Goal: Task Accomplishment & Management: Use online tool/utility

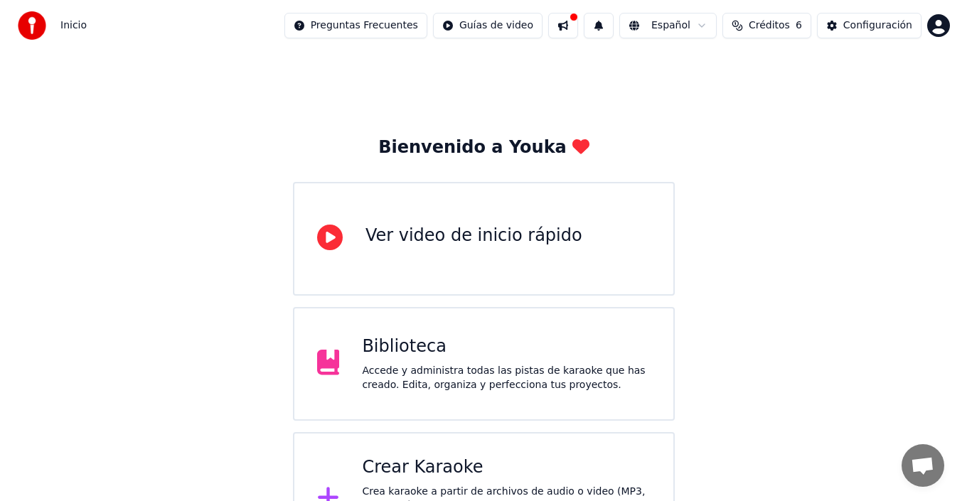
scroll to position [50, 0]
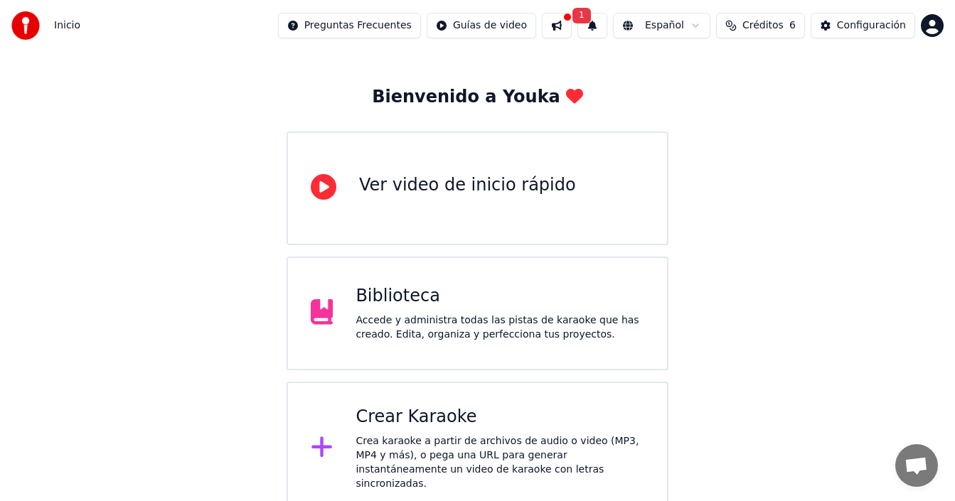
click at [426, 420] on div "Crear Karaoke" at bounding box center [500, 417] width 289 height 23
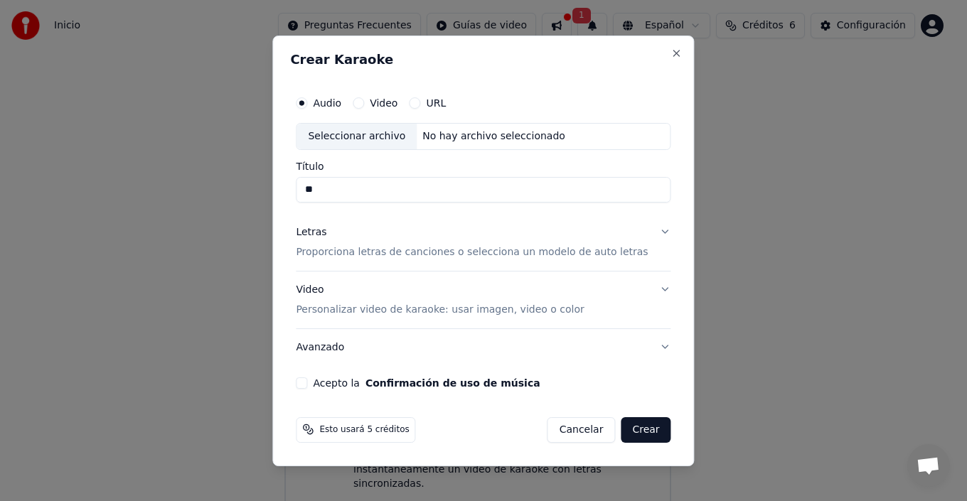
type input "*"
click at [453, 137] on div "No hay archivo seleccionado" at bounding box center [494, 136] width 154 height 14
type input "**********"
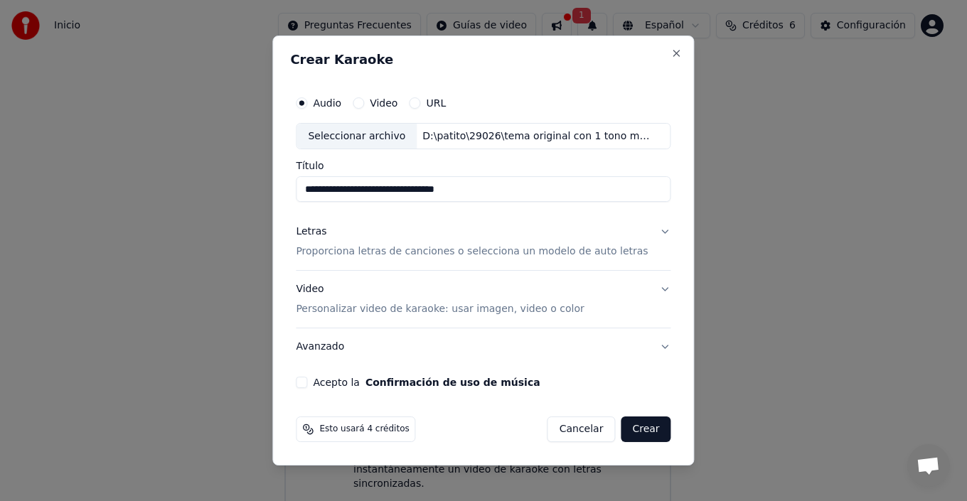
click at [650, 237] on button "Letras Proporciona letras de canciones o selecciona un modelo de auto letras" at bounding box center [483, 242] width 375 height 57
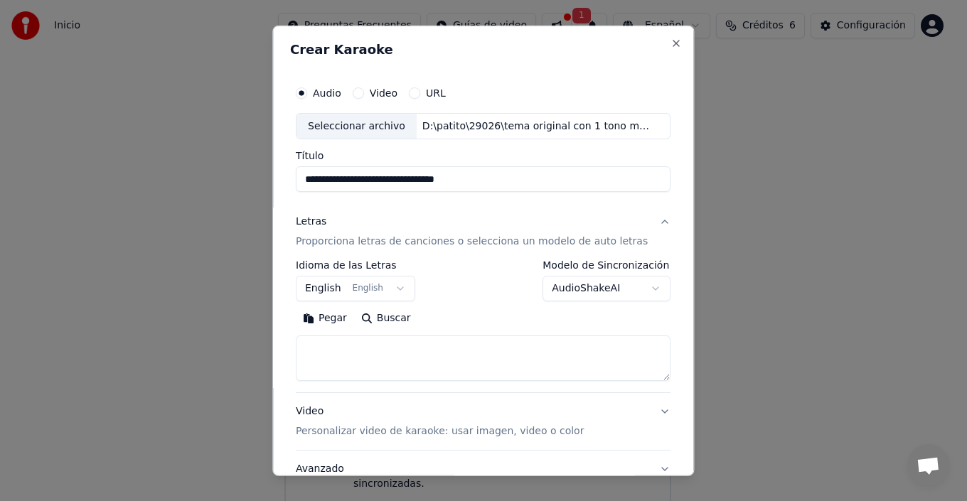
click at [362, 282] on button "English English" at bounding box center [355, 289] width 119 height 26
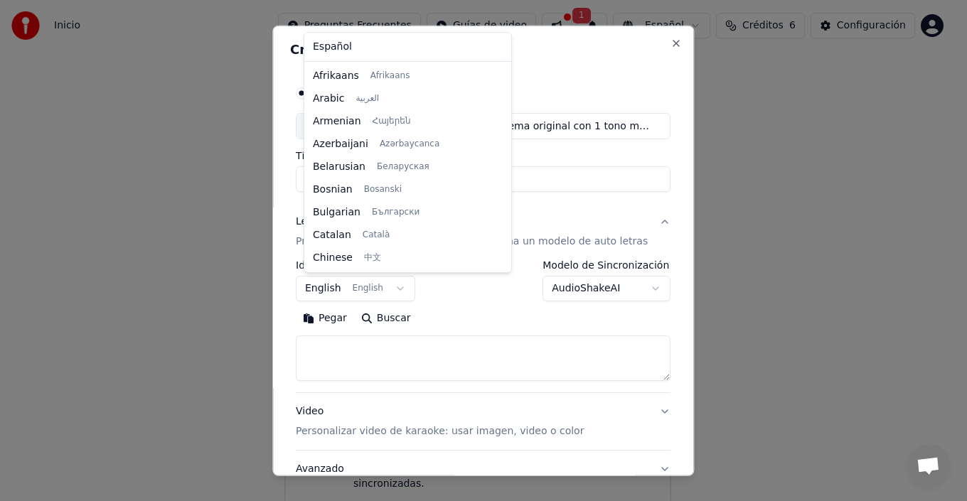
scroll to position [114, 0]
select select "**"
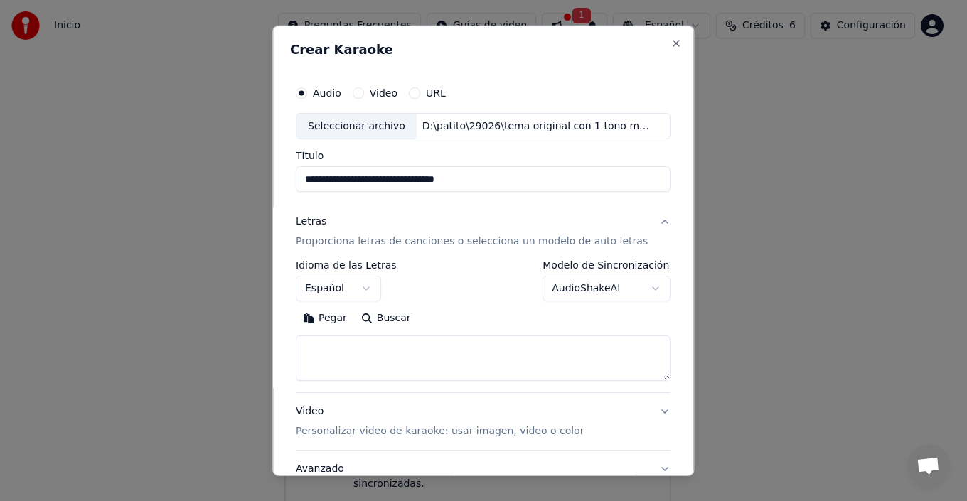
click at [338, 360] on textarea at bounding box center [483, 359] width 375 height 46
paste textarea "**********"
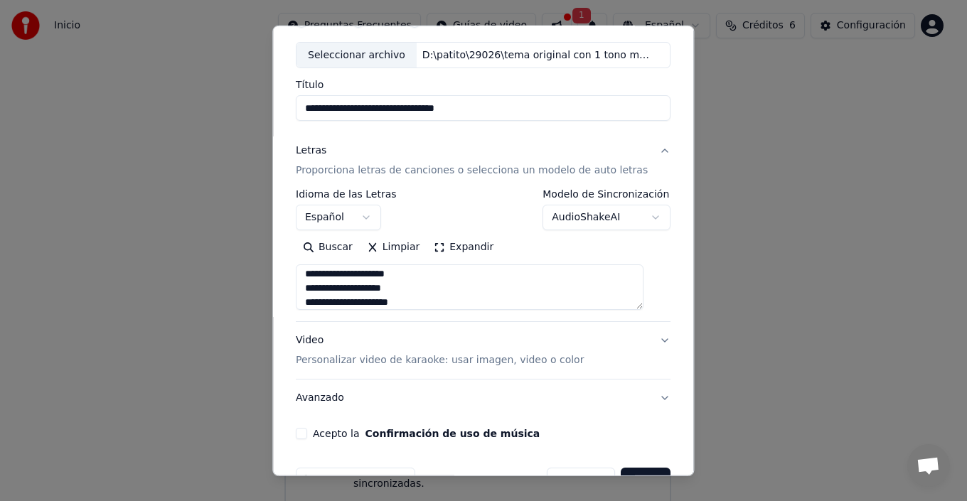
type textarea "**********"
click at [645, 153] on button "Letras Proporciona letras de canciones o selecciona un modelo de auto letras" at bounding box center [483, 160] width 375 height 57
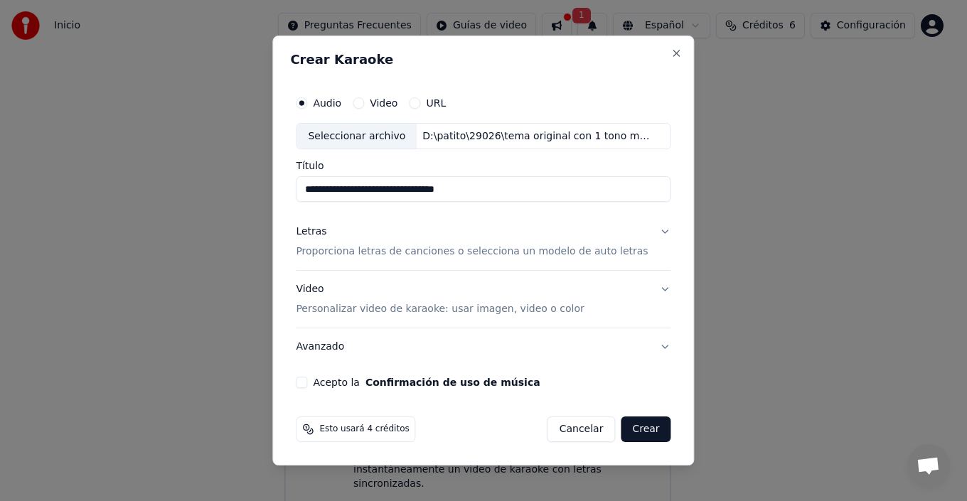
click at [651, 230] on button "Letras Proporciona letras de canciones o selecciona un modelo de auto letras" at bounding box center [483, 242] width 375 height 57
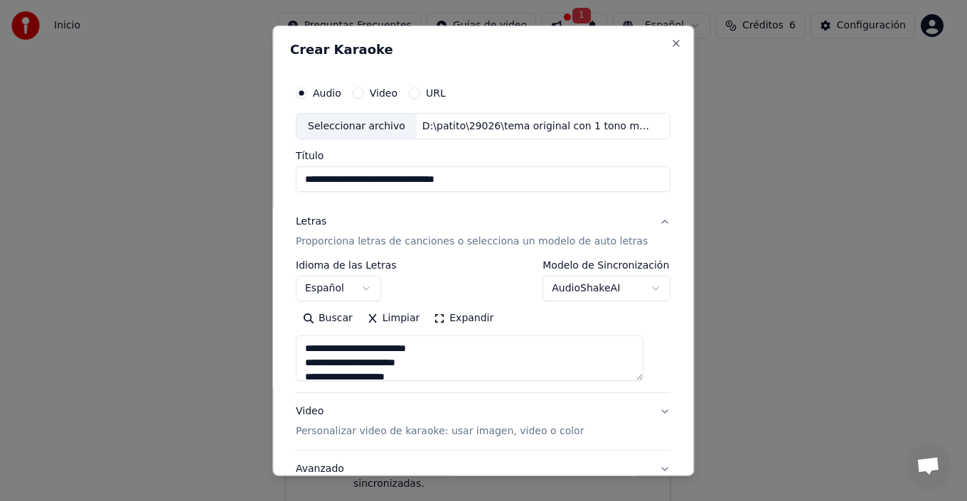
click at [651, 230] on button "Letras Proporciona letras de canciones o selecciona un modelo de auto letras" at bounding box center [483, 231] width 375 height 57
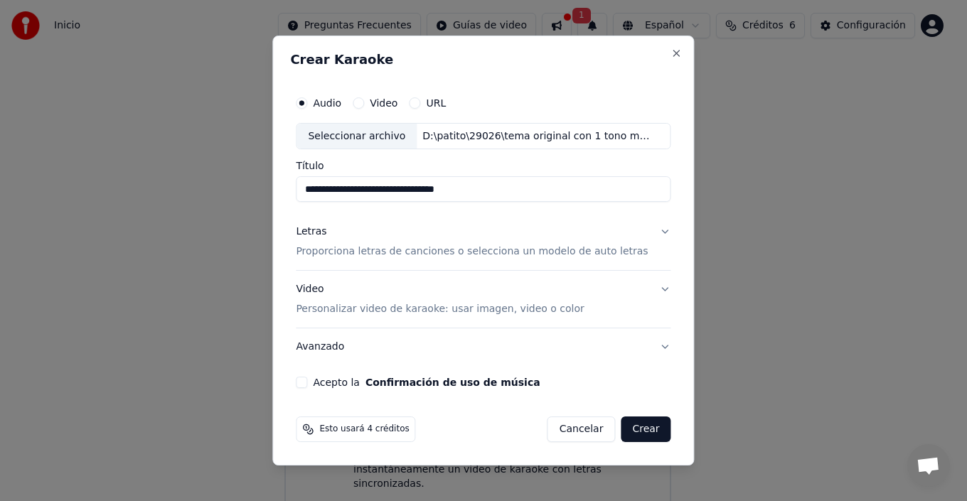
click at [306, 380] on div "**********" at bounding box center [483, 238] width 386 height 311
click at [307, 382] on button "Acepto la Confirmación de uso de música" at bounding box center [301, 382] width 11 height 11
drag, startPoint x: 628, startPoint y: 429, endPoint x: 619, endPoint y: 375, distance: 54.1
click at [619, 375] on form "**********" at bounding box center [483, 265] width 386 height 365
click at [648, 296] on button "Video Personalizar video de karaoke: usar imagen, video o color" at bounding box center [483, 300] width 375 height 57
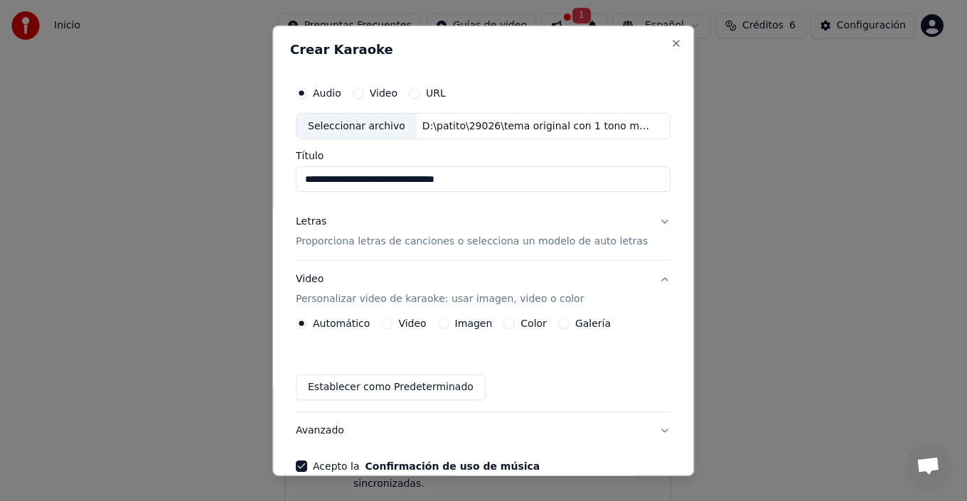
click at [452, 326] on div "Imagen" at bounding box center [465, 323] width 55 height 11
click at [449, 324] on button "Imagen" at bounding box center [443, 323] width 11 height 11
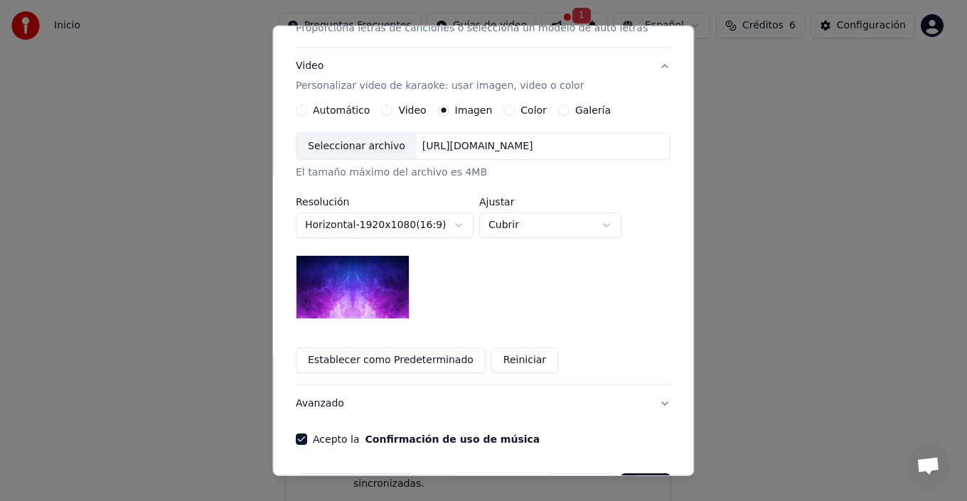
scroll to position [260, 0]
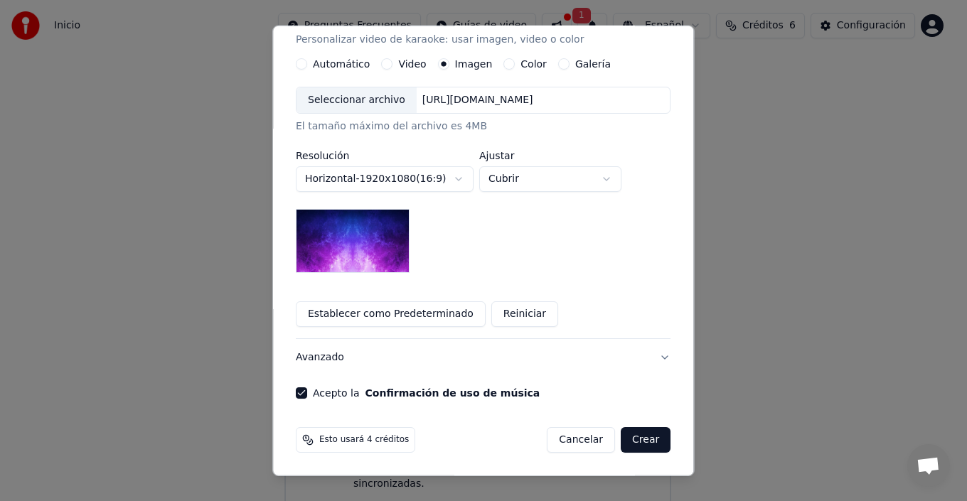
click at [640, 442] on button "Crear" at bounding box center [646, 440] width 50 height 26
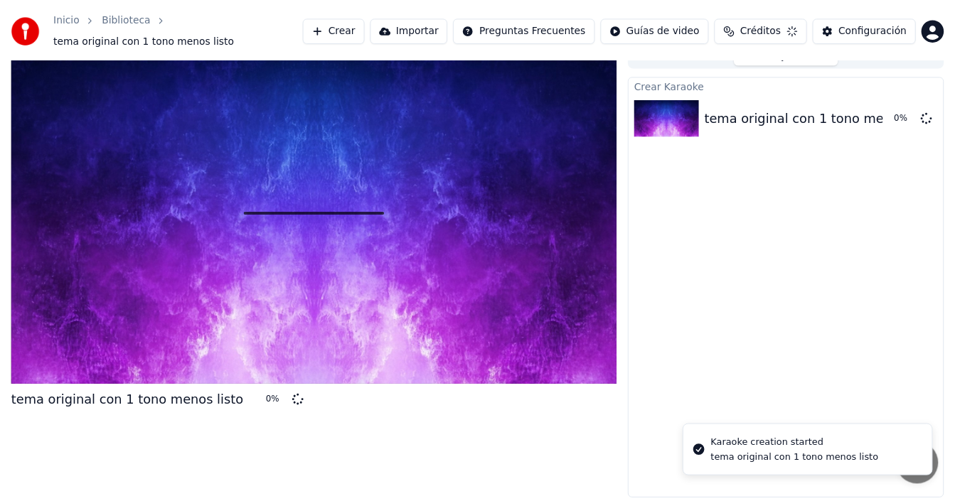
scroll to position [17, 0]
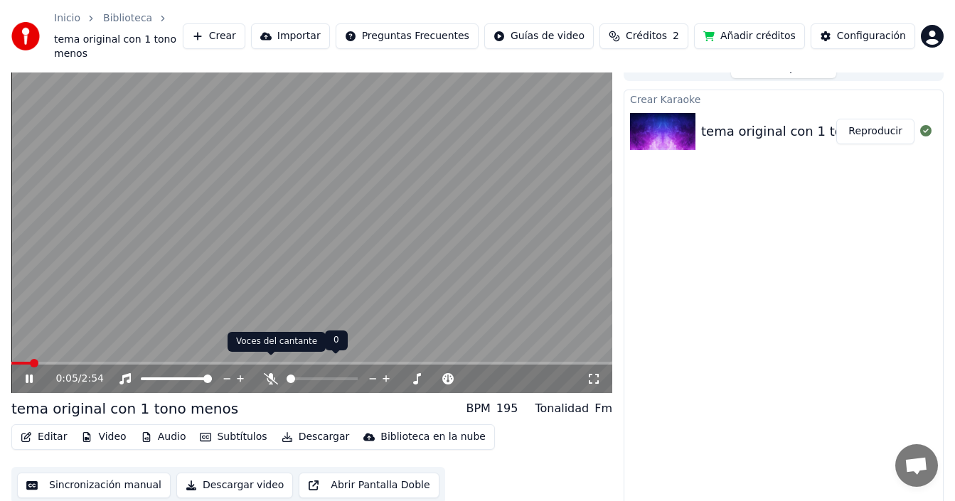
click at [272, 373] on icon at bounding box center [271, 378] width 14 height 11
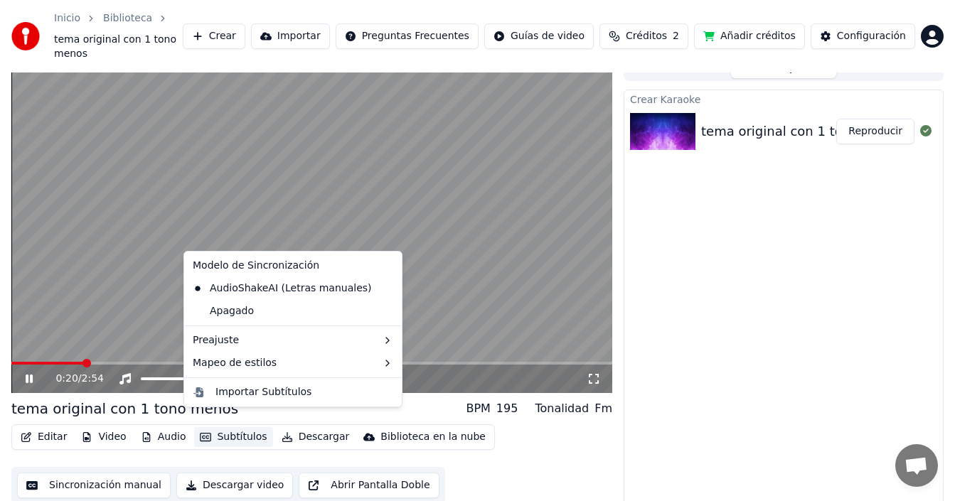
click at [233, 427] on button "Subtítulos" at bounding box center [233, 437] width 78 height 20
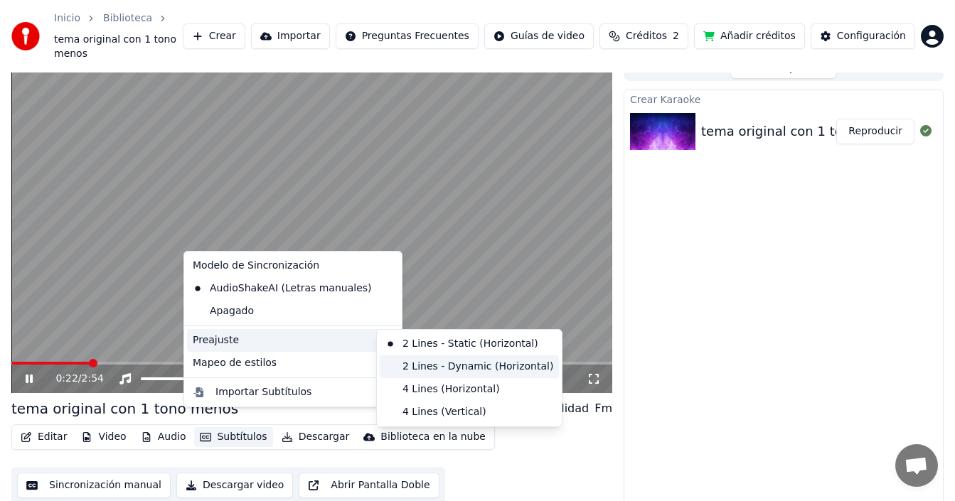
click at [449, 370] on div "2 Lines - Dynamic (Horizontal)" at bounding box center [469, 367] width 179 height 23
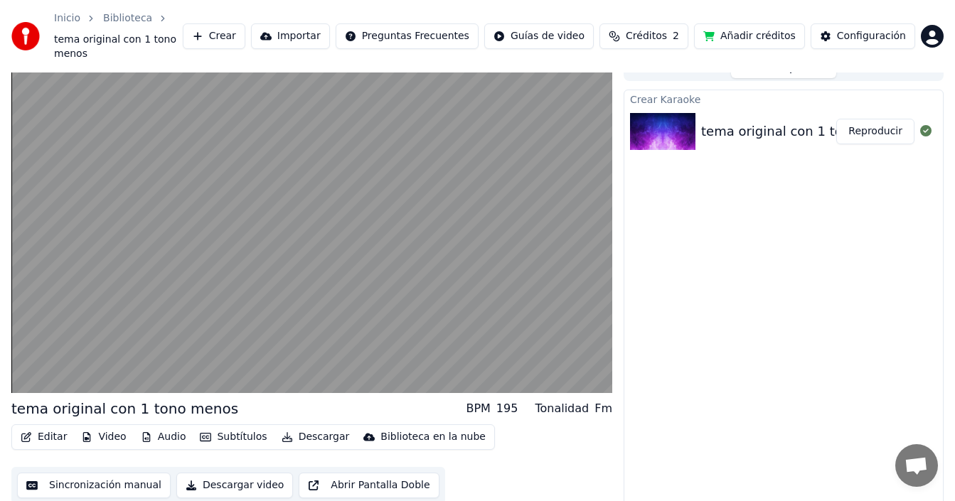
click at [233, 427] on button "Subtítulos" at bounding box center [233, 437] width 78 height 20
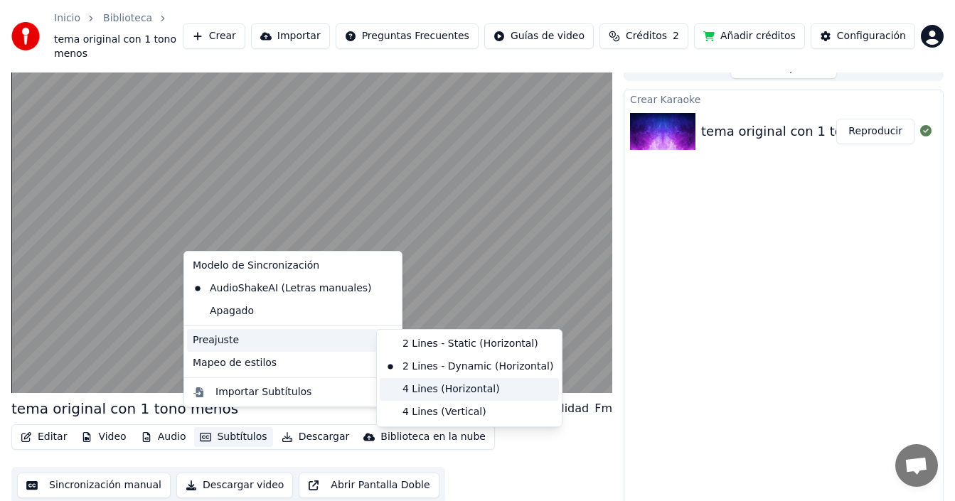
click at [428, 386] on div "4 Lines (Horizontal)" at bounding box center [469, 389] width 179 height 23
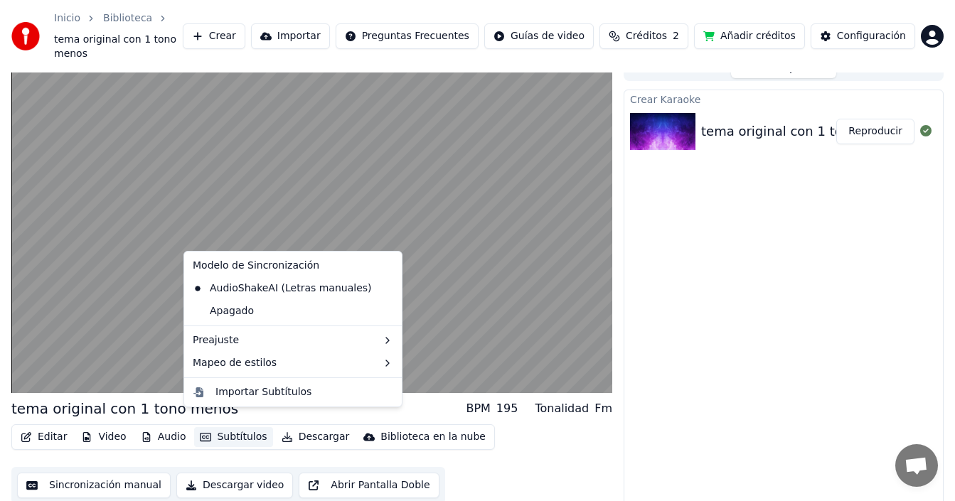
click at [235, 427] on button "Subtítulos" at bounding box center [233, 437] width 78 height 20
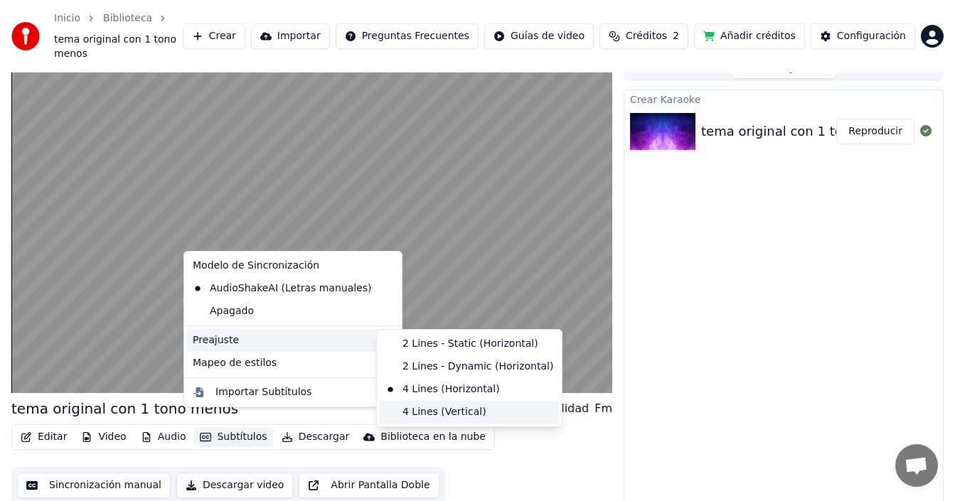
click at [422, 412] on div "4 Lines (Vertical)" at bounding box center [469, 412] width 179 height 23
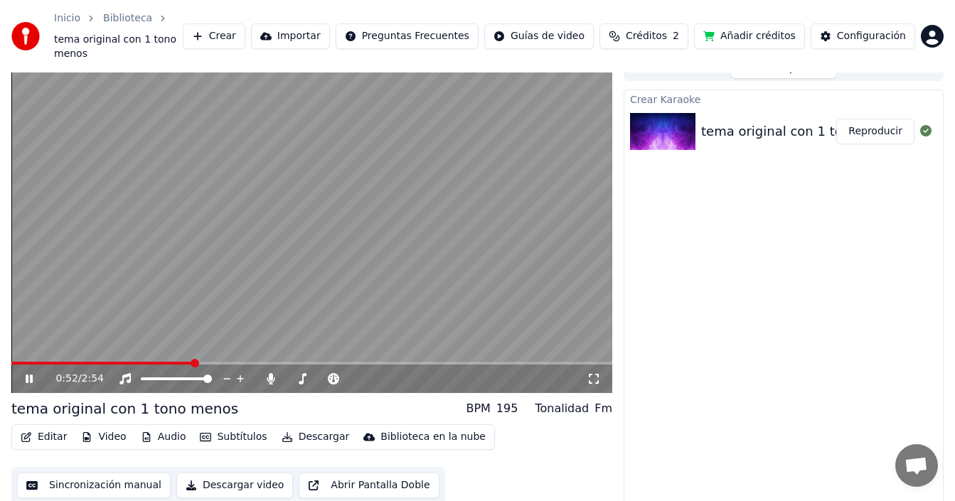
click at [97, 362] on span at bounding box center [102, 363] width 182 height 3
click at [61, 362] on span at bounding box center [56, 363] width 90 height 3
click at [389, 362] on span at bounding box center [311, 363] width 601 height 3
click at [406, 362] on span at bounding box center [311, 363] width 601 height 3
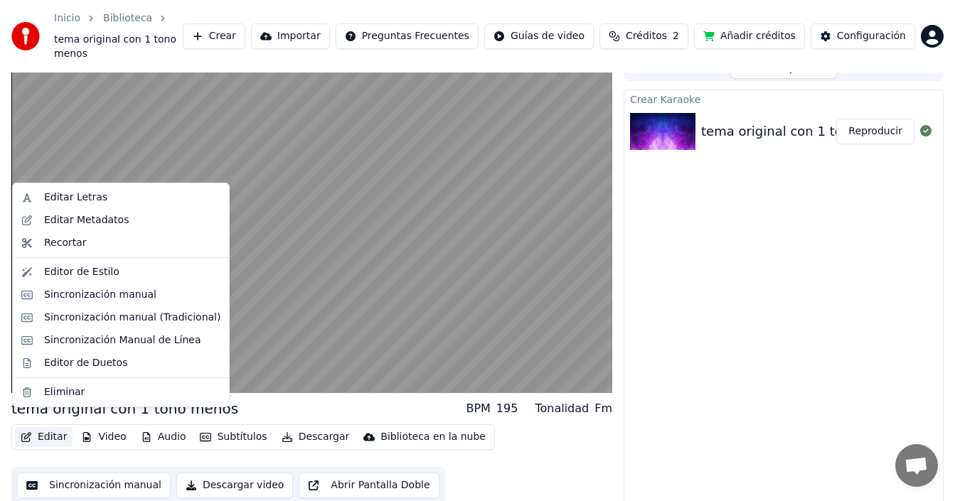
click at [48, 427] on button "Editar" at bounding box center [44, 437] width 58 height 20
click at [139, 299] on div "Sincronización manual" at bounding box center [100, 295] width 112 height 14
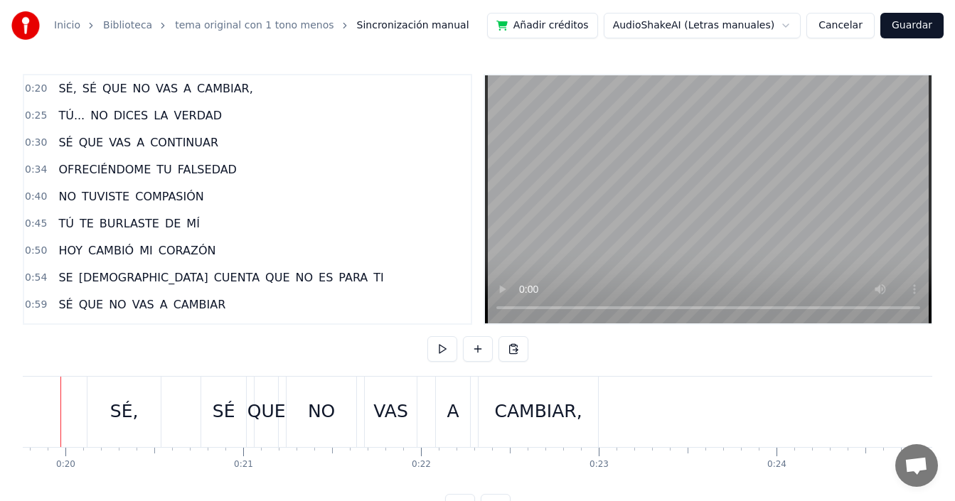
scroll to position [0, 3479]
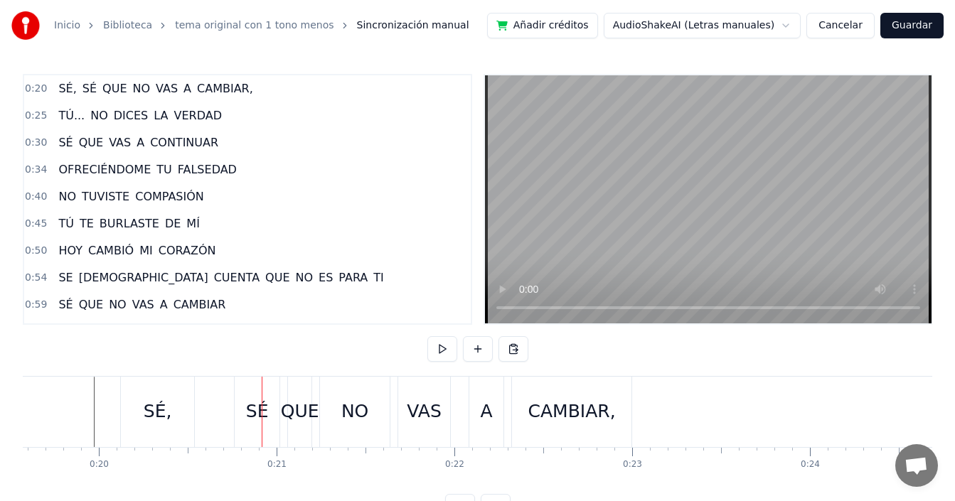
click at [265, 418] on div "SÉ" at bounding box center [257, 411] width 23 height 27
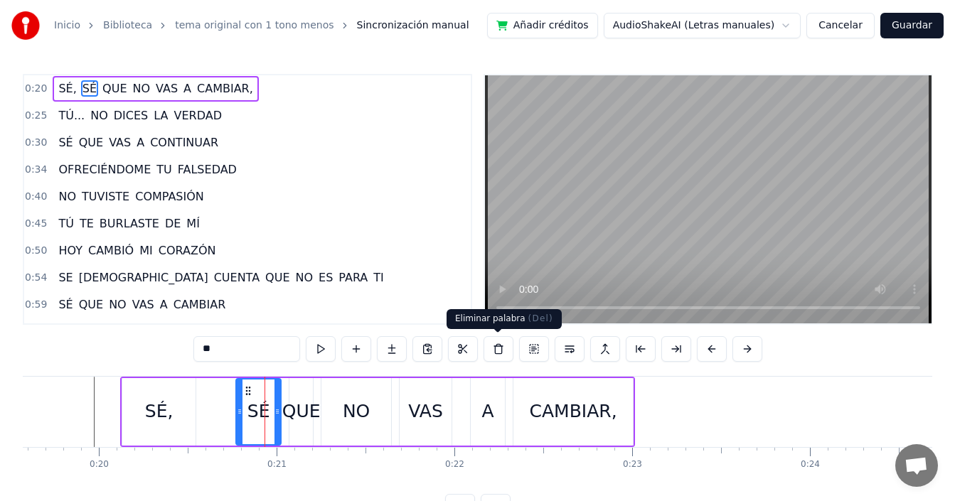
click at [502, 349] on button at bounding box center [499, 349] width 30 height 26
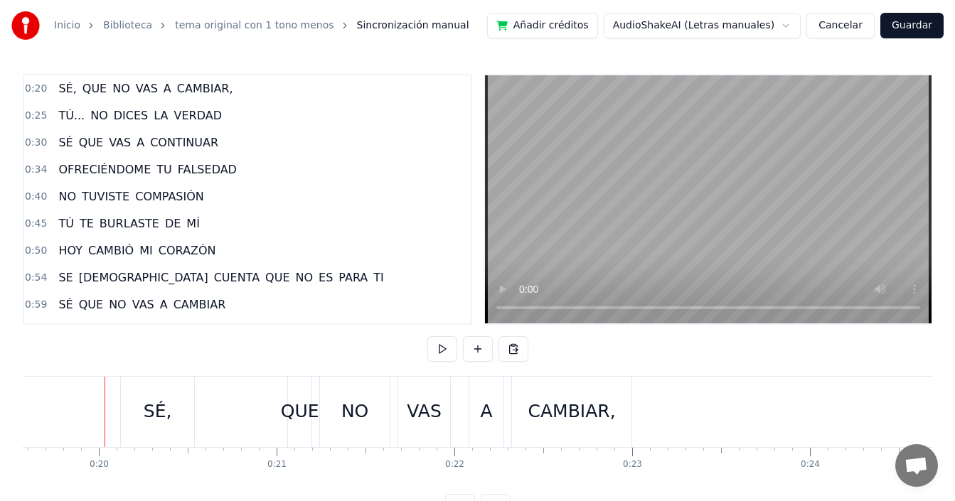
drag, startPoint x: 161, startPoint y: 411, endPoint x: 122, endPoint y: 411, distance: 38.4
click at [161, 412] on div "SÉ," at bounding box center [159, 411] width 28 height 27
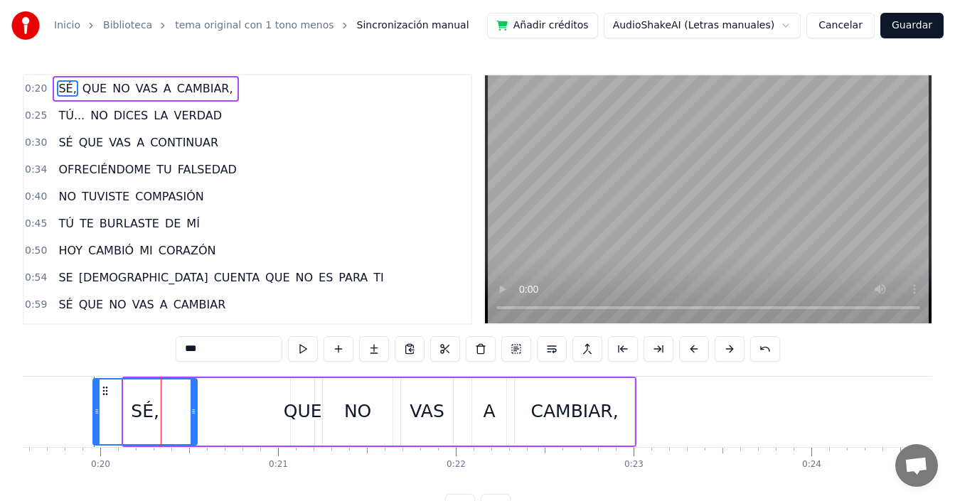
drag, startPoint x: 127, startPoint y: 404, endPoint x: 97, endPoint y: 412, distance: 31.7
click at [97, 412] on div at bounding box center [97, 412] width 6 height 65
drag, startPoint x: 193, startPoint y: 404, endPoint x: 178, endPoint y: 408, distance: 15.5
click at [176, 408] on div at bounding box center [176, 412] width 6 height 65
click at [228, 405] on div "SÉ, QUE NO VAS A CAMBIAR," at bounding box center [363, 412] width 545 height 70
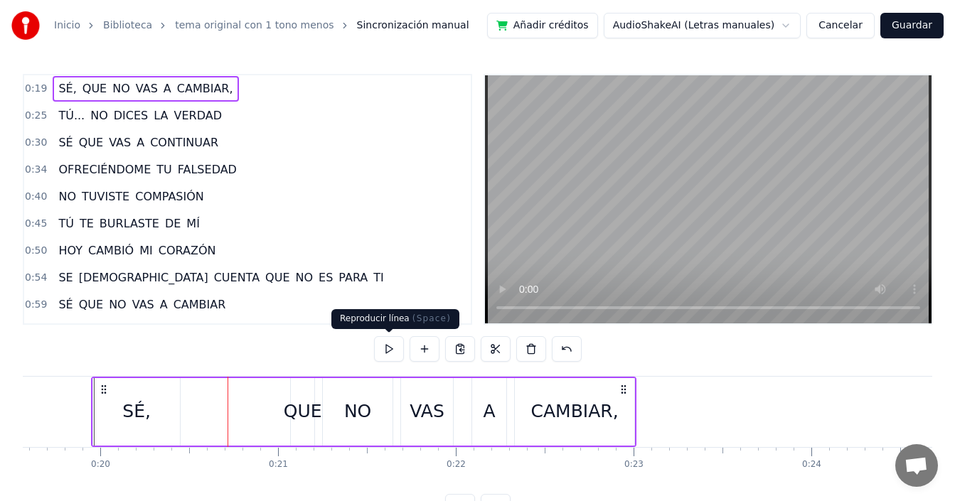
click at [390, 353] on button at bounding box center [389, 349] width 30 height 26
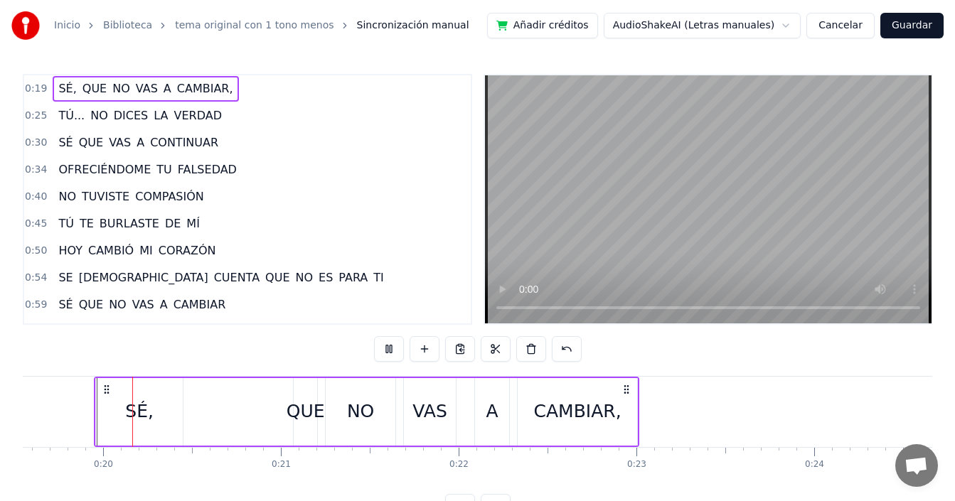
click at [390, 353] on button at bounding box center [389, 349] width 30 height 26
click at [390, 352] on button at bounding box center [389, 349] width 30 height 26
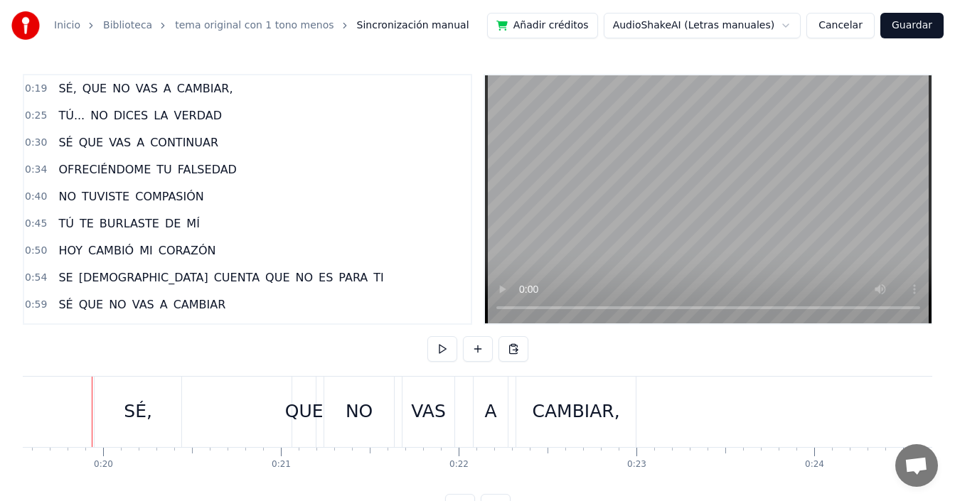
scroll to position [0, 3473]
click at [235, 415] on div "SÉ, QUE NO VAS A CAMBIAR," at bounding box center [368, 412] width 545 height 70
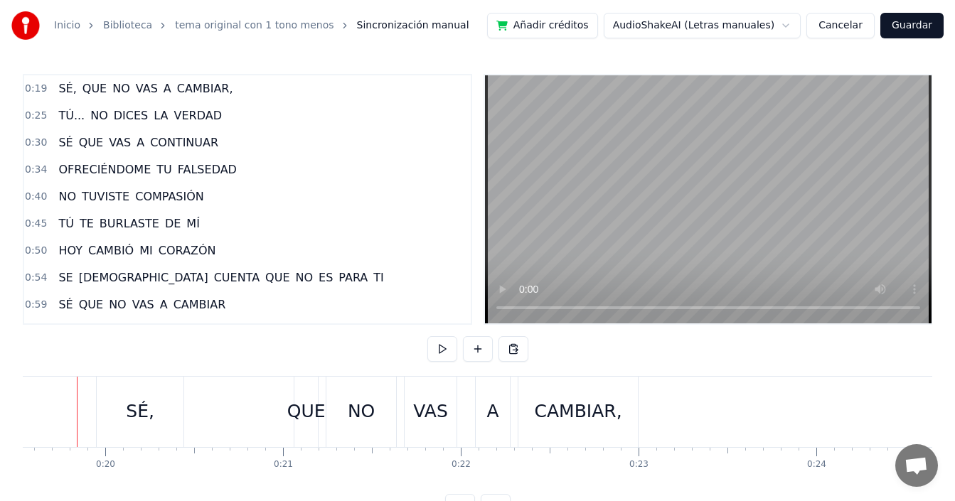
scroll to position [0, 3456]
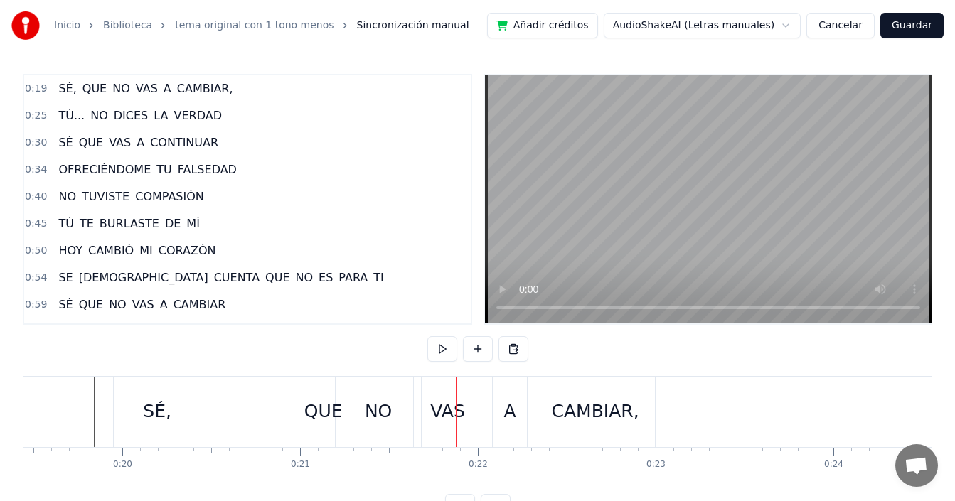
click at [253, 415] on div "SÉ, QUE NO VAS A CAMBIAR," at bounding box center [385, 412] width 545 height 70
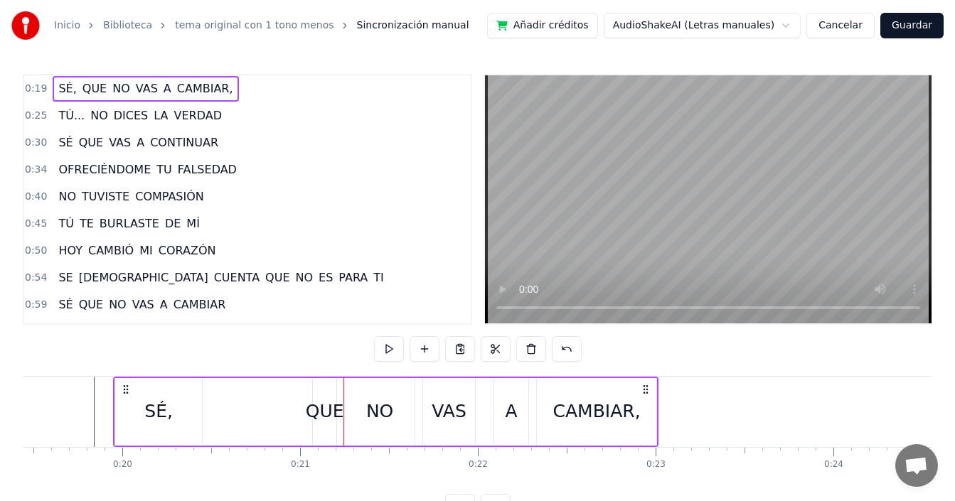
click at [316, 415] on div "QUE" at bounding box center [325, 411] width 38 height 27
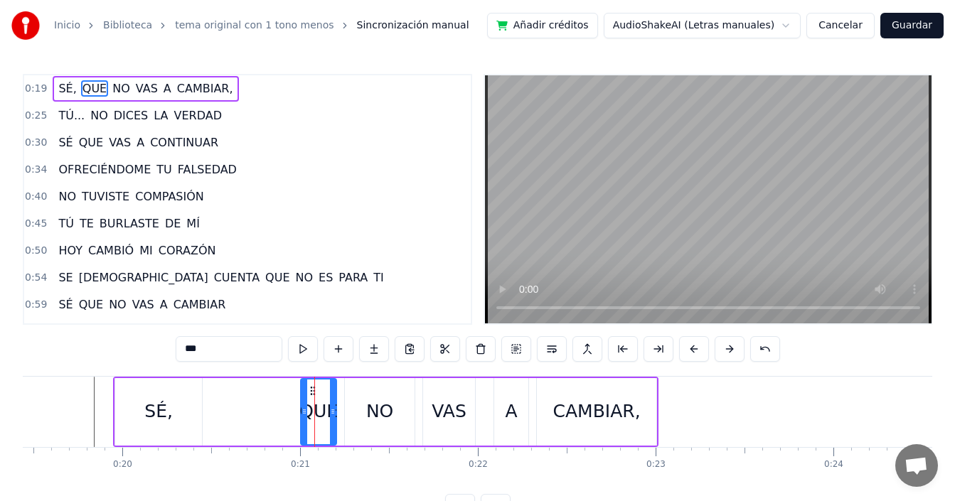
drag, startPoint x: 314, startPoint y: 415, endPoint x: 301, endPoint y: 420, distance: 13.1
click at [301, 420] on div at bounding box center [304, 412] width 6 height 65
click at [210, 407] on div "SÉ, QUE NO VAS A CAMBIAR," at bounding box center [385, 412] width 545 height 70
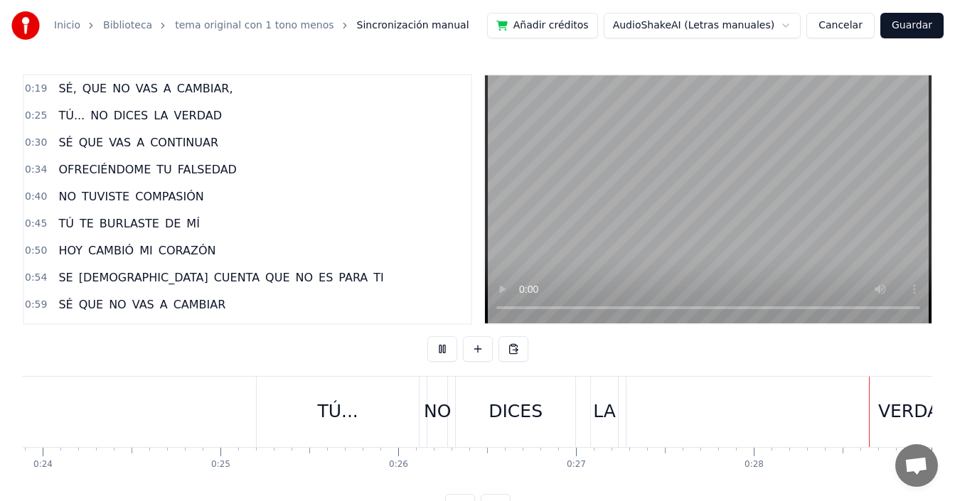
scroll to position [0, 5027]
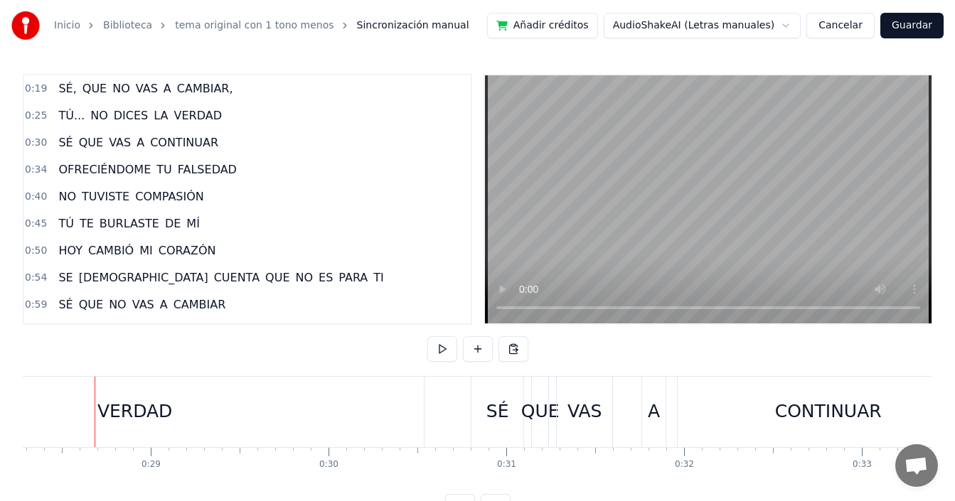
click at [191, 414] on div "VERDAD" at bounding box center [135, 412] width 578 height 70
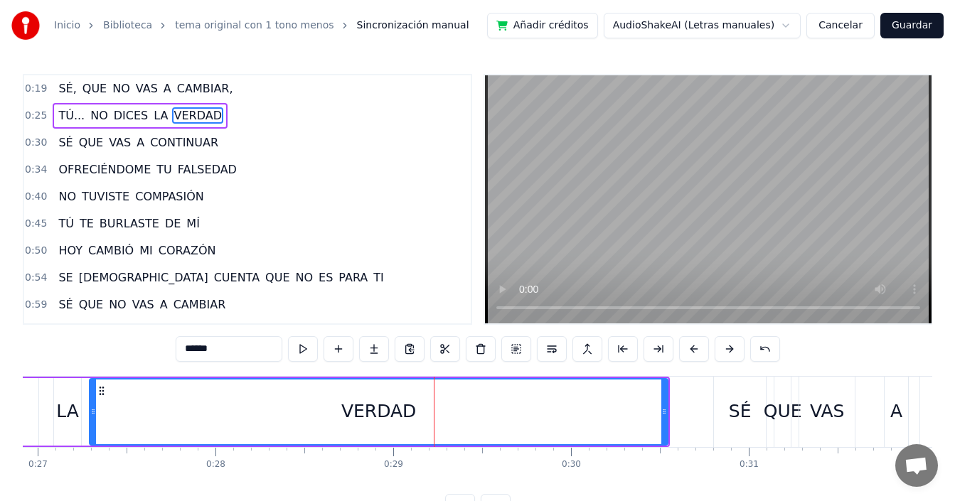
scroll to position [0, 4660]
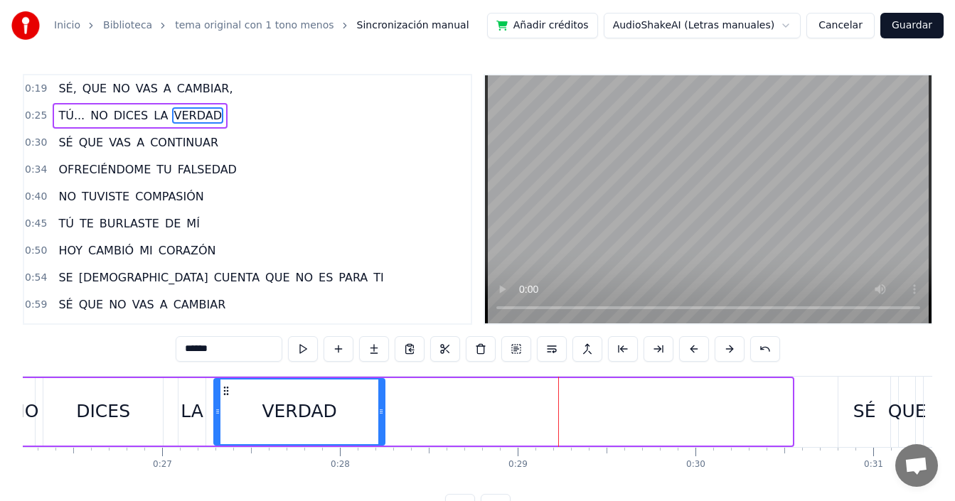
drag, startPoint x: 789, startPoint y: 399, endPoint x: 380, endPoint y: 412, distance: 409.1
click at [382, 412] on div at bounding box center [381, 412] width 6 height 65
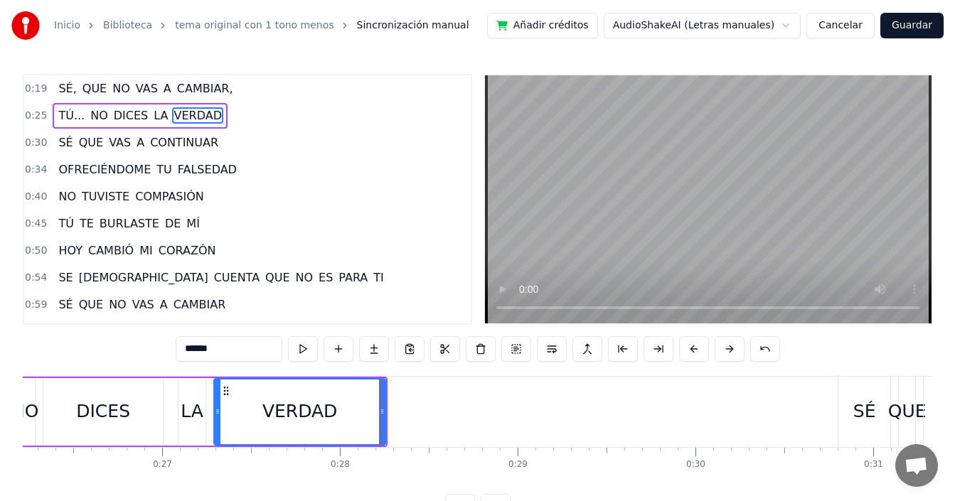
click at [132, 418] on div "DICES" at bounding box center [102, 412] width 119 height 68
type input "*****"
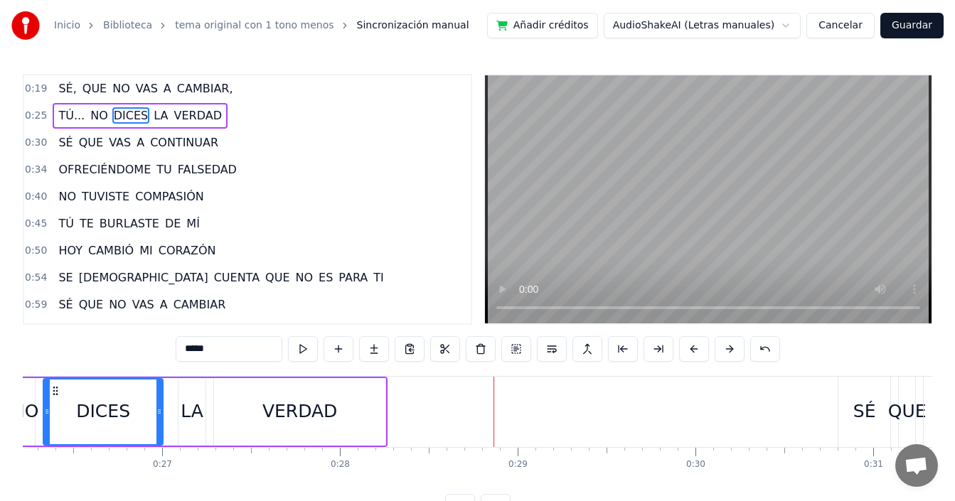
click at [81, 430] on div "DICES" at bounding box center [103, 412] width 118 height 65
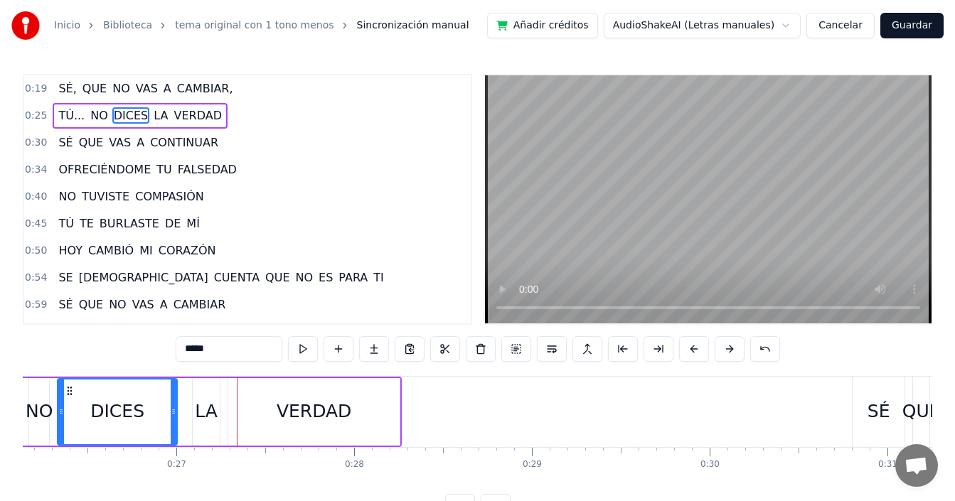
click at [184, 423] on div "TÚ... NO DICES LA VERDAD" at bounding box center [128, 412] width 545 height 70
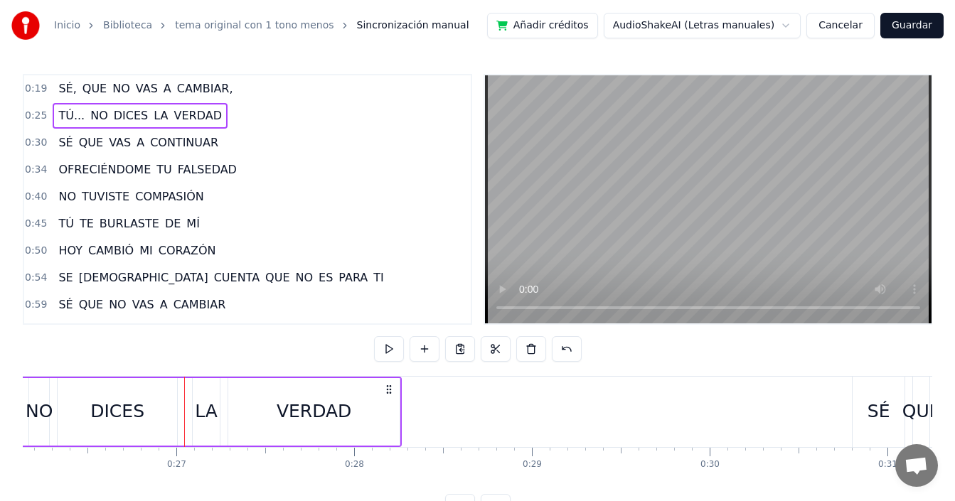
click at [198, 414] on div "LA" at bounding box center [206, 411] width 23 height 27
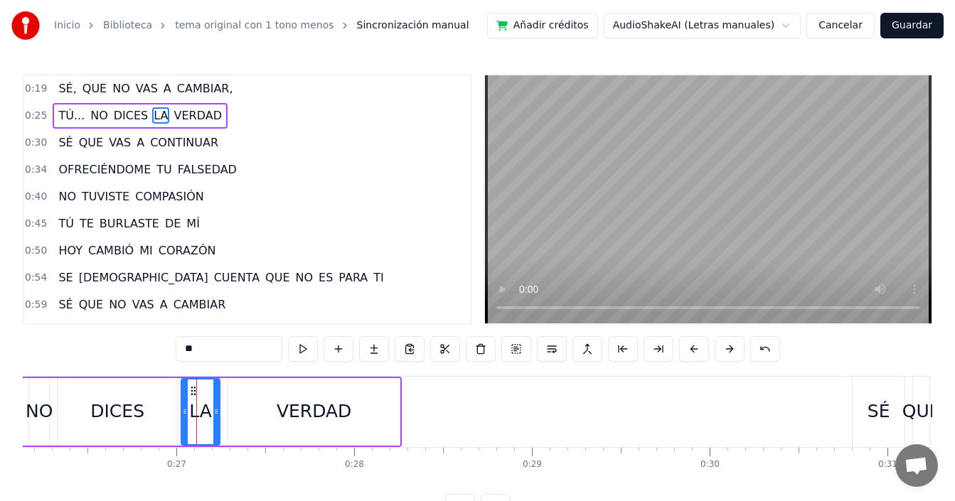
drag, startPoint x: 196, startPoint y: 415, endPoint x: 183, endPoint y: 420, distance: 14.0
click at [183, 420] on div at bounding box center [185, 412] width 6 height 65
click at [245, 412] on div "VERDAD" at bounding box center [313, 412] width 171 height 68
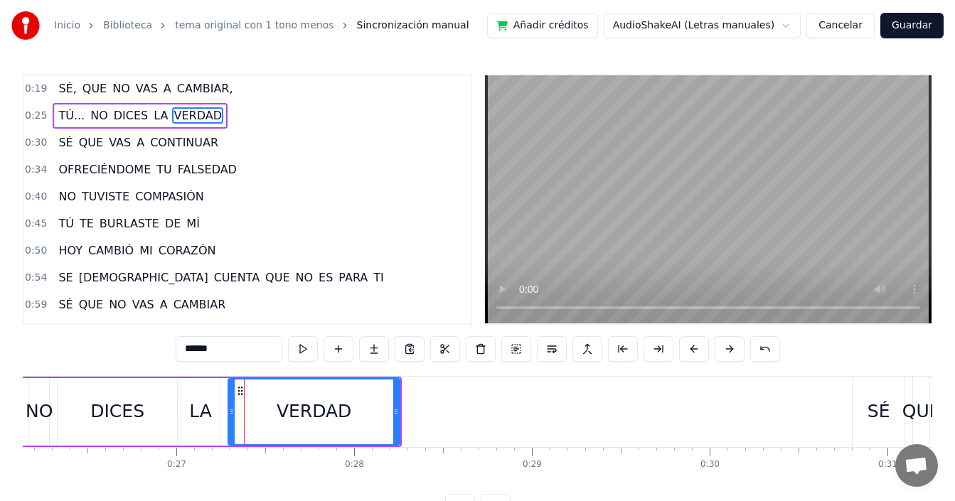
click at [199, 409] on div "LA" at bounding box center [200, 411] width 23 height 27
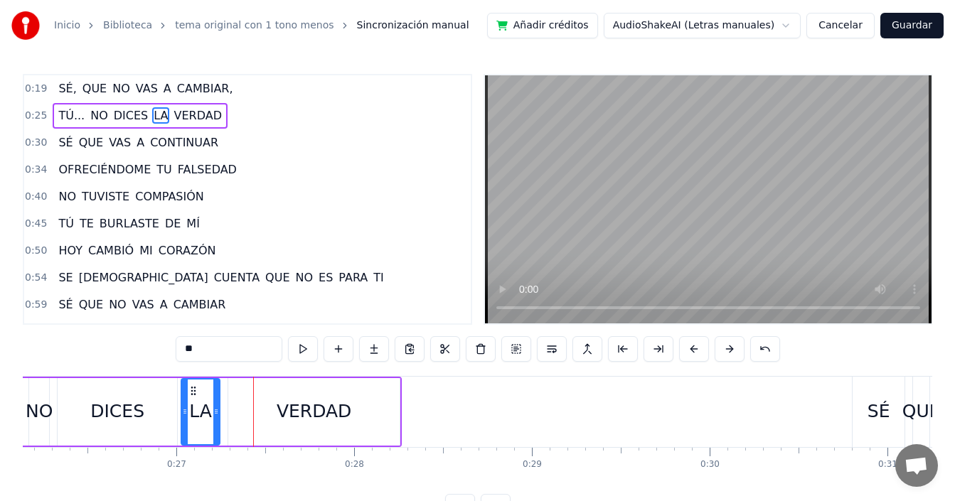
click at [235, 413] on div "VERDAD" at bounding box center [313, 412] width 171 height 68
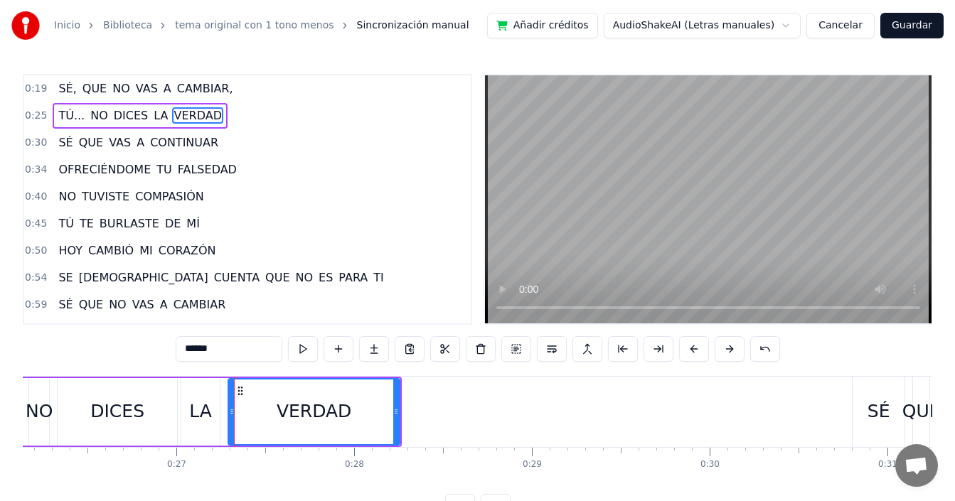
click at [81, 412] on div "DICES" at bounding box center [117, 412] width 119 height 68
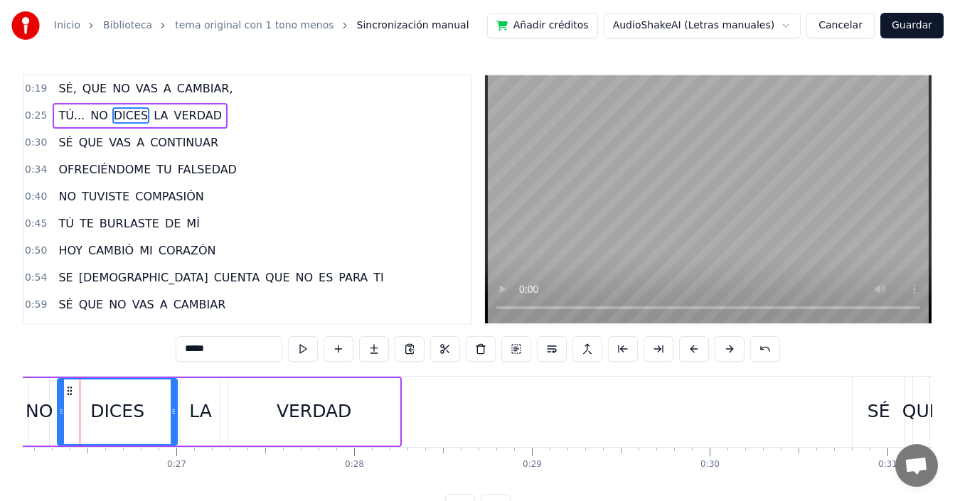
scroll to position [0, 4632]
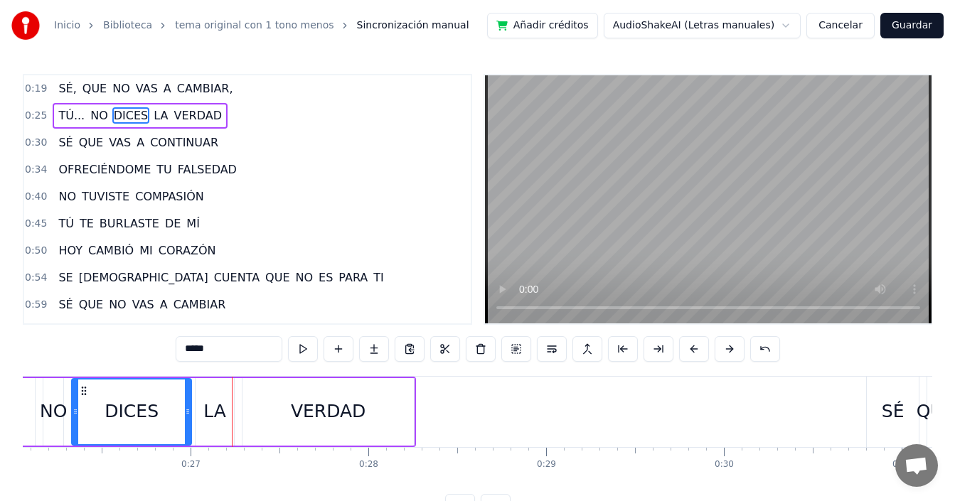
click at [246, 418] on div "VERDAD" at bounding box center [327, 412] width 171 height 68
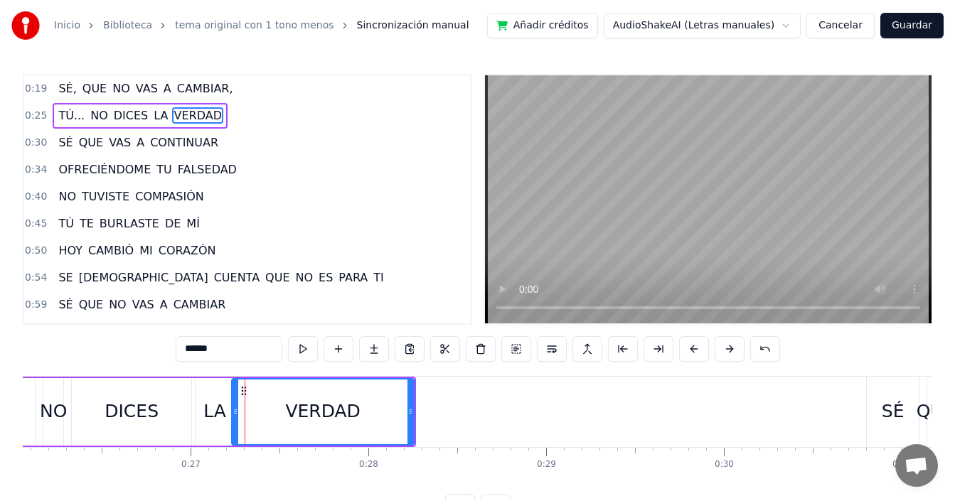
drag, startPoint x: 243, startPoint y: 418, endPoint x: 233, endPoint y: 422, distance: 11.2
click at [233, 422] on div at bounding box center [236, 412] width 6 height 65
click at [62, 423] on div "NO" at bounding box center [53, 411] width 27 height 27
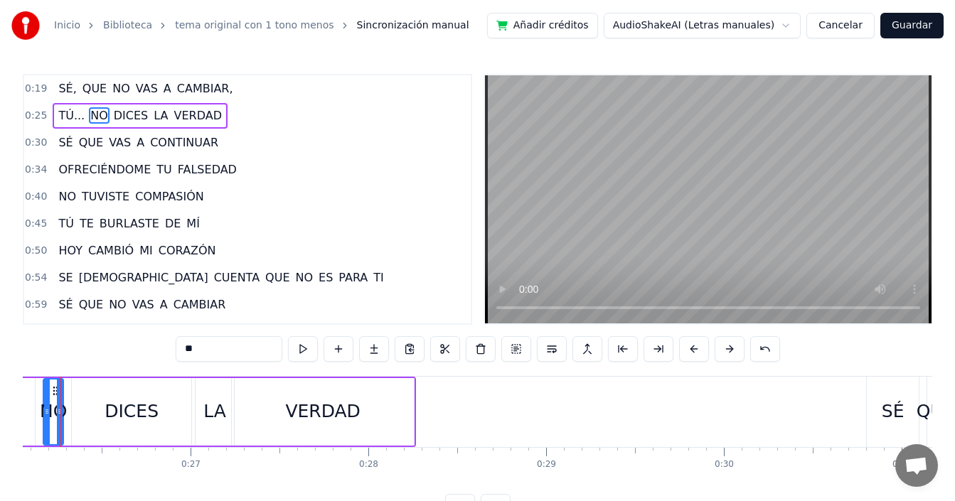
scroll to position [0, 4598]
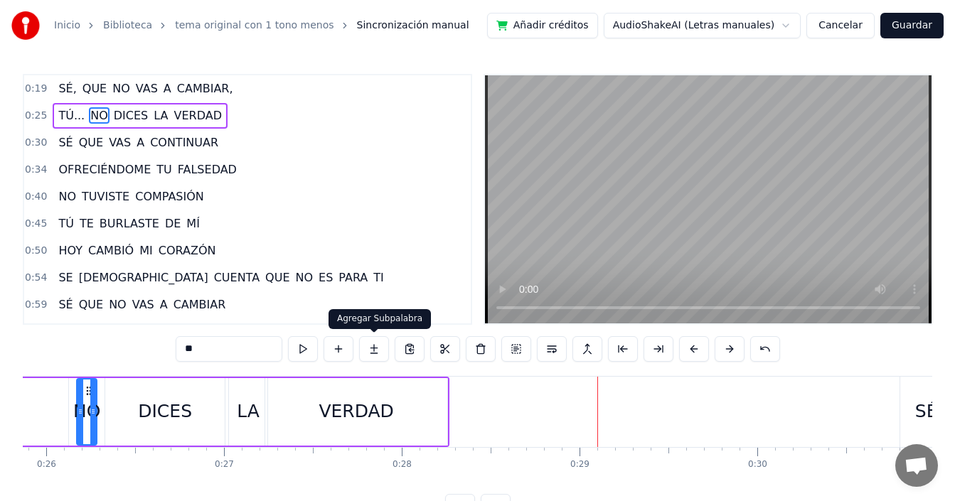
click at [287, 422] on div "VERDAD" at bounding box center [356, 412] width 182 height 68
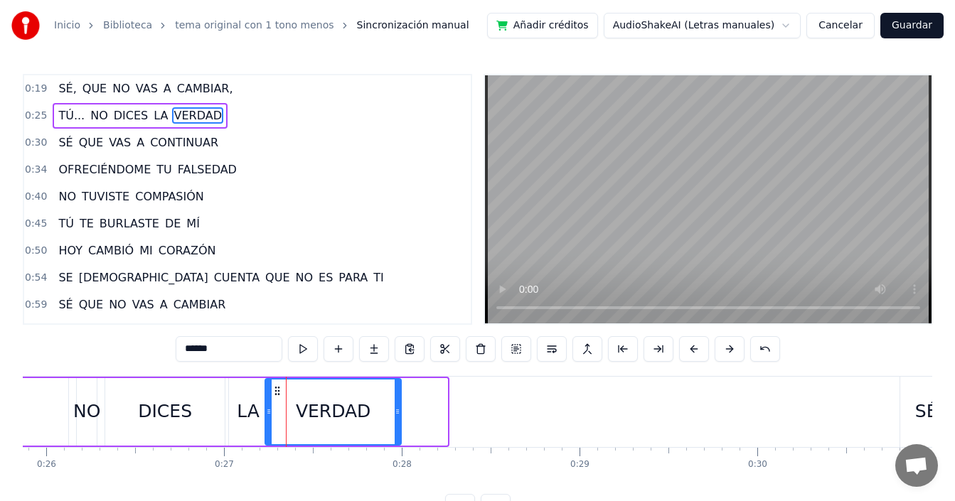
drag, startPoint x: 447, startPoint y: 399, endPoint x: 400, endPoint y: 405, distance: 46.7
click at [400, 405] on div at bounding box center [398, 412] width 6 height 65
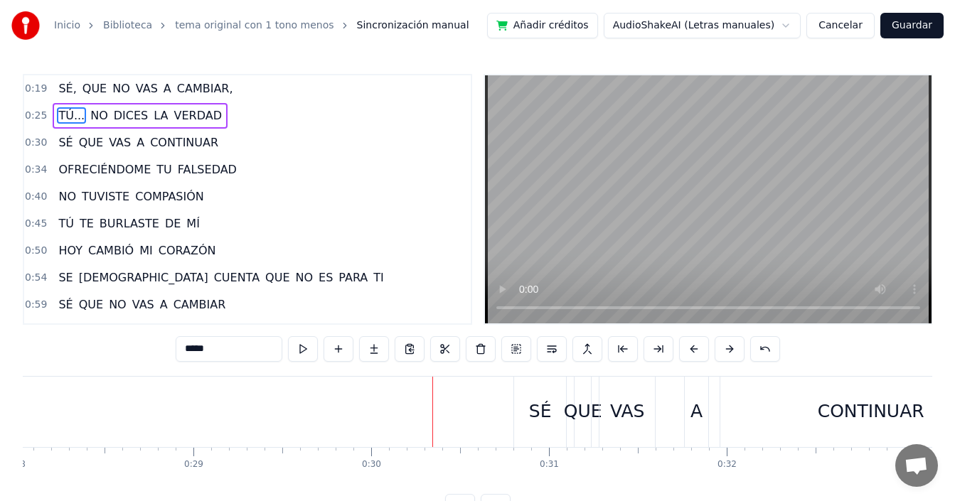
scroll to position [0, 5084]
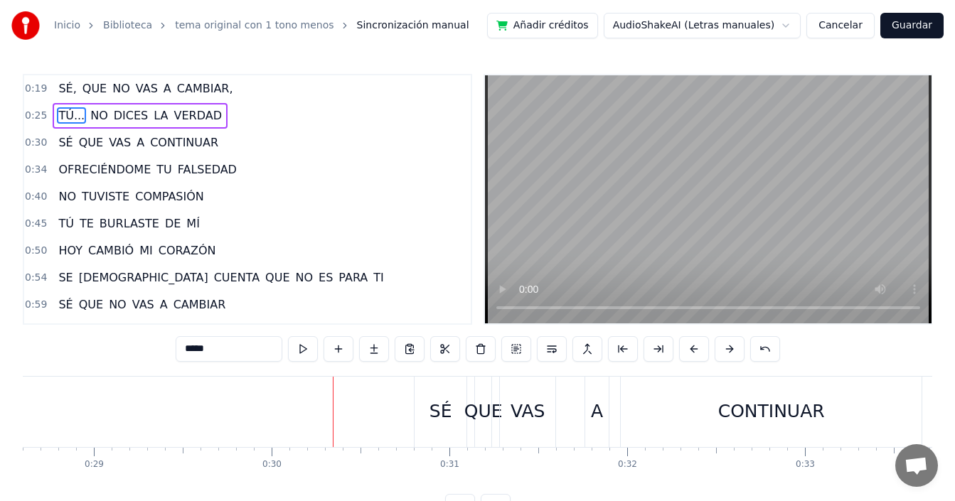
click at [433, 413] on div "SÉ" at bounding box center [440, 411] width 23 height 27
type input "**"
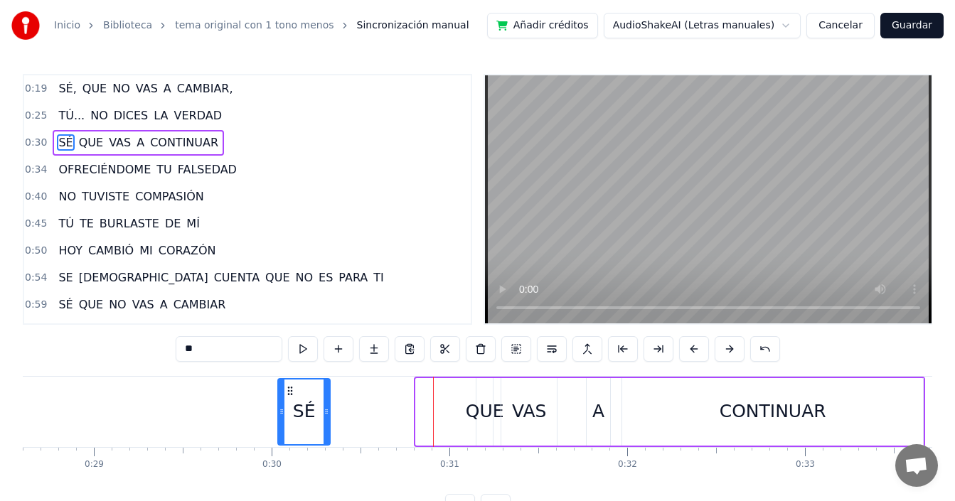
drag, startPoint x: 427, startPoint y: 389, endPoint x: 289, endPoint y: 392, distance: 138.0
click at [289, 392] on icon at bounding box center [289, 390] width 11 height 11
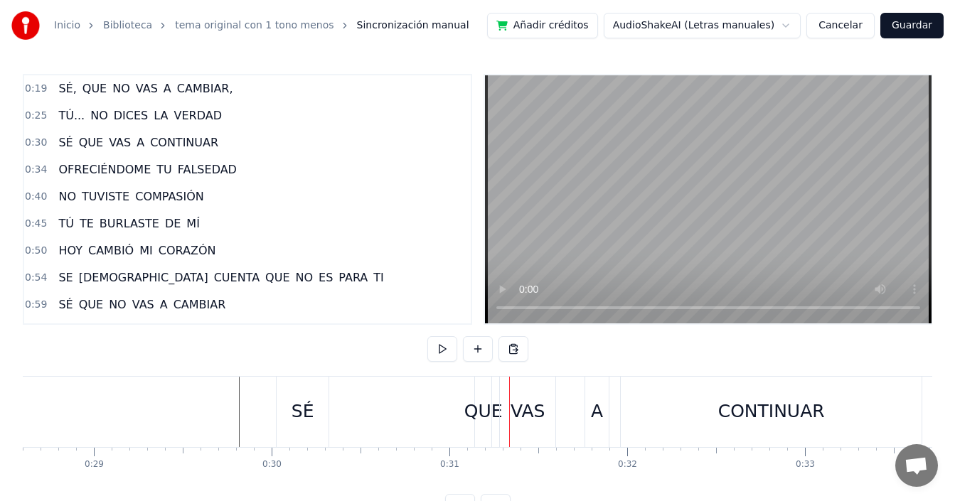
click at [299, 407] on div "SÉ" at bounding box center [303, 411] width 23 height 27
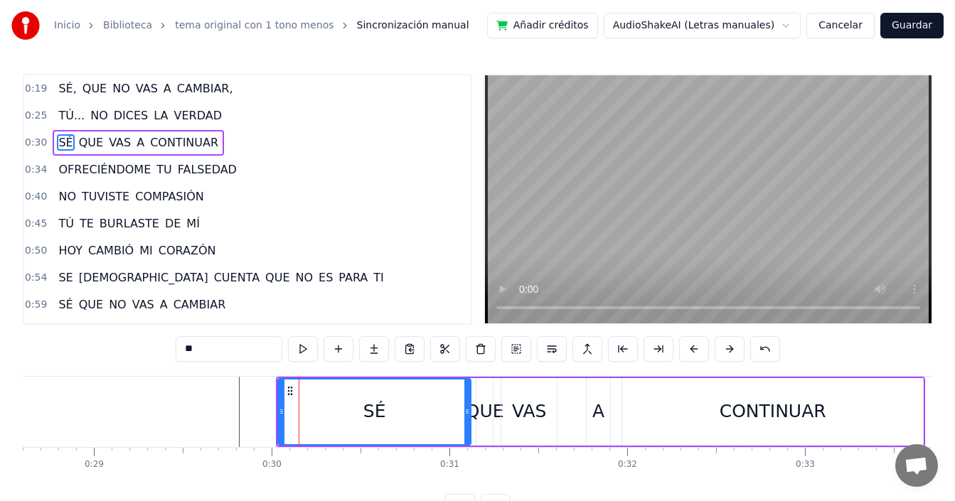
drag, startPoint x: 328, startPoint y: 404, endPoint x: 469, endPoint y: 402, distance: 140.8
click at [469, 402] on div at bounding box center [467, 412] width 6 height 65
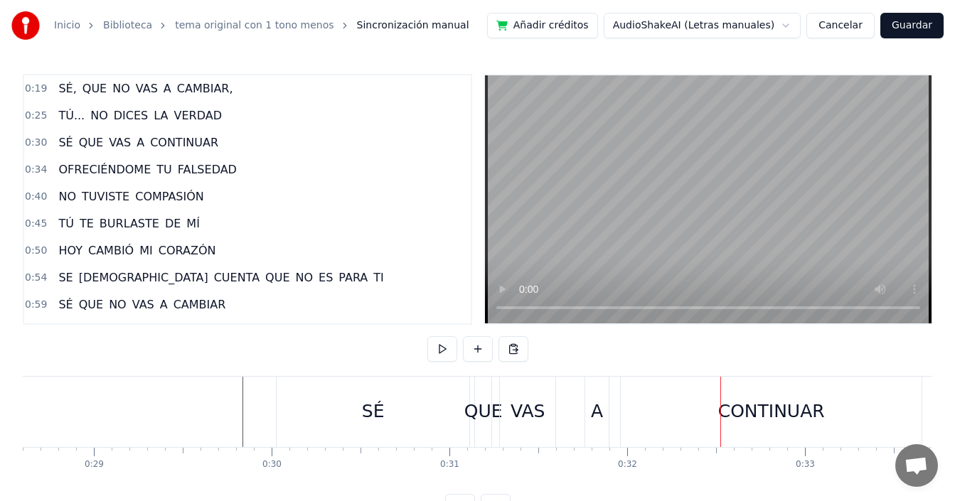
click at [431, 399] on div "SÉ" at bounding box center [373, 412] width 193 height 70
click at [484, 412] on div "QUE" at bounding box center [483, 411] width 38 height 27
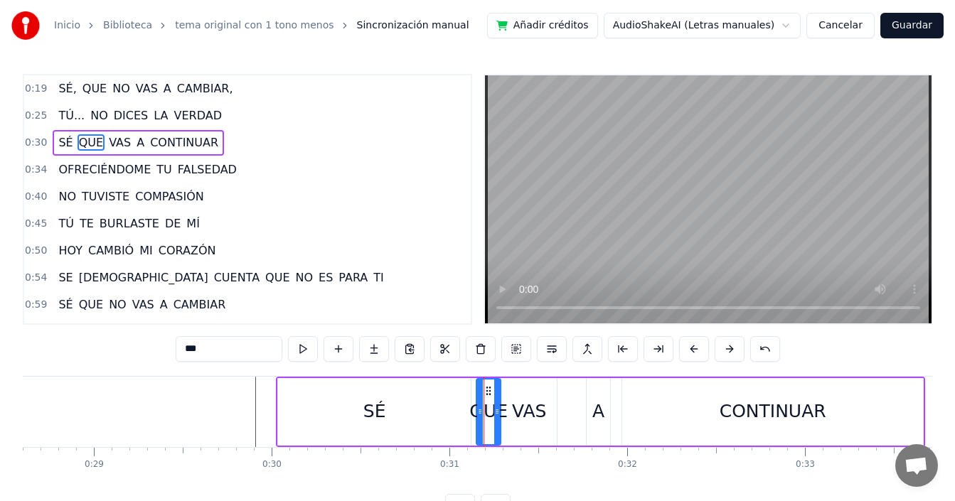
drag, startPoint x: 491, startPoint y: 414, endPoint x: 498, endPoint y: 417, distance: 8.6
click at [498, 417] on div at bounding box center [497, 412] width 6 height 65
click at [407, 414] on div "SÉ" at bounding box center [374, 412] width 193 height 68
type input "**"
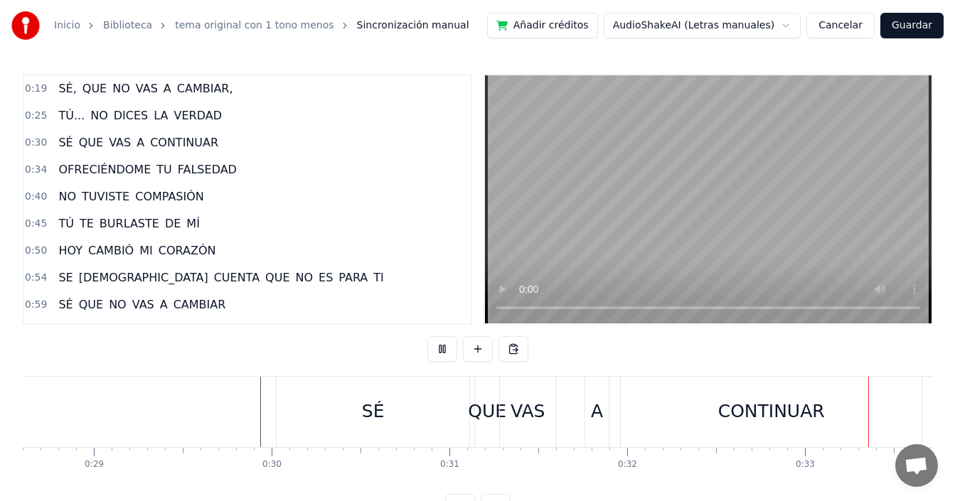
scroll to position [0, 5853]
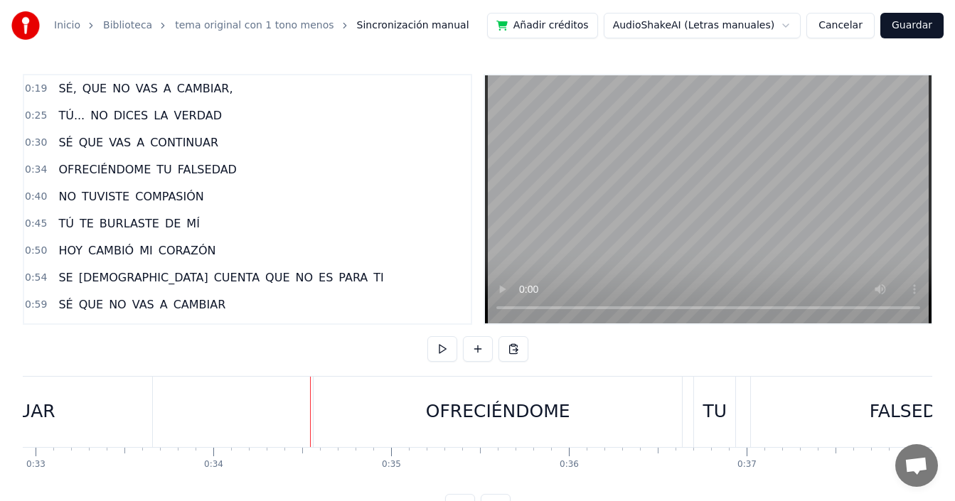
click at [446, 410] on div "OFRECIÉNDOME" at bounding box center [498, 411] width 144 height 27
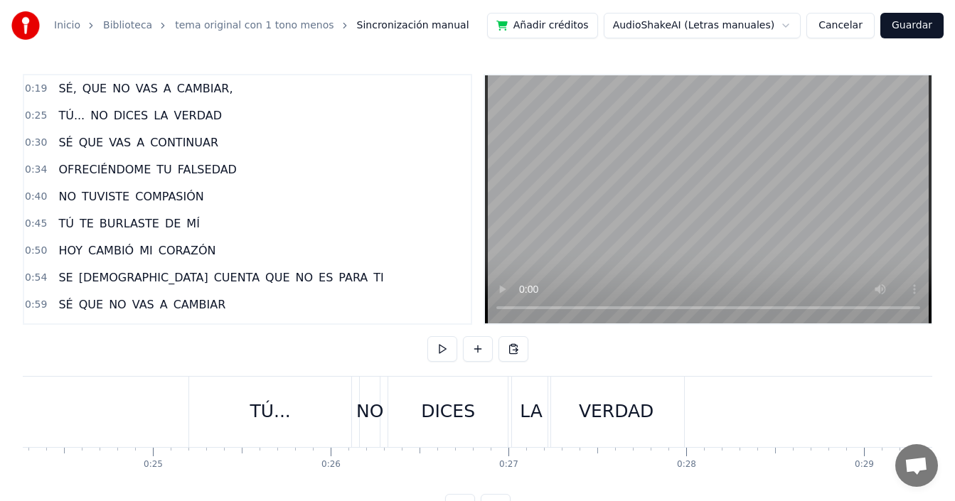
scroll to position [0, 3357]
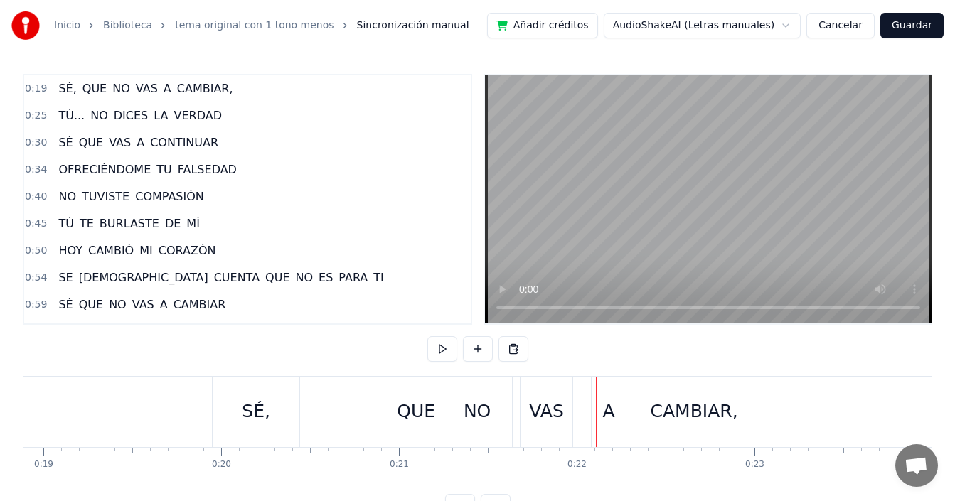
click at [369, 417] on div "SÉ, QUE NO VAS A CAMBIAR," at bounding box center [484, 412] width 545 height 70
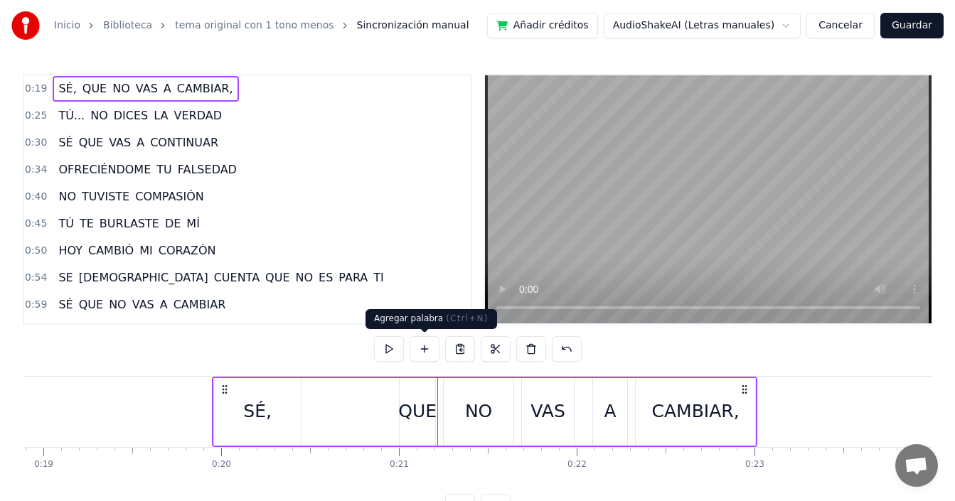
click at [328, 427] on div "SÉ, QUE NO VAS A CAMBIAR," at bounding box center [484, 412] width 545 height 70
click at [265, 419] on div "SÉ," at bounding box center [257, 411] width 28 height 27
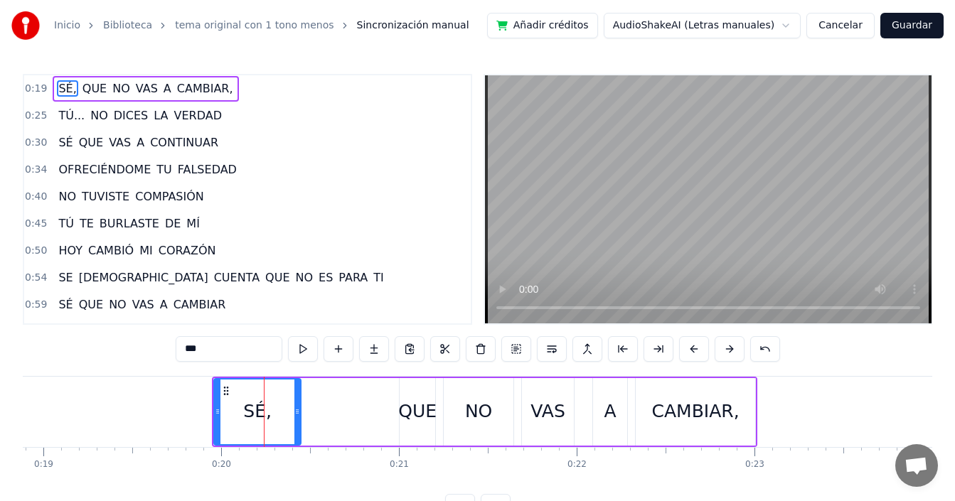
click at [360, 415] on div "SÉ, QUE NO VAS A CAMBIAR," at bounding box center [484, 412] width 545 height 70
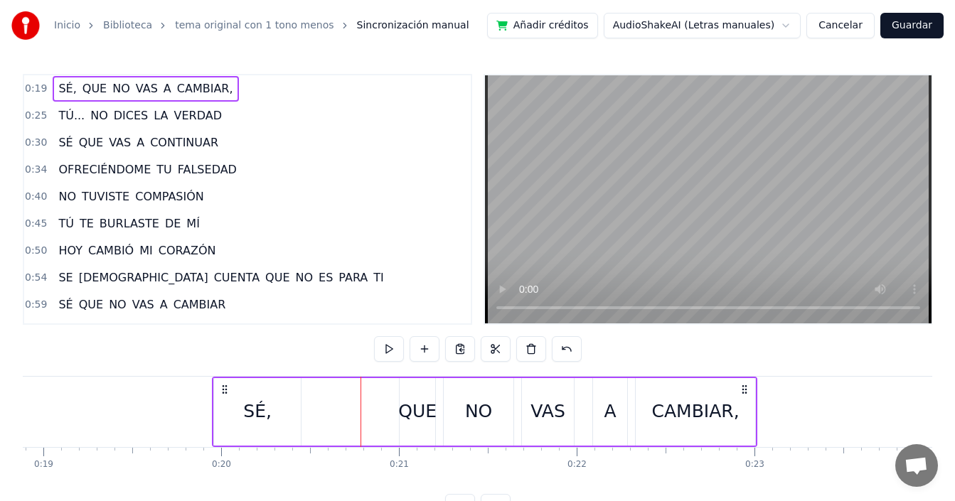
click at [411, 410] on div "QUE" at bounding box center [417, 411] width 38 height 27
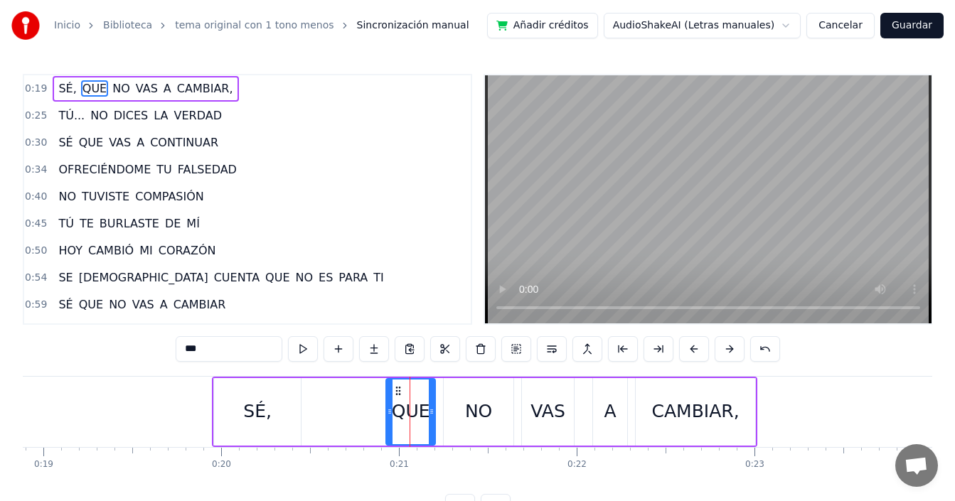
drag, startPoint x: 403, startPoint y: 415, endPoint x: 390, endPoint y: 418, distance: 14.0
click at [390, 418] on div at bounding box center [390, 412] width 6 height 65
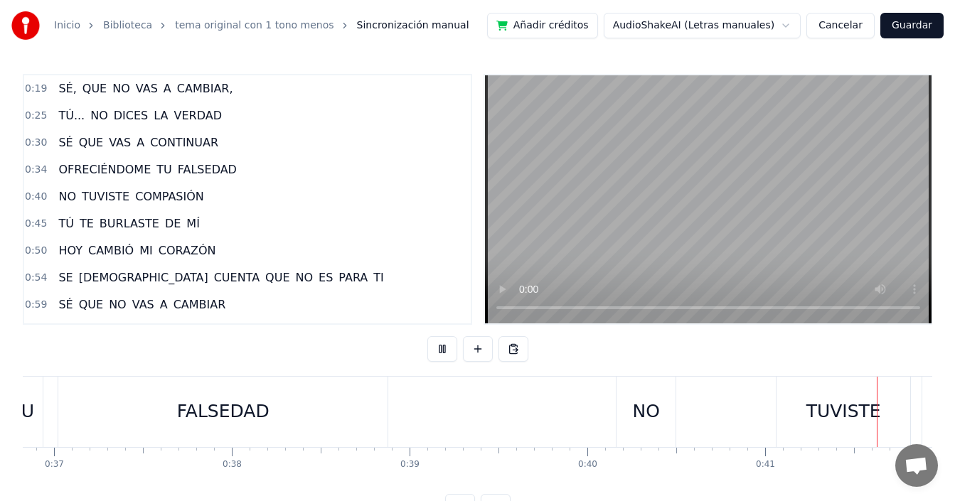
scroll to position [0, 7347]
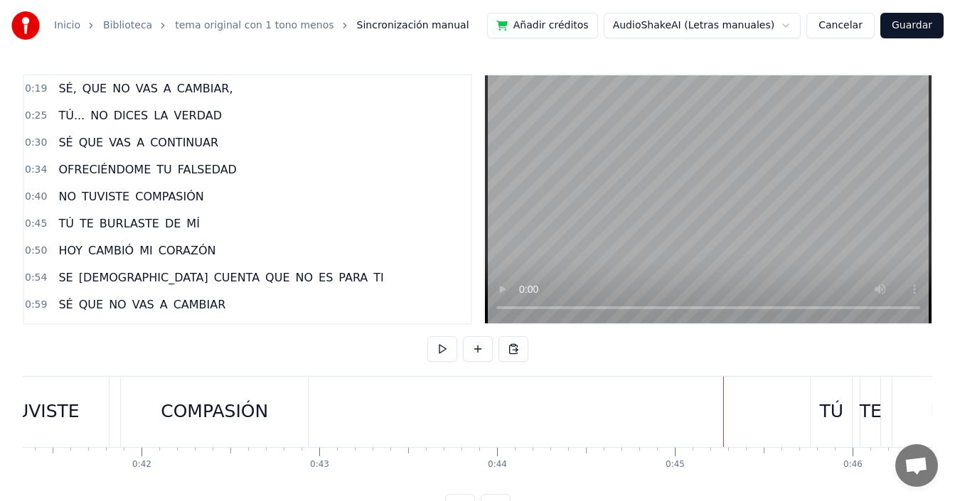
click at [827, 407] on div "TÚ" at bounding box center [832, 411] width 24 height 27
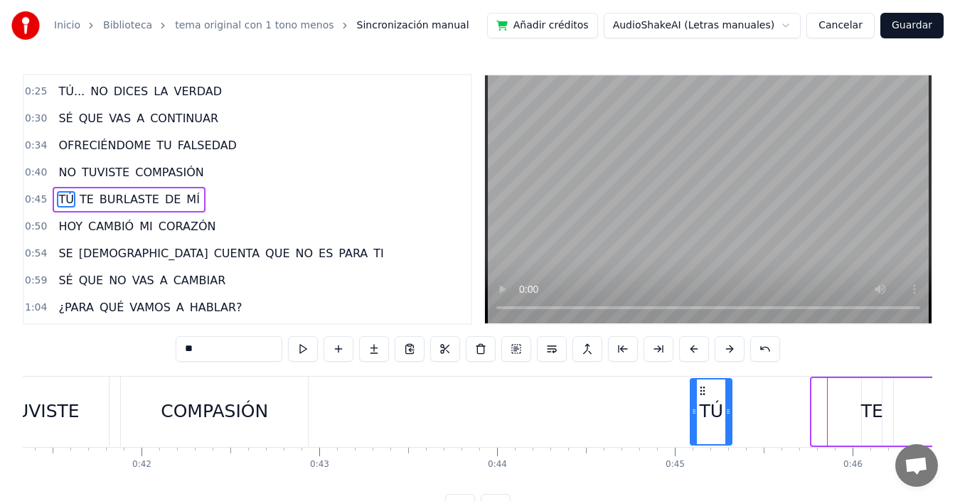
drag, startPoint x: 823, startPoint y: 392, endPoint x: 704, endPoint y: 391, distance: 119.5
click at [704, 391] on icon at bounding box center [702, 390] width 11 height 11
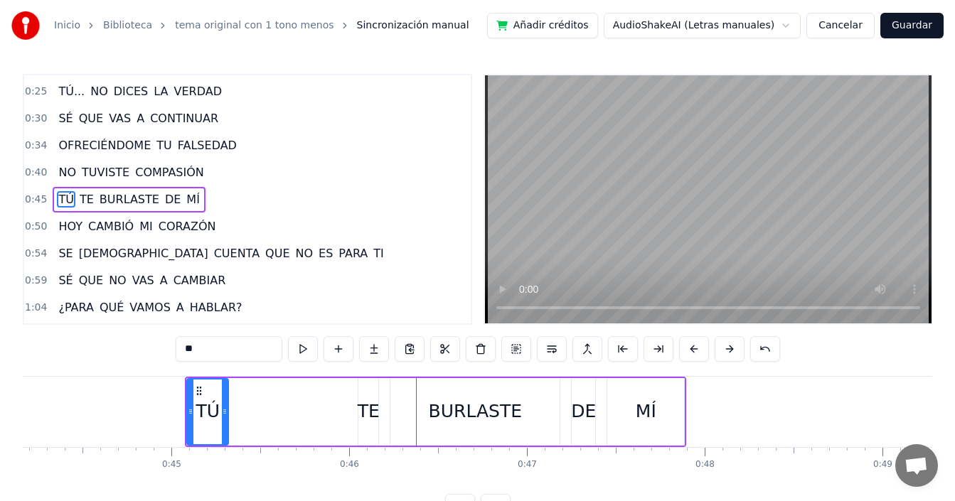
scroll to position [0, 7801]
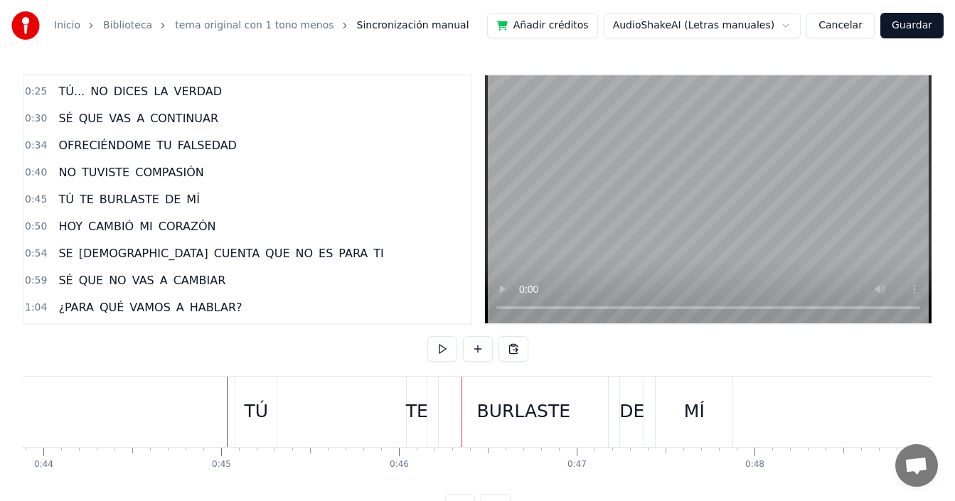
click at [255, 410] on div "TÚ" at bounding box center [257, 411] width 24 height 27
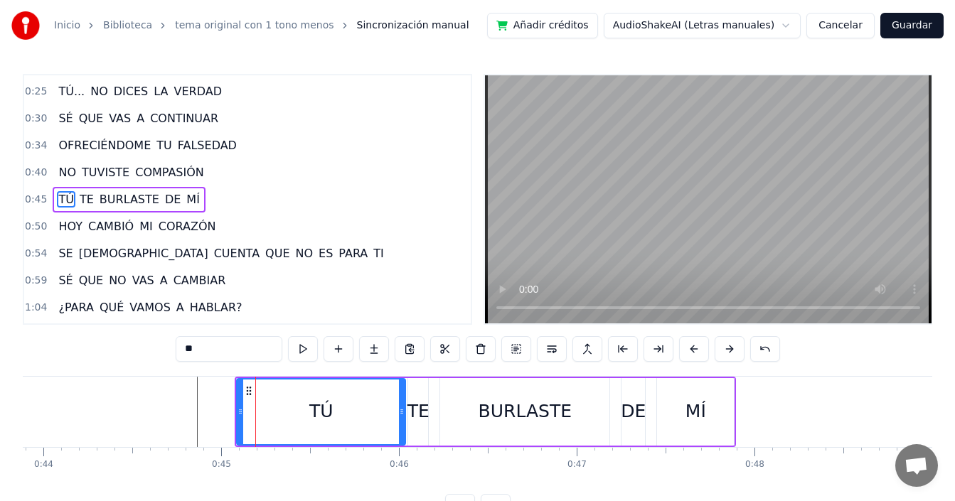
drag, startPoint x: 276, startPoint y: 406, endPoint x: 403, endPoint y: 411, distance: 127.4
click at [403, 411] on icon at bounding box center [402, 411] width 6 height 11
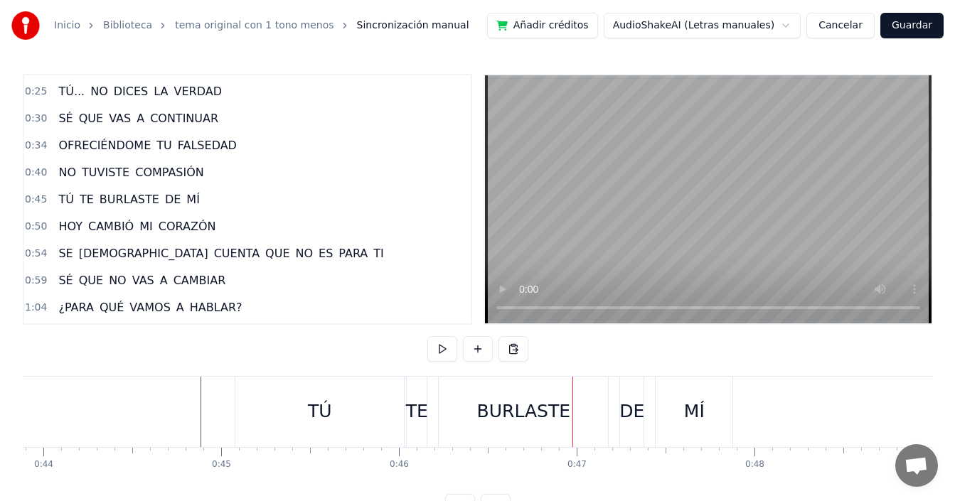
click at [414, 414] on div "TE" at bounding box center [417, 411] width 22 height 27
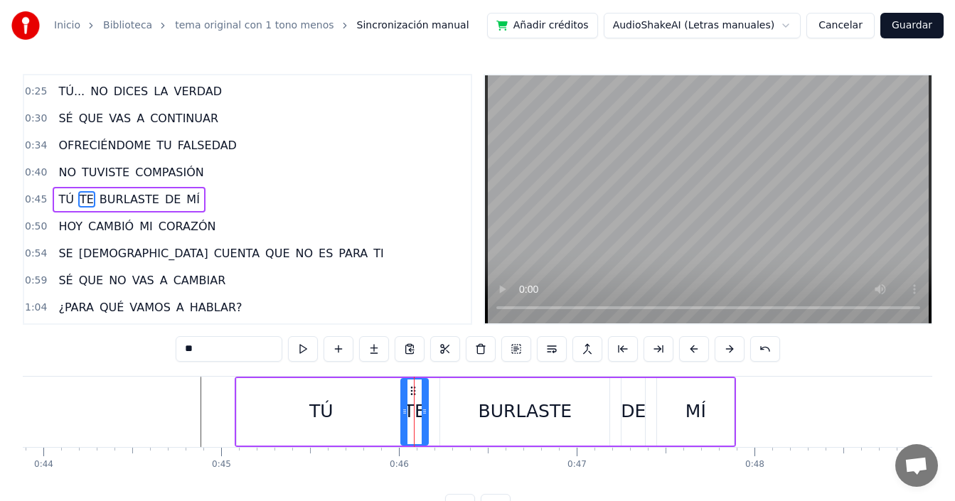
drag, startPoint x: 410, startPoint y: 416, endPoint x: 402, endPoint y: 420, distance: 7.9
click at [402, 420] on div at bounding box center [405, 412] width 6 height 65
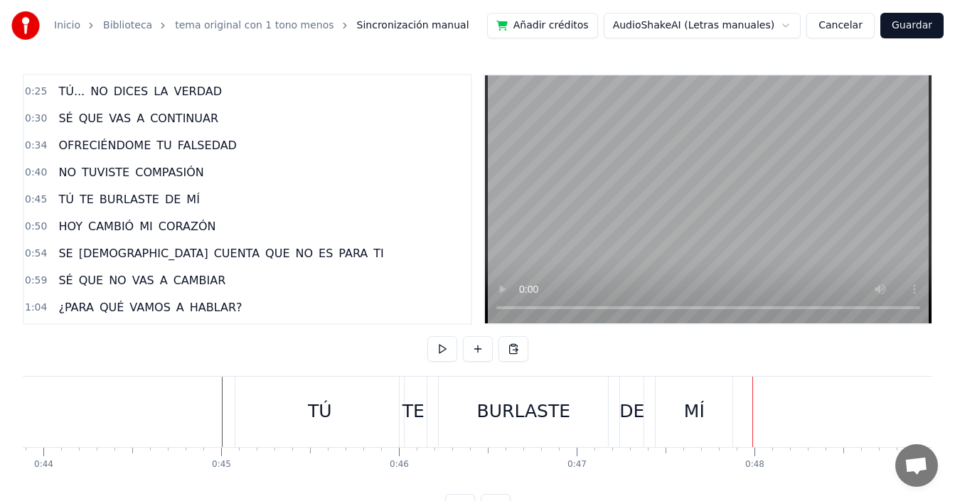
click at [471, 423] on div "BURLASTE" at bounding box center [523, 412] width 169 height 70
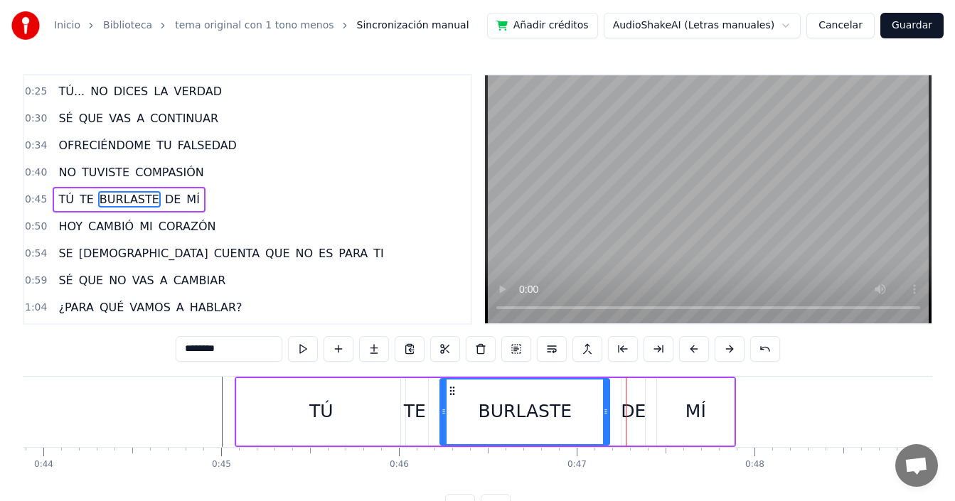
click at [637, 419] on div "DE" at bounding box center [633, 411] width 25 height 27
type input "**"
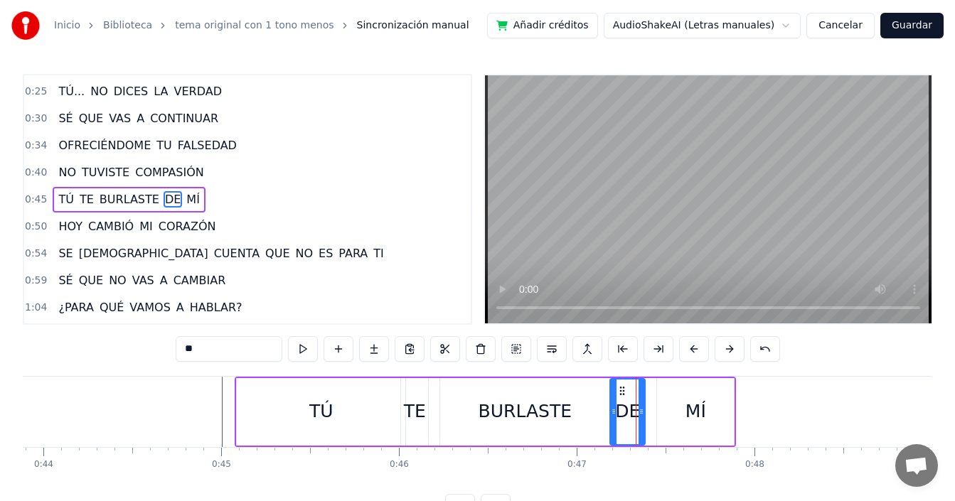
drag, startPoint x: 624, startPoint y: 422, endPoint x: 612, endPoint y: 429, distance: 13.4
click at [612, 429] on div at bounding box center [614, 412] width 6 height 65
drag, startPoint x: 209, startPoint y: 413, endPoint x: 395, endPoint y: 348, distance: 196.5
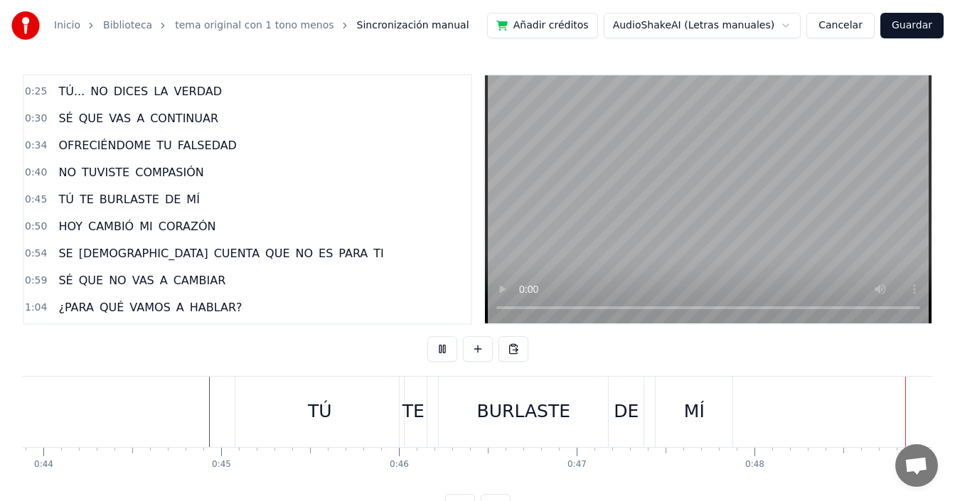
scroll to position [0, 8611]
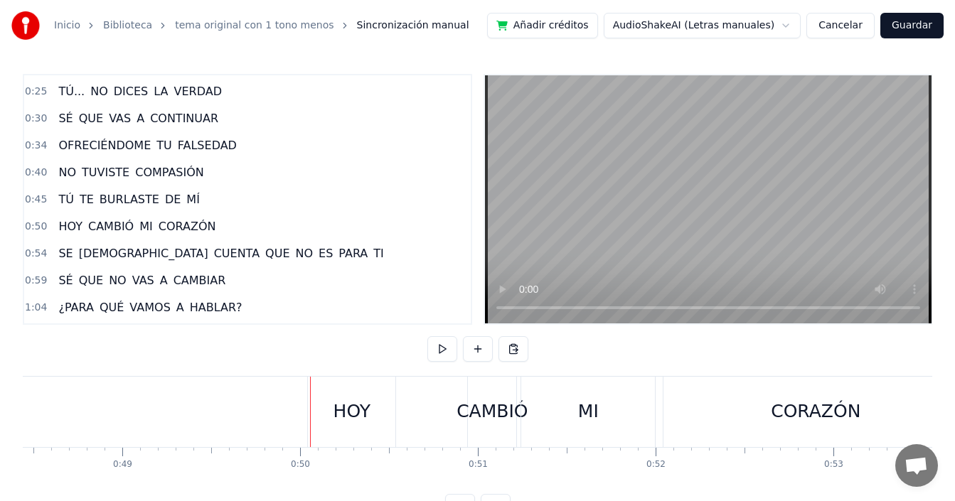
click at [323, 417] on div "HOY" at bounding box center [351, 412] width 87 height 70
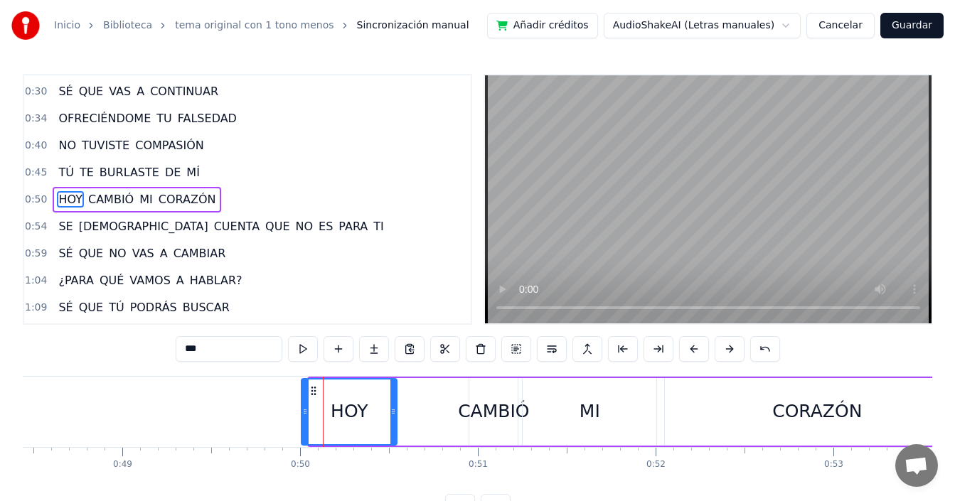
drag, startPoint x: 311, startPoint y: 416, endPoint x: 304, endPoint y: 418, distance: 8.1
click at [304, 418] on div at bounding box center [305, 412] width 6 height 65
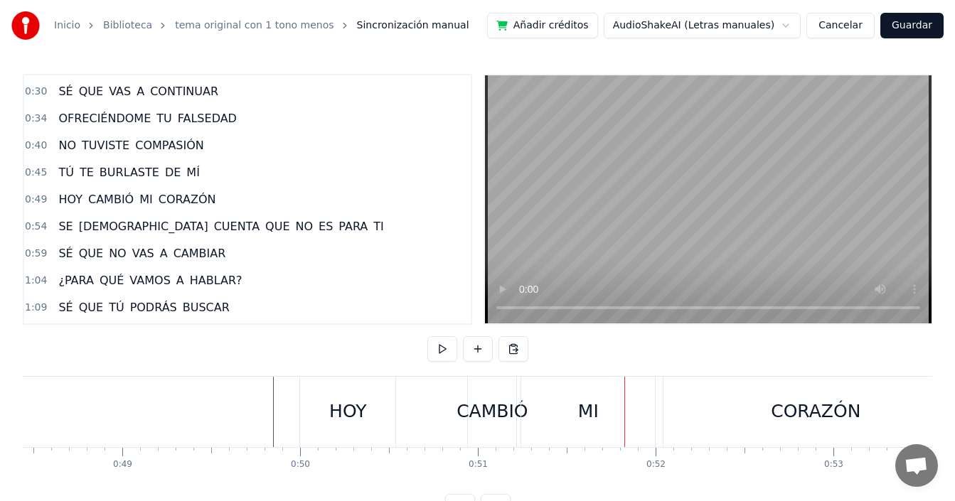
click at [599, 406] on div "MI" at bounding box center [588, 412] width 134 height 70
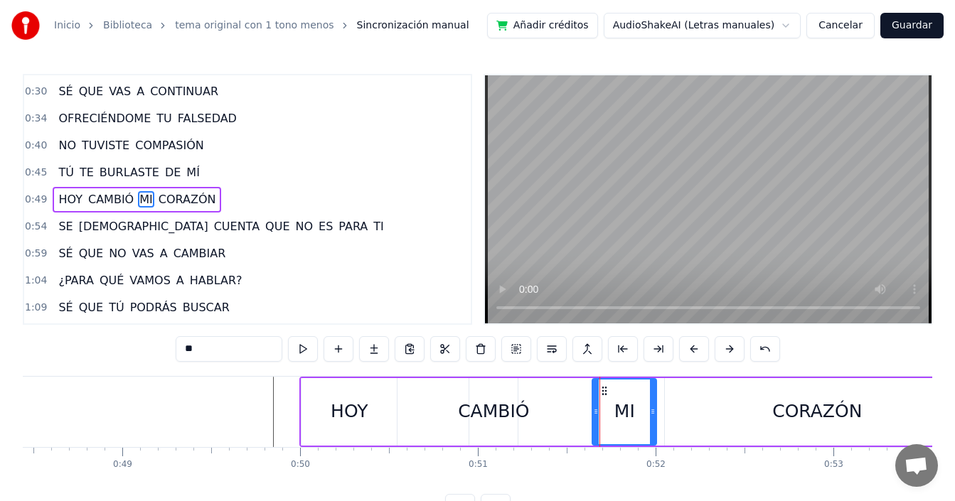
drag, startPoint x: 525, startPoint y: 411, endPoint x: 595, endPoint y: 420, distance: 70.3
click at [595, 420] on div at bounding box center [596, 412] width 6 height 65
click at [486, 414] on div "CAMBIÓ" at bounding box center [493, 411] width 71 height 27
type input "******"
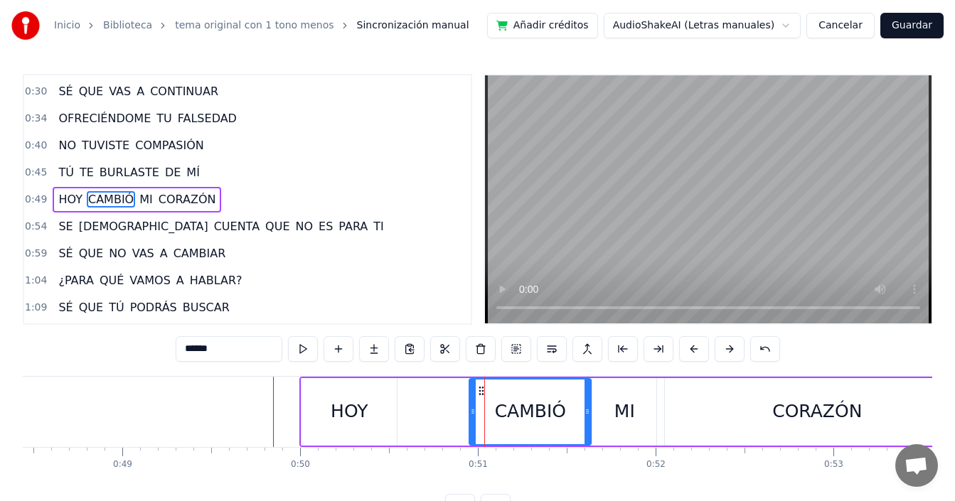
drag, startPoint x: 514, startPoint y: 410, endPoint x: 587, endPoint y: 419, distance: 73.8
click at [587, 419] on div at bounding box center [587, 412] width 6 height 65
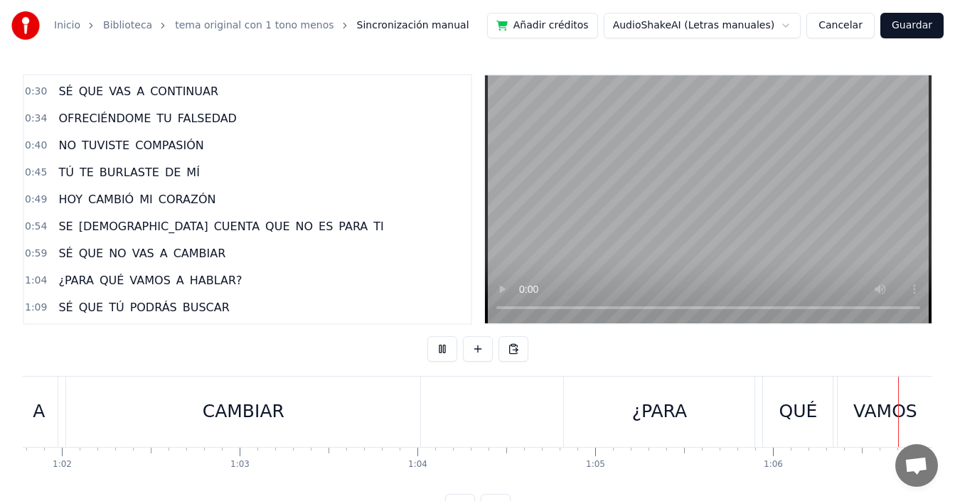
scroll to position [0, 11786]
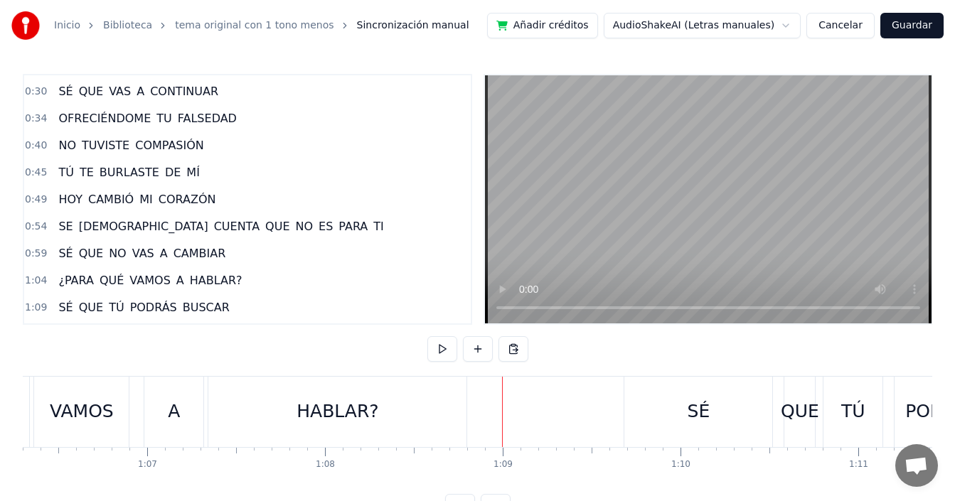
click at [168, 424] on div "A" at bounding box center [174, 411] width 12 height 27
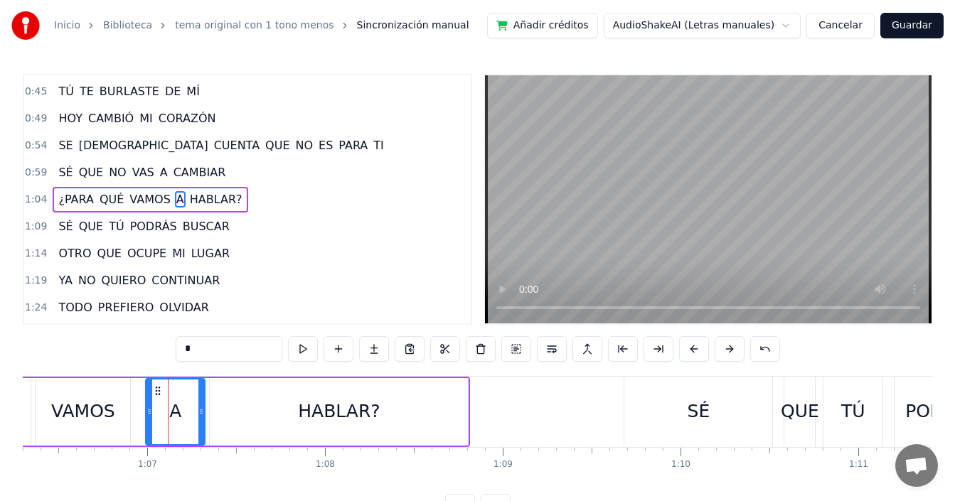
click at [484, 351] on button at bounding box center [481, 349] width 30 height 26
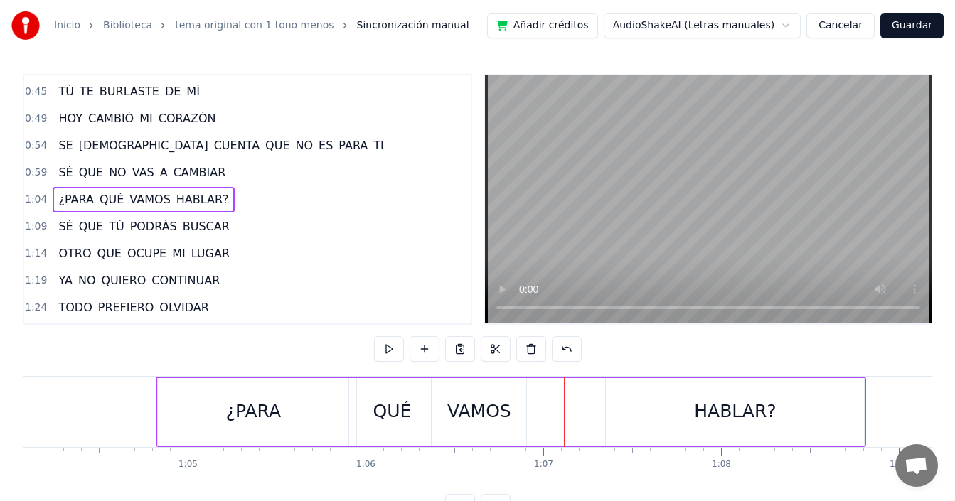
scroll to position [0, 11116]
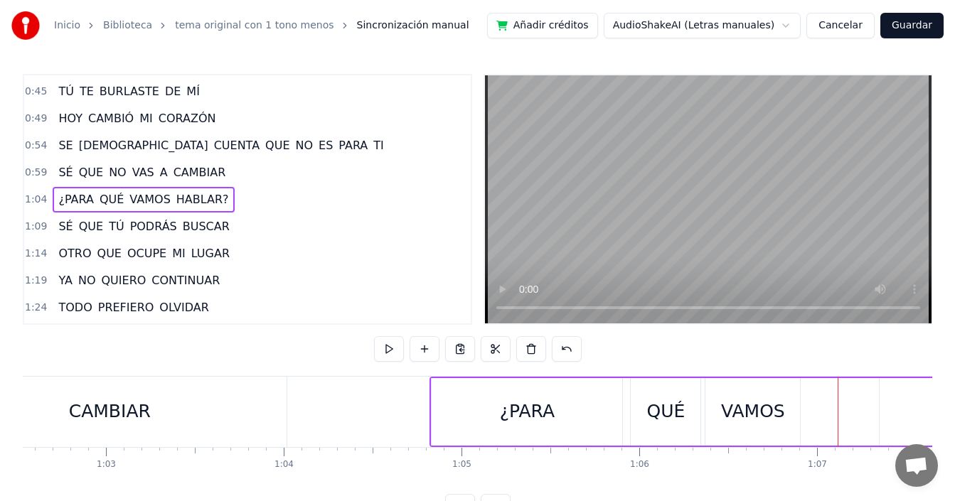
click at [452, 418] on div "¿PARA" at bounding box center [527, 412] width 191 height 68
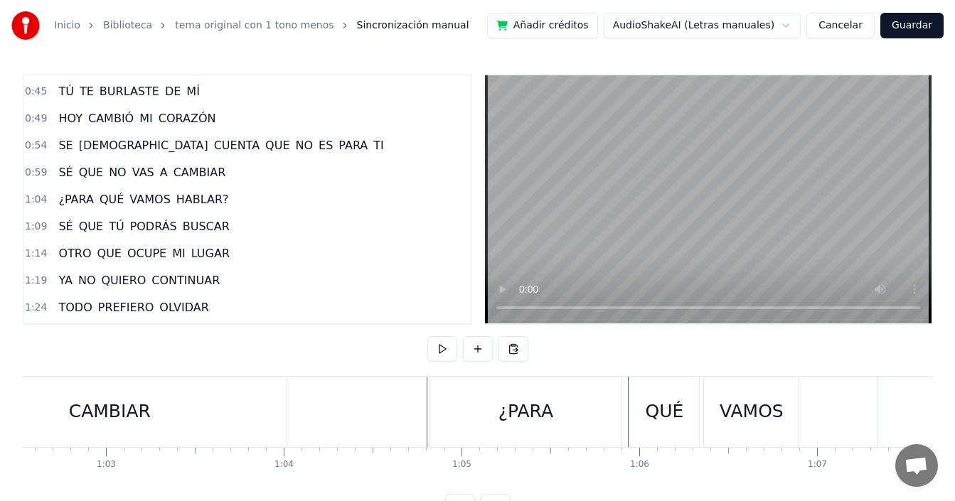
click at [636, 417] on div "QUÉ" at bounding box center [664, 412] width 70 height 70
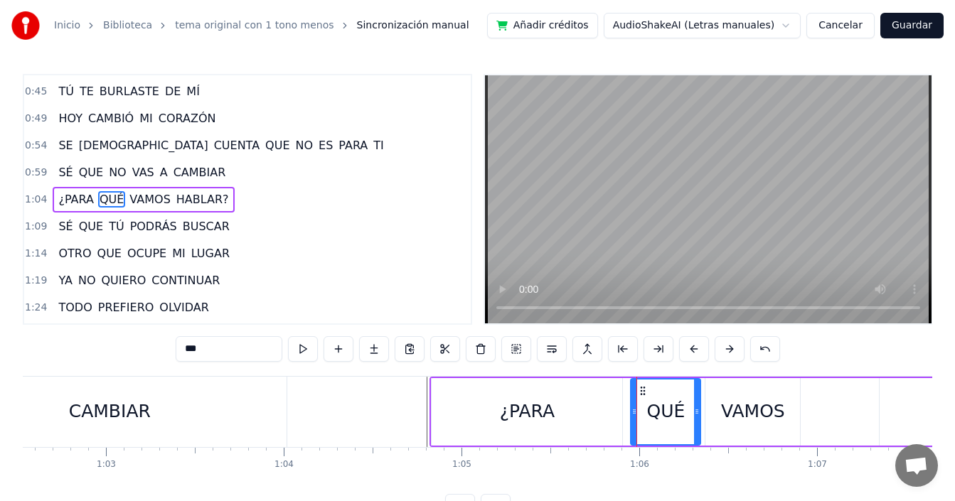
click at [599, 412] on div "¿PARA" at bounding box center [527, 412] width 191 height 68
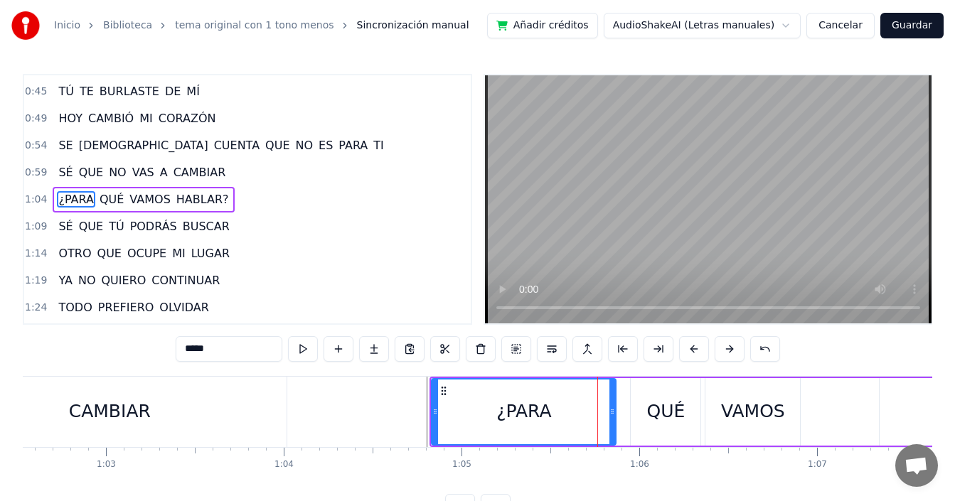
drag, startPoint x: 619, startPoint y: 406, endPoint x: 654, endPoint y: 409, distance: 35.7
click at [612, 411] on icon at bounding box center [612, 411] width 6 height 11
drag, startPoint x: 655, startPoint y: 407, endPoint x: 631, endPoint y: 409, distance: 24.2
click at [655, 408] on div "QUÉ" at bounding box center [666, 411] width 38 height 27
type input "***"
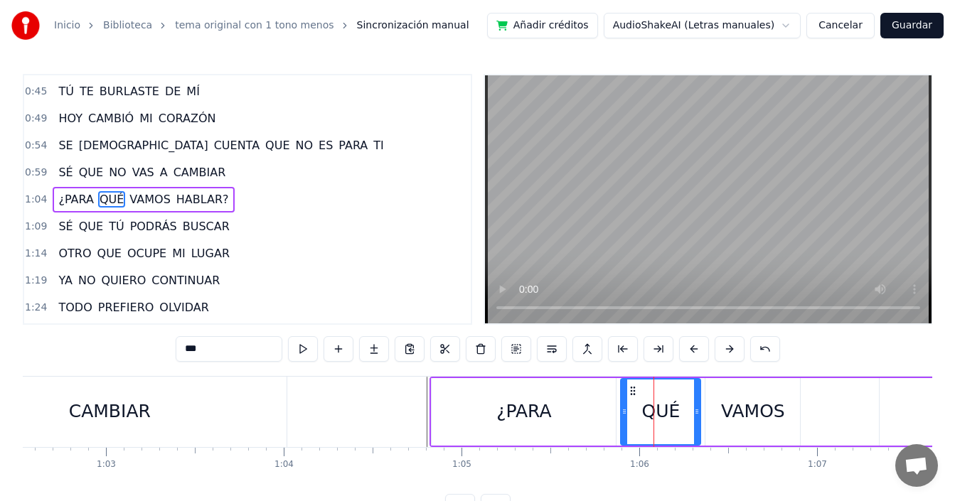
drag, startPoint x: 630, startPoint y: 410, endPoint x: 621, endPoint y: 417, distance: 11.6
click at [621, 417] on div at bounding box center [624, 412] width 6 height 65
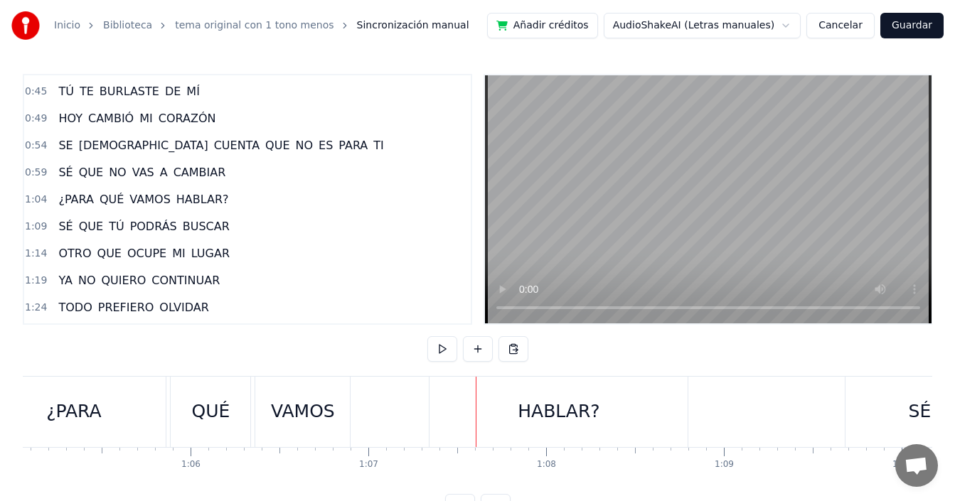
scroll to position [0, 11514]
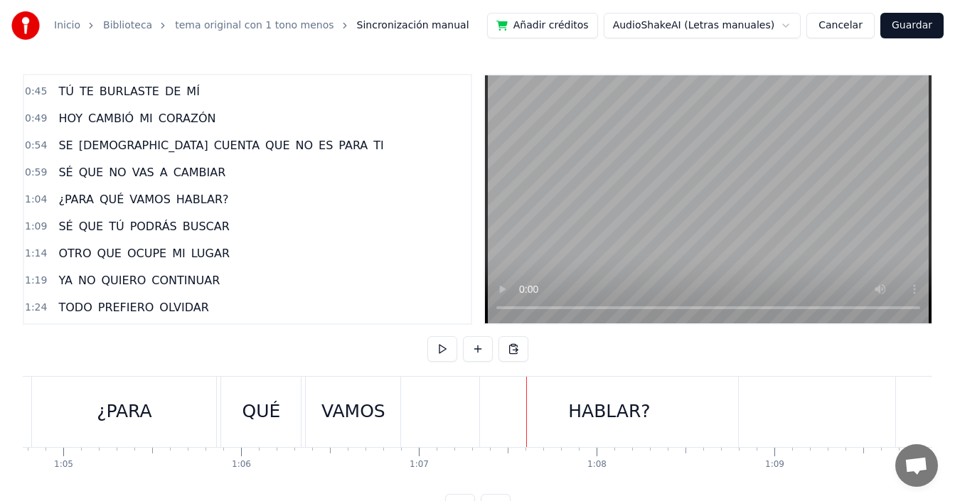
click at [414, 410] on div "¿PARA QUÉ VAMOS HABLAR?" at bounding box center [386, 412] width 710 height 70
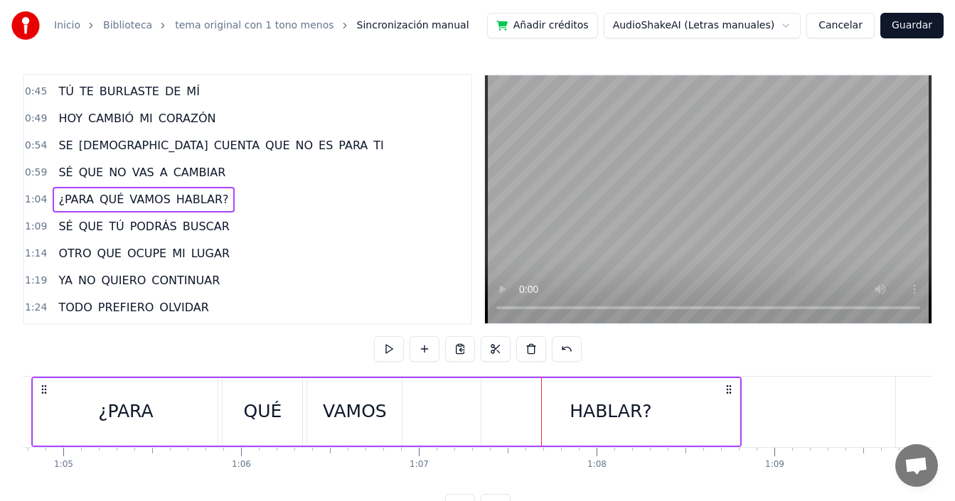
drag, startPoint x: 528, startPoint y: 408, endPoint x: 515, endPoint y: 410, distance: 13.0
click at [528, 409] on div "HABLAR?" at bounding box center [610, 412] width 258 height 68
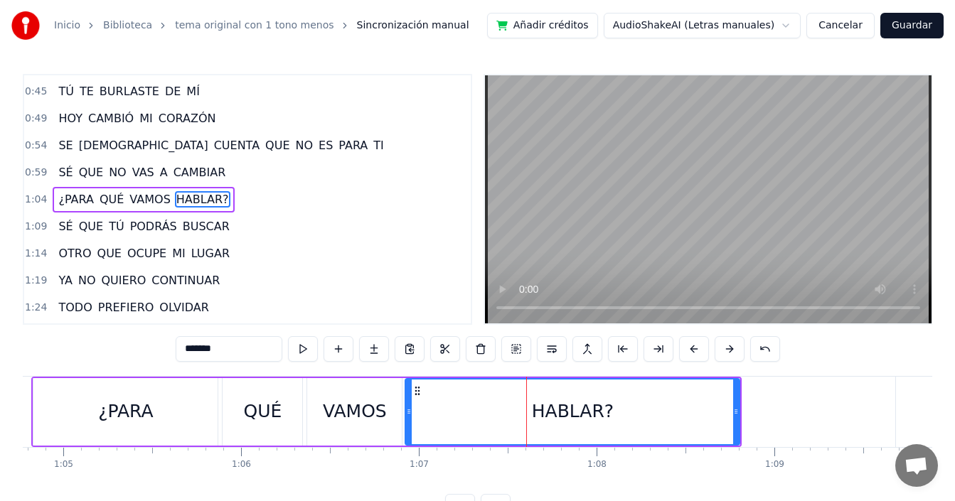
drag, startPoint x: 491, startPoint y: 408, endPoint x: 411, endPoint y: 434, distance: 83.9
click at [411, 434] on div at bounding box center [409, 412] width 6 height 65
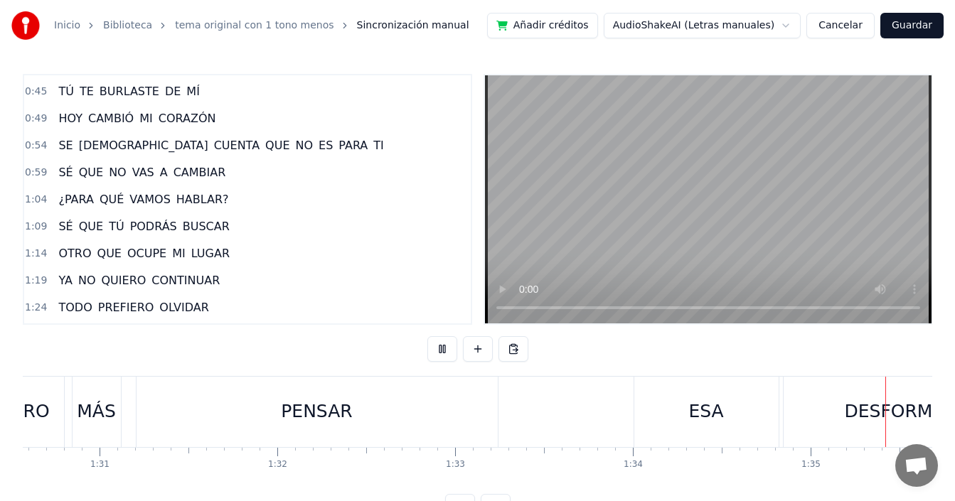
scroll to position [0, 16902]
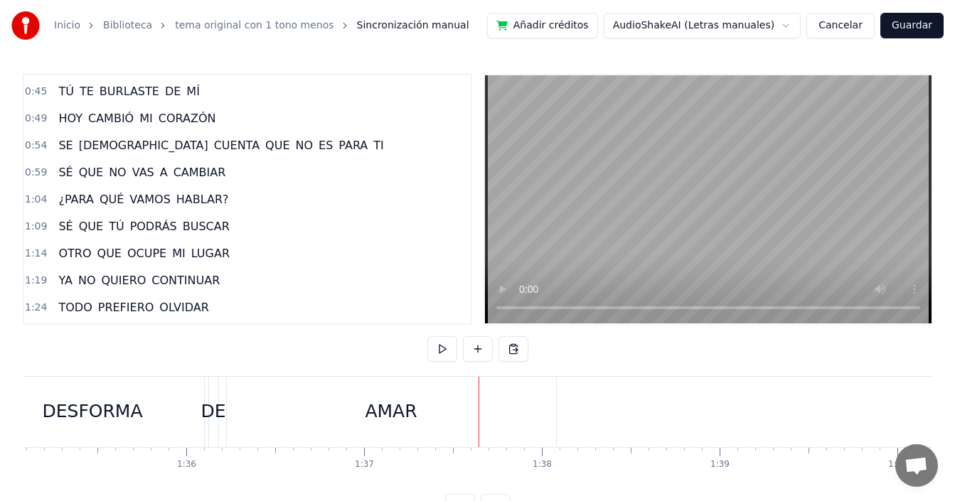
click at [99, 421] on div "DESFORMA" at bounding box center [92, 411] width 100 height 27
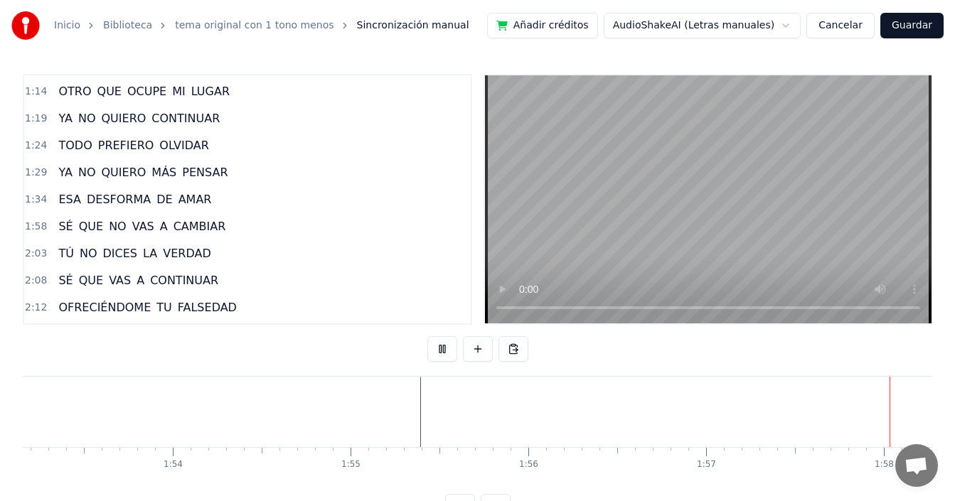
scroll to position [0, 20900]
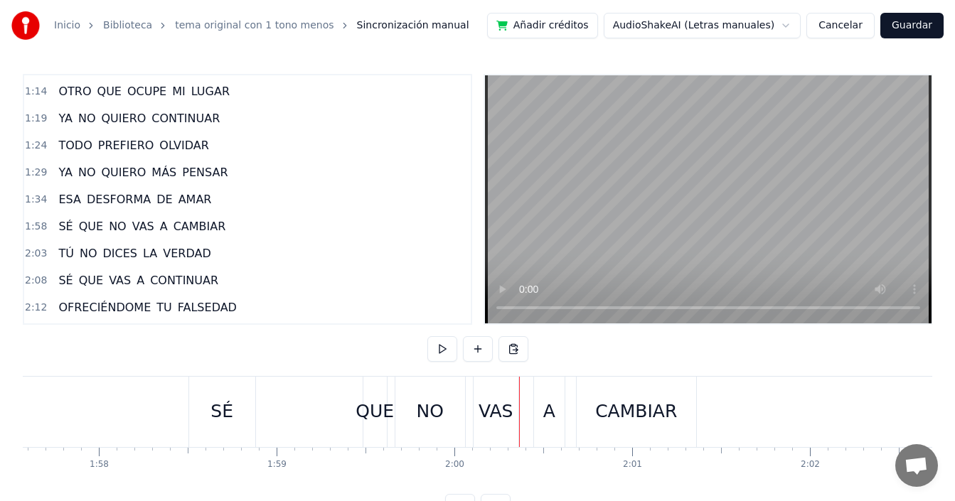
click at [331, 418] on div "SÉ QUE NO VAS A CAMBIAR" at bounding box center [443, 412] width 511 height 70
click at [217, 411] on div "SÉ" at bounding box center [221, 411] width 23 height 27
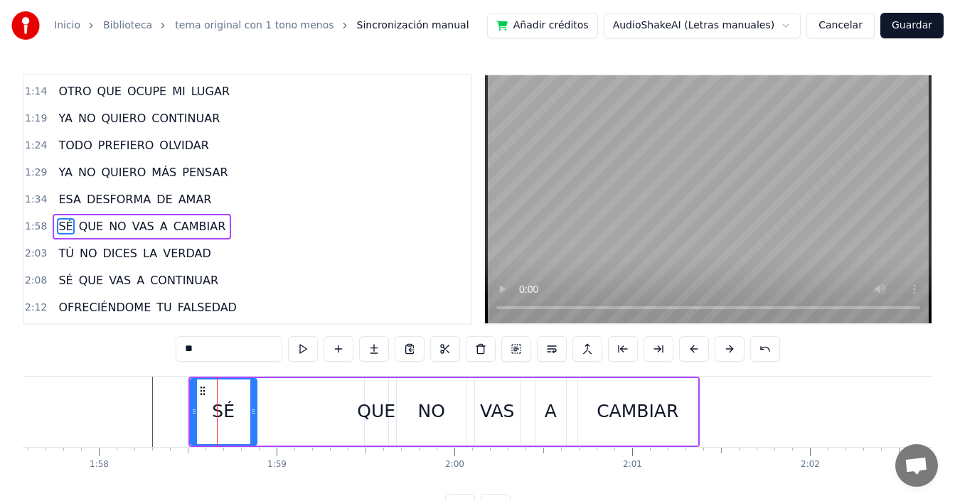
scroll to position [321, 0]
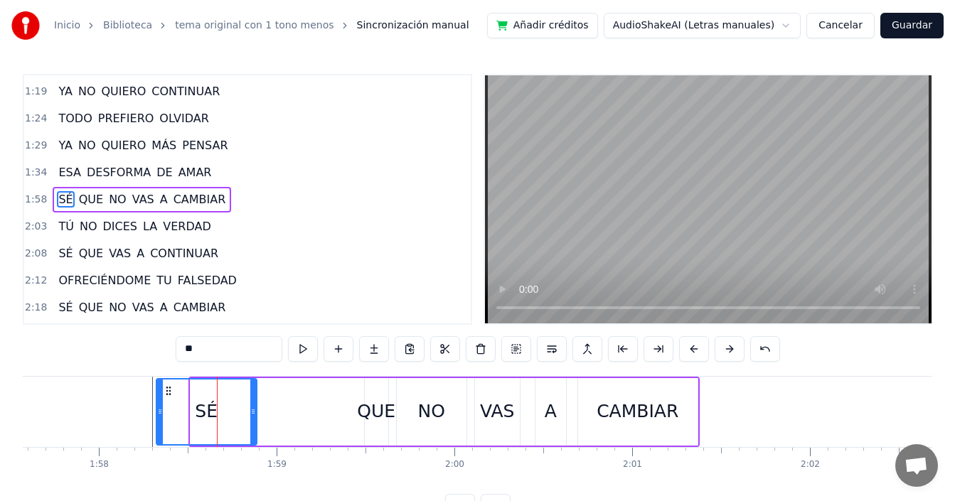
drag, startPoint x: 190, startPoint y: 407, endPoint x: 157, endPoint y: 417, distance: 34.2
click at [157, 417] on div at bounding box center [160, 412] width 6 height 65
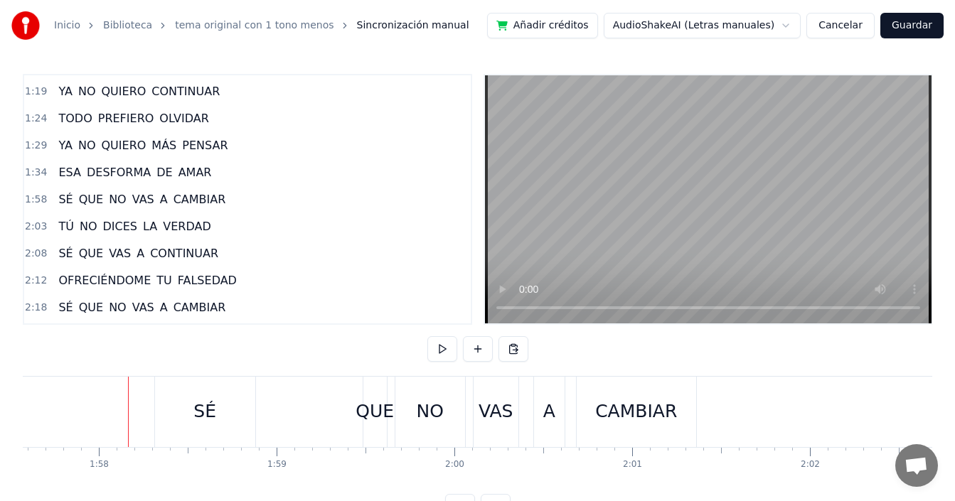
click at [238, 409] on div "SÉ" at bounding box center [205, 412] width 100 height 70
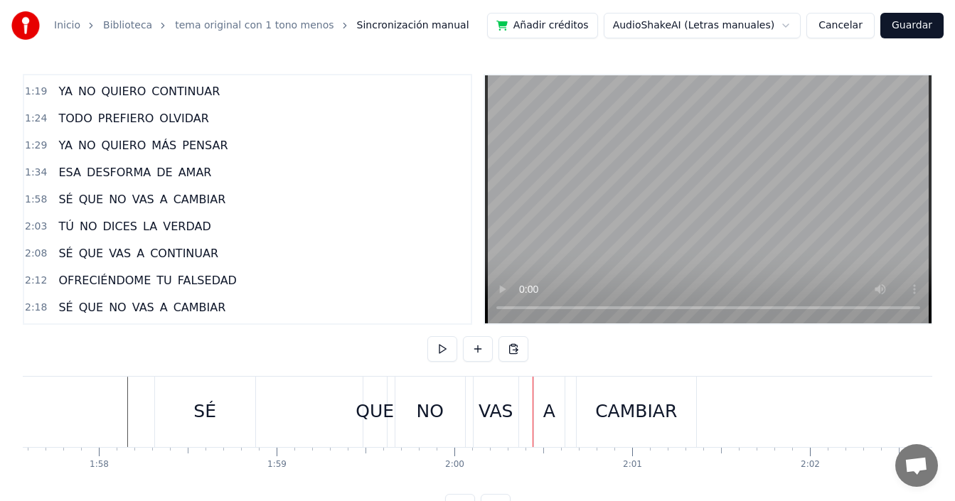
click at [309, 410] on div "SÉ QUE NO VAS A CAMBIAR" at bounding box center [426, 412] width 545 height 70
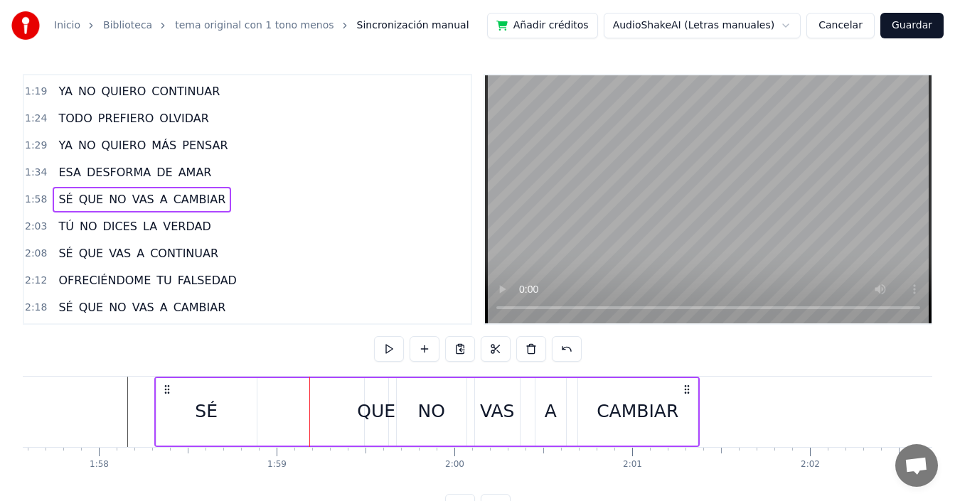
click at [368, 408] on div "QUE" at bounding box center [376, 411] width 38 height 27
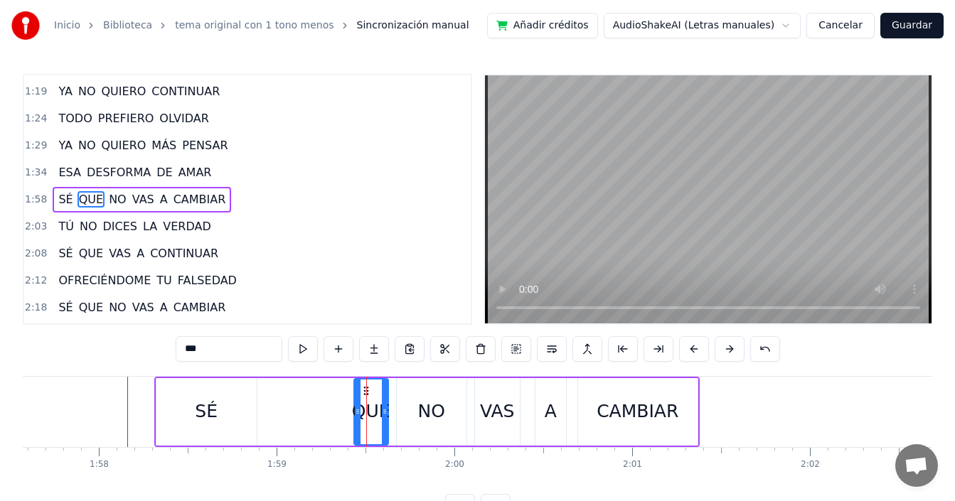
drag, startPoint x: 365, startPoint y: 410, endPoint x: 355, endPoint y: 420, distance: 14.6
click at [355, 420] on div at bounding box center [358, 412] width 6 height 65
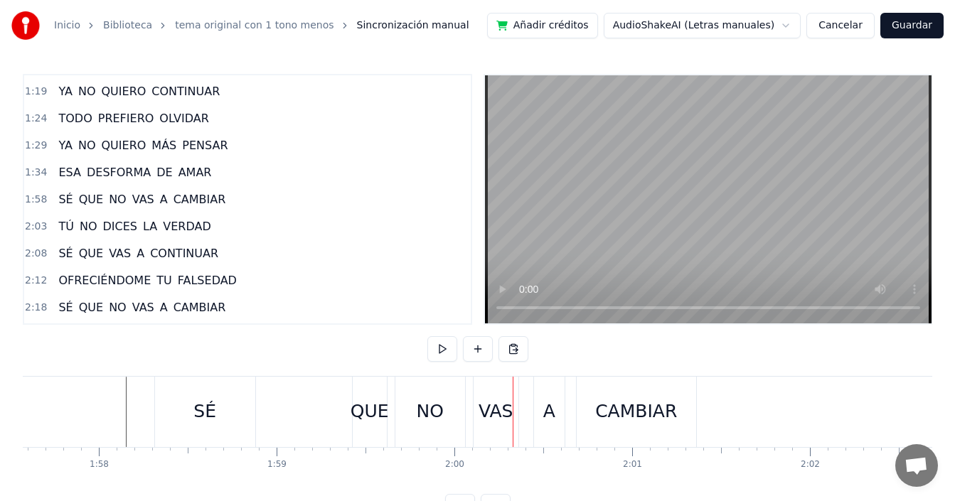
drag, startPoint x: 349, startPoint y: 407, endPoint x: 370, endPoint y: 405, distance: 20.7
click at [349, 408] on div "SÉ QUE NO VAS A CAMBIAR" at bounding box center [426, 412] width 545 height 70
click at [551, 434] on div "A" at bounding box center [549, 412] width 31 height 70
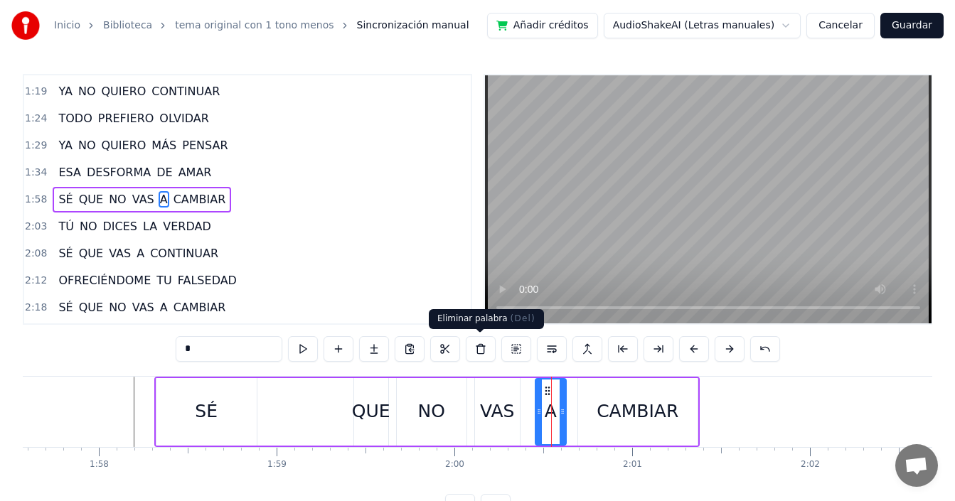
click at [476, 346] on button at bounding box center [481, 349] width 30 height 26
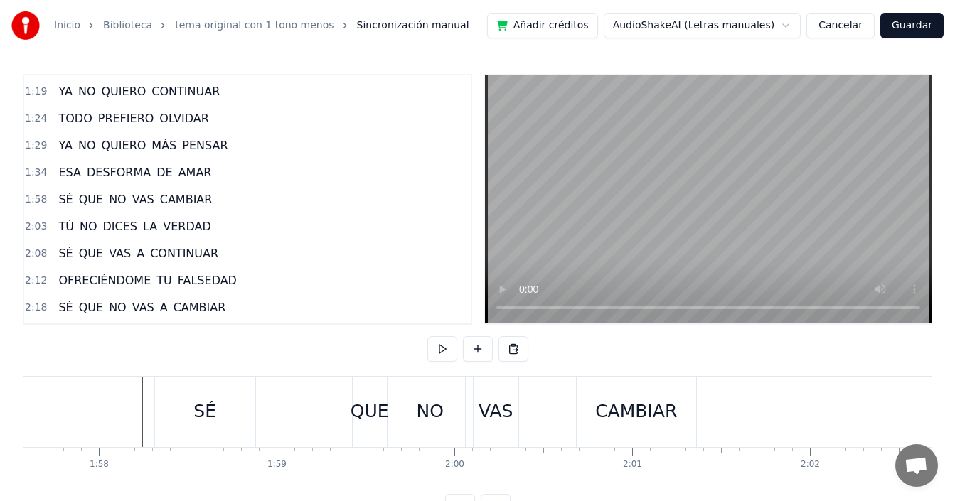
click at [584, 424] on div "CAMBIAR" at bounding box center [636, 412] width 119 height 70
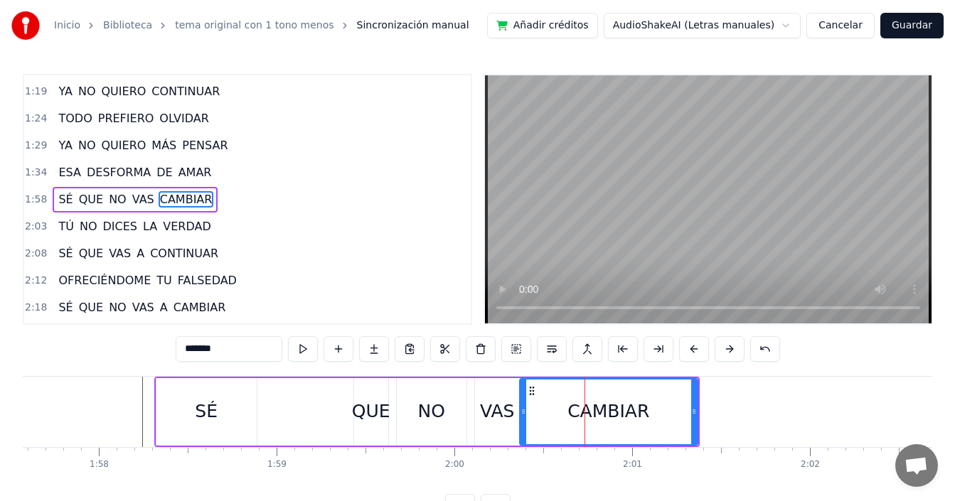
drag, startPoint x: 580, startPoint y: 410, endPoint x: 523, endPoint y: 424, distance: 58.5
click at [523, 424] on div at bounding box center [523, 412] width 6 height 65
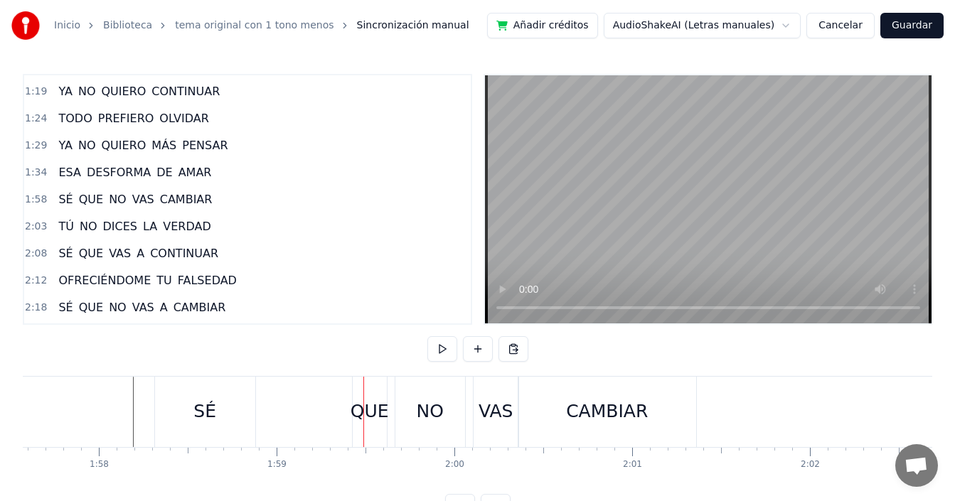
click at [370, 410] on div "QUE" at bounding box center [370, 411] width 38 height 27
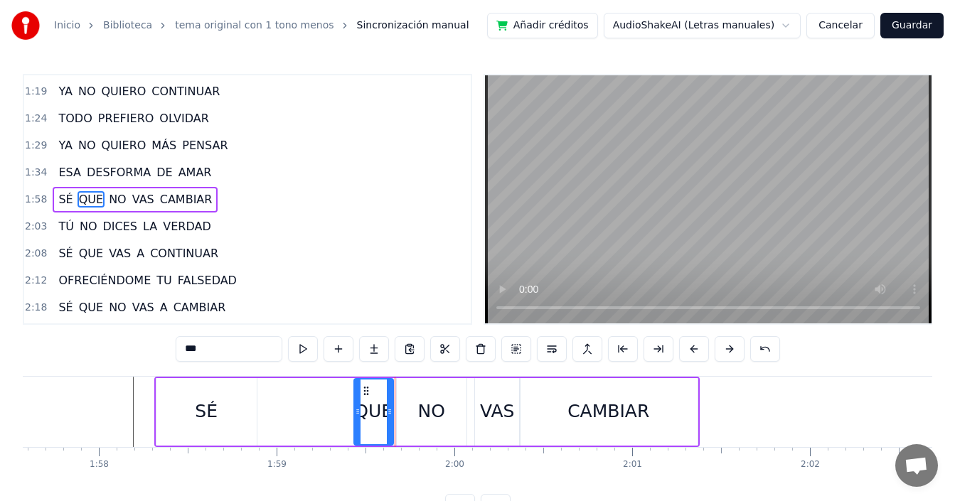
click at [391, 417] on icon at bounding box center [390, 411] width 6 height 11
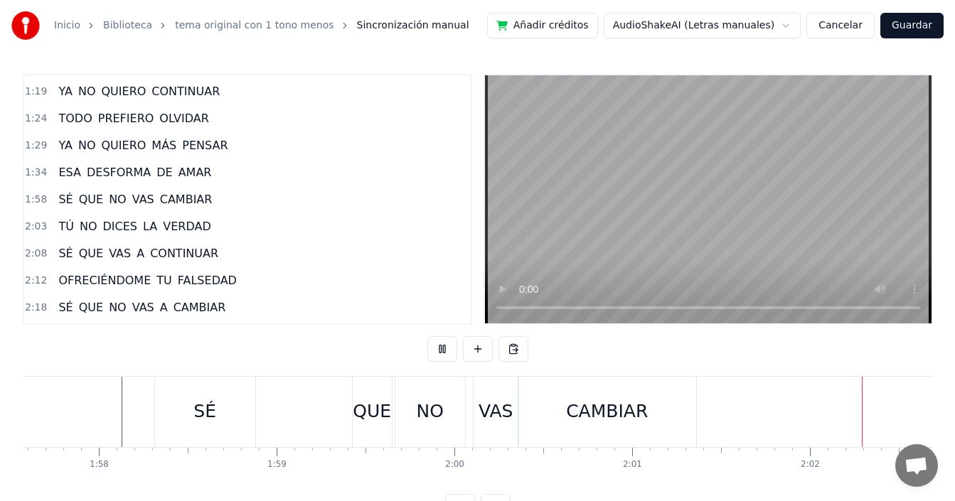
scroll to position [0, 21668]
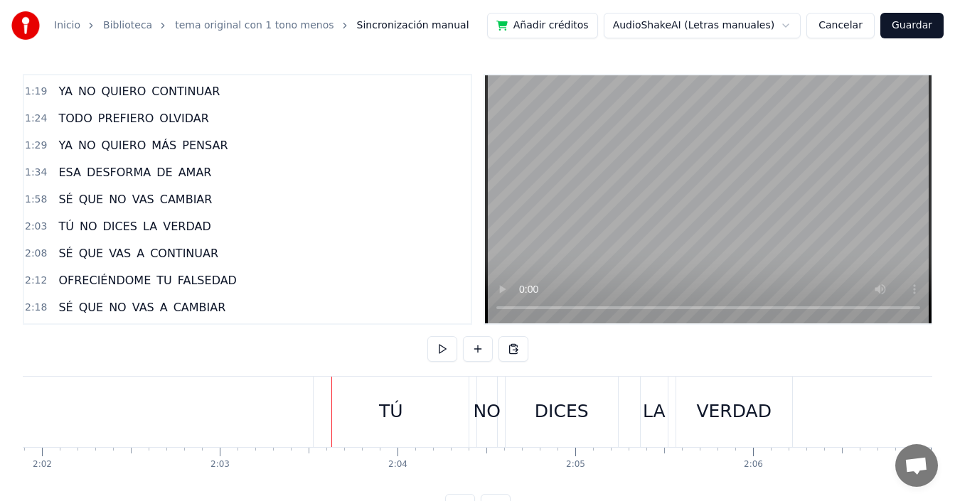
click at [322, 414] on div "TÚ" at bounding box center [391, 412] width 155 height 70
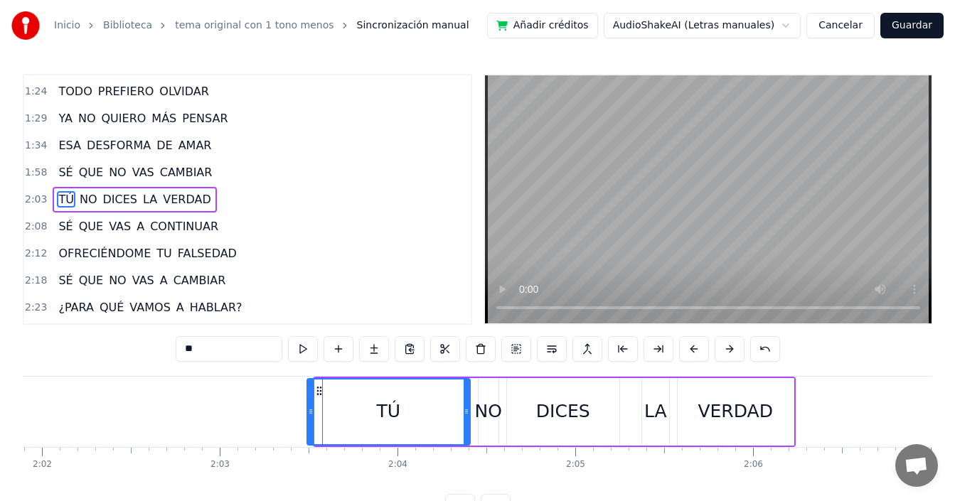
drag, startPoint x: 318, startPoint y: 414, endPoint x: 310, endPoint y: 422, distance: 11.1
click at [310, 422] on div at bounding box center [311, 412] width 6 height 65
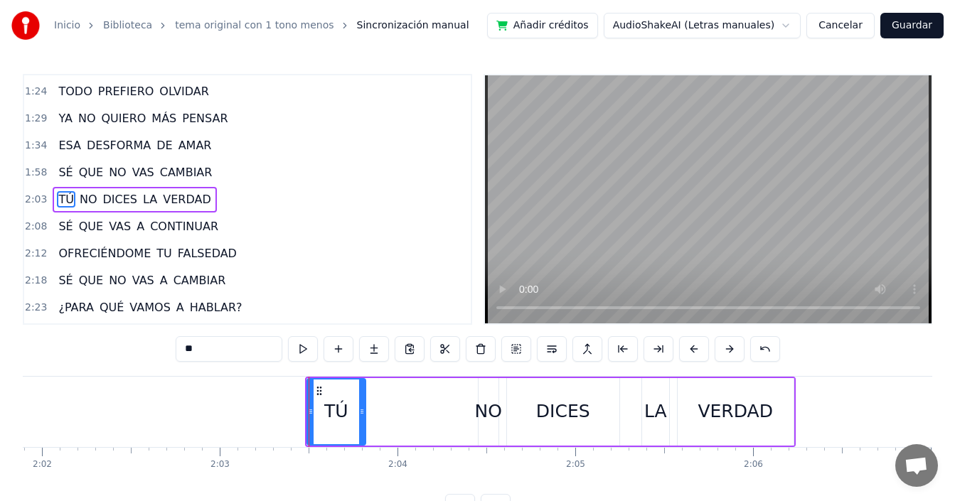
drag, startPoint x: 467, startPoint y: 405, endPoint x: 363, endPoint y: 444, distance: 111.6
click at [363, 444] on div "TÚ" at bounding box center [336, 412] width 60 height 68
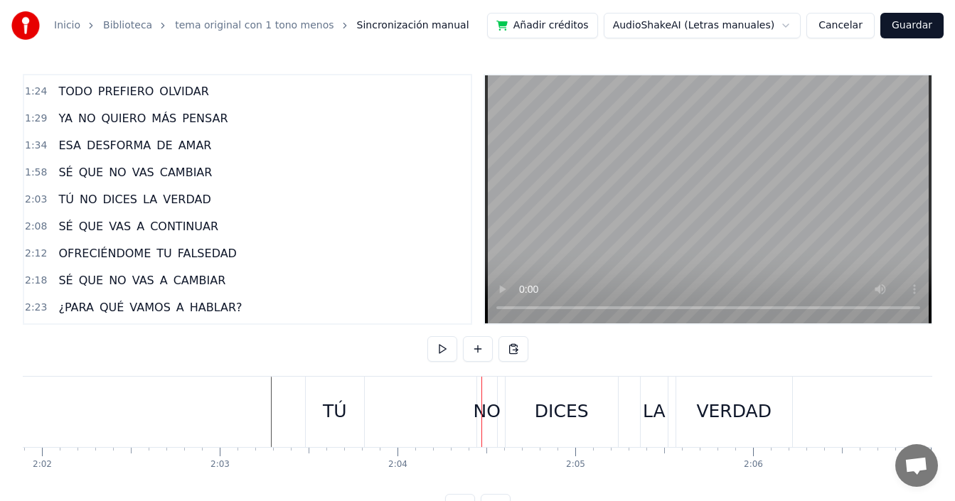
click at [479, 414] on div "NO" at bounding box center [487, 411] width 27 height 27
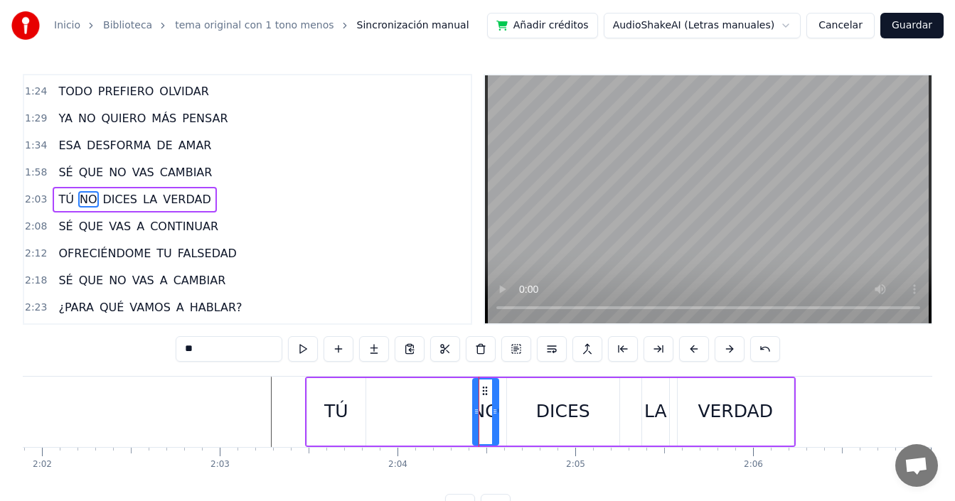
drag, startPoint x: 481, startPoint y: 414, endPoint x: 476, endPoint y: 421, distance: 9.1
click at [476, 421] on div at bounding box center [477, 412] width 6 height 65
click at [329, 414] on div "TÚ" at bounding box center [336, 411] width 24 height 27
type input "**"
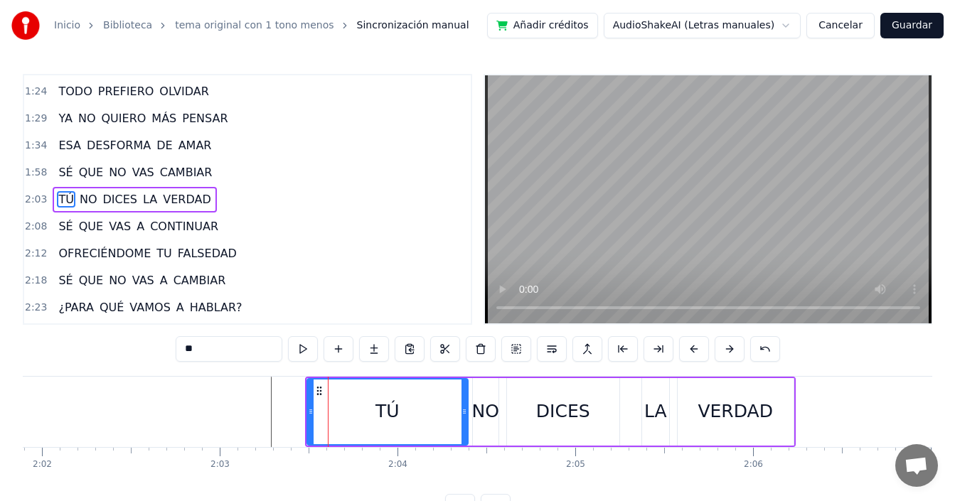
drag, startPoint x: 363, startPoint y: 410, endPoint x: 466, endPoint y: 422, distance: 103.7
click at [466, 422] on div at bounding box center [464, 412] width 6 height 65
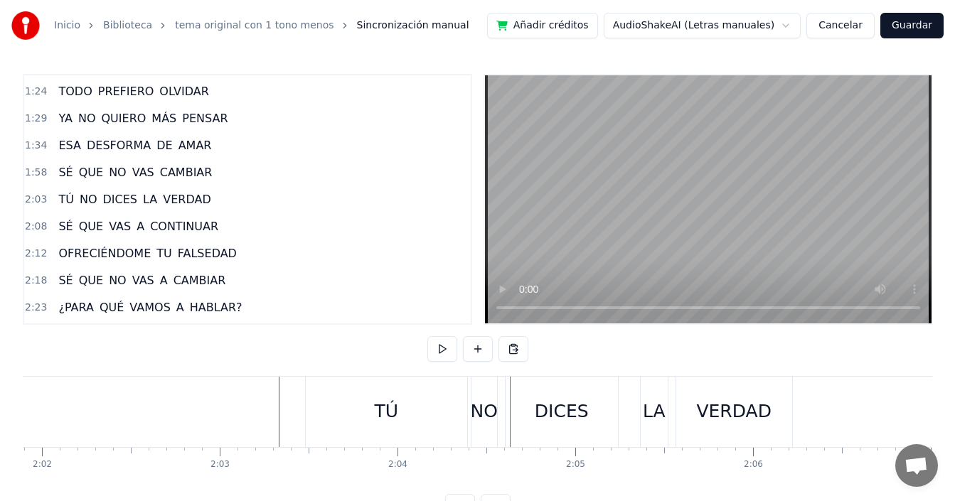
click at [528, 414] on div "DICES" at bounding box center [562, 412] width 112 height 70
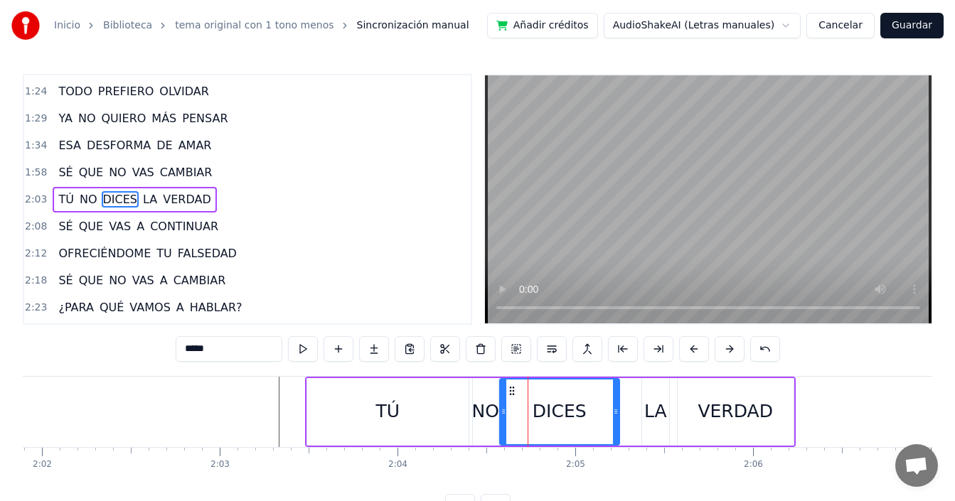
drag, startPoint x: 510, startPoint y: 415, endPoint x: 503, endPoint y: 424, distance: 11.7
click at [503, 424] on div at bounding box center [504, 412] width 6 height 65
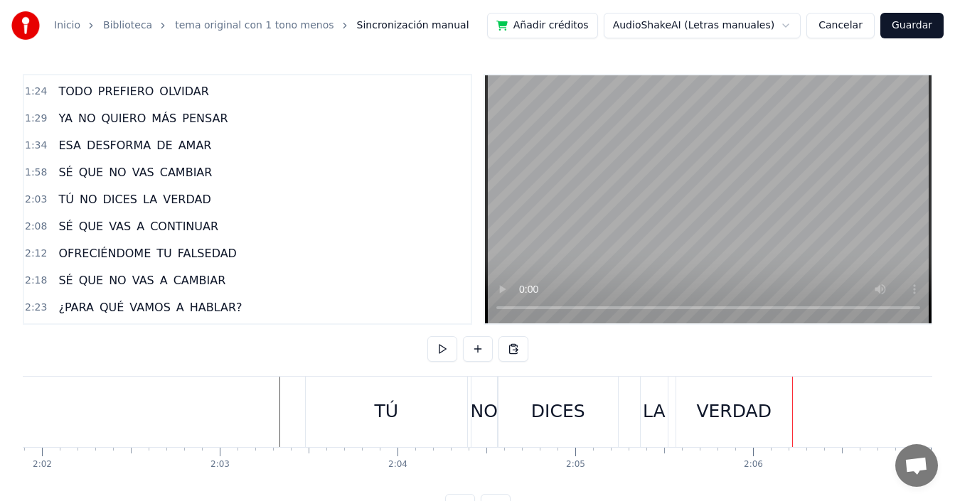
click at [508, 420] on div "DICES" at bounding box center [557, 412] width 119 height 70
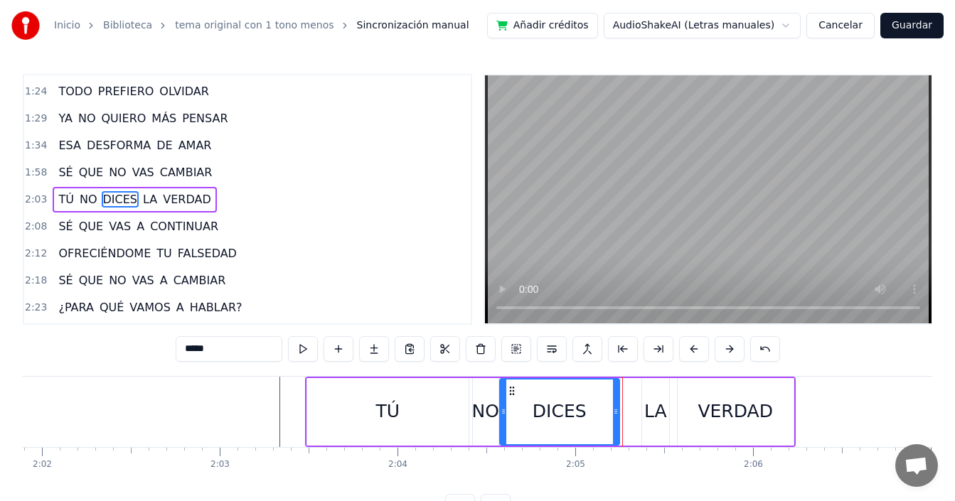
click at [649, 412] on div "LA" at bounding box center [655, 411] width 23 height 27
type input "**"
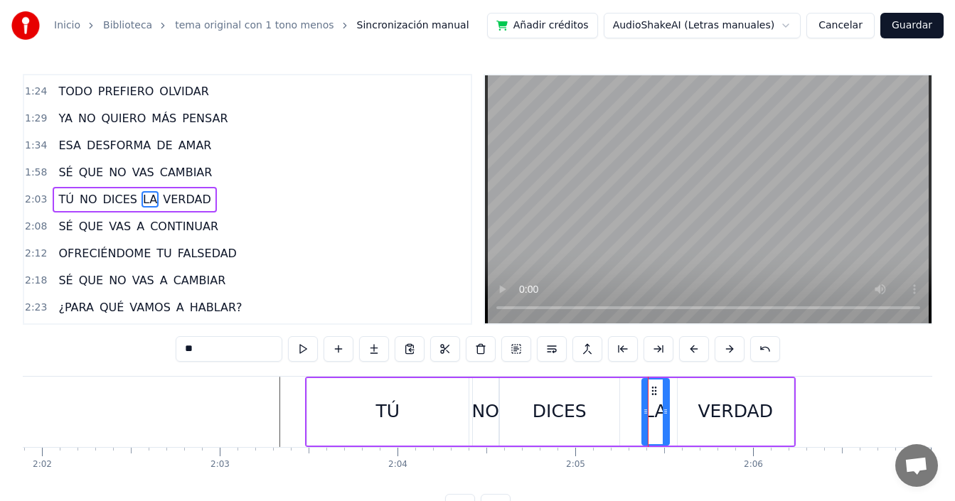
drag, startPoint x: 641, startPoint y: 417, endPoint x: 622, endPoint y: 430, distance: 22.5
click at [622, 430] on div "TÚ NO DICES LA VERDAD" at bounding box center [550, 412] width 491 height 70
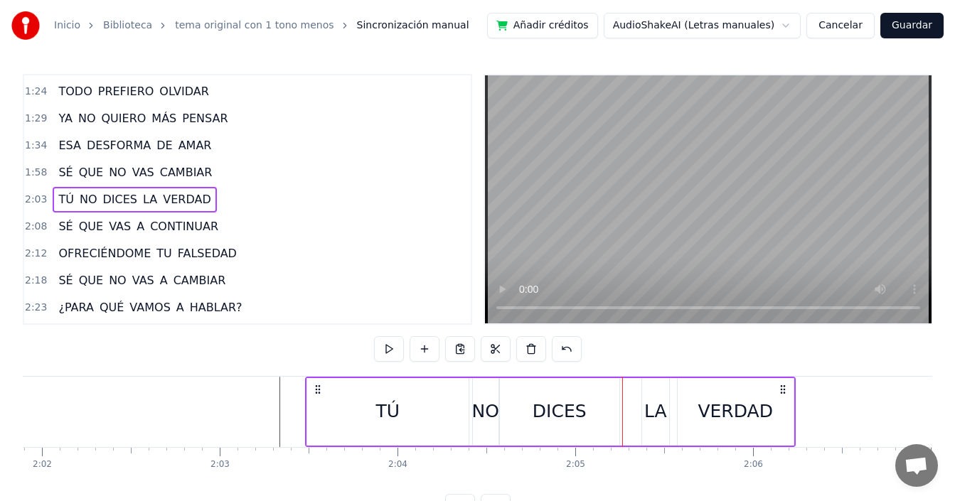
click at [649, 413] on div "LA" at bounding box center [655, 411] width 23 height 27
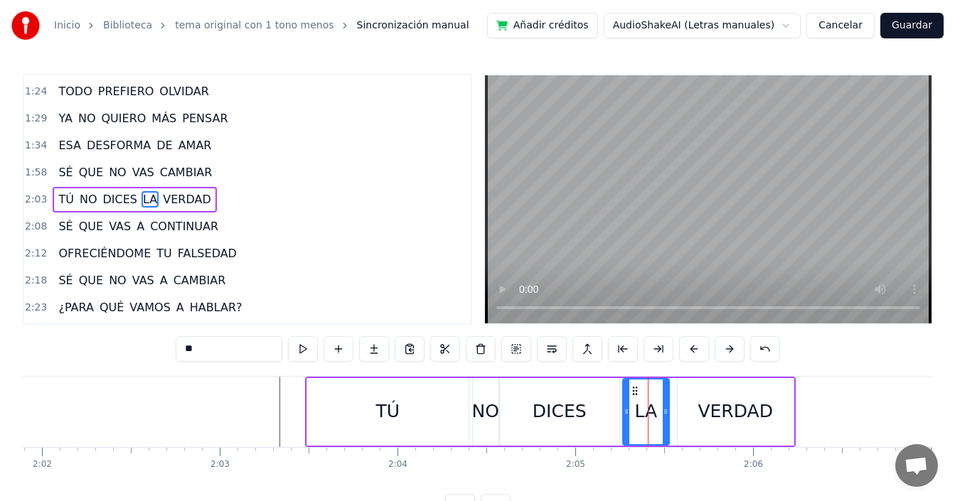
drag, startPoint x: 643, startPoint y: 415, endPoint x: 624, endPoint y: 421, distance: 20.2
click at [624, 421] on div at bounding box center [627, 412] width 6 height 65
click at [690, 414] on div "VERDAD" at bounding box center [736, 412] width 116 height 68
type input "******"
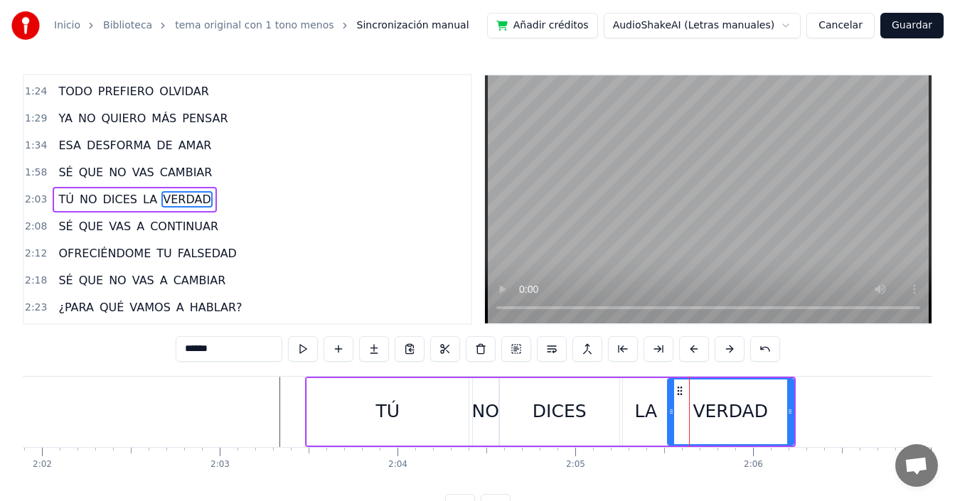
drag, startPoint x: 680, startPoint y: 417, endPoint x: 671, endPoint y: 420, distance: 10.6
click at [671, 420] on div at bounding box center [671, 412] width 6 height 65
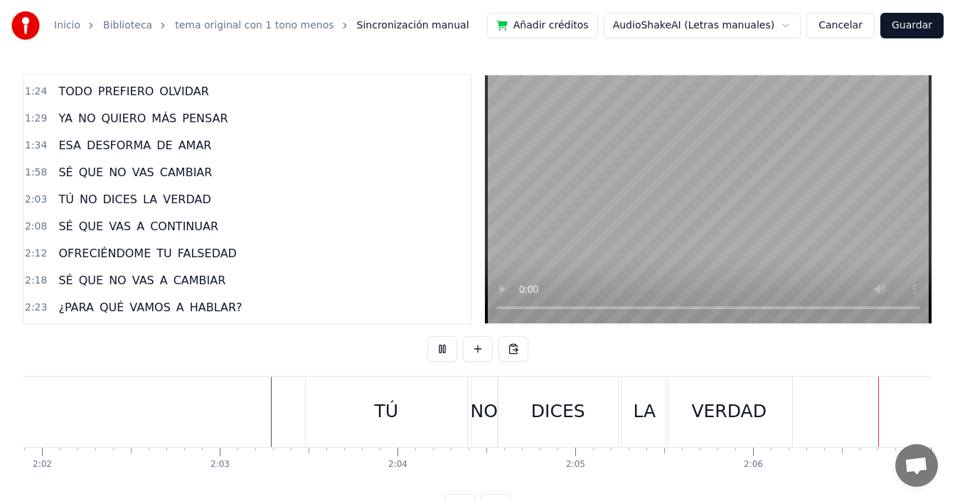
scroll to position [0, 22443]
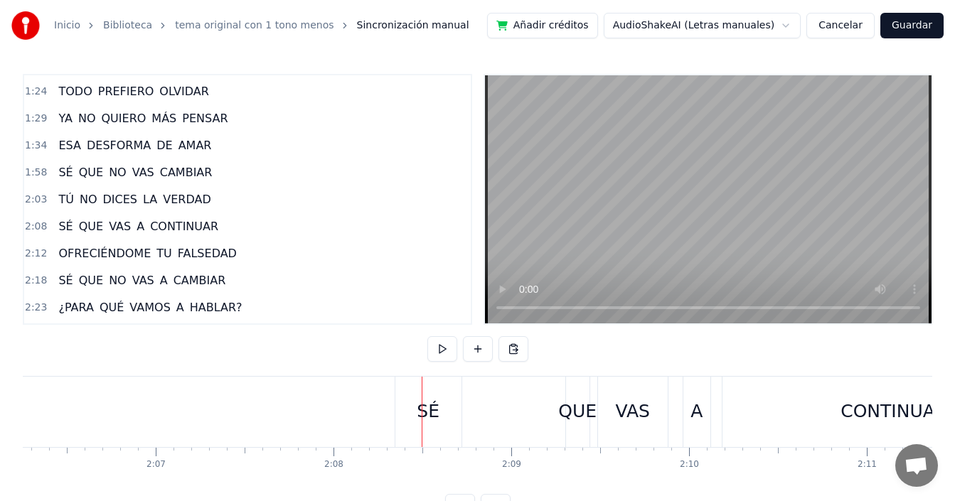
click at [414, 420] on div "SÉ" at bounding box center [428, 412] width 66 height 70
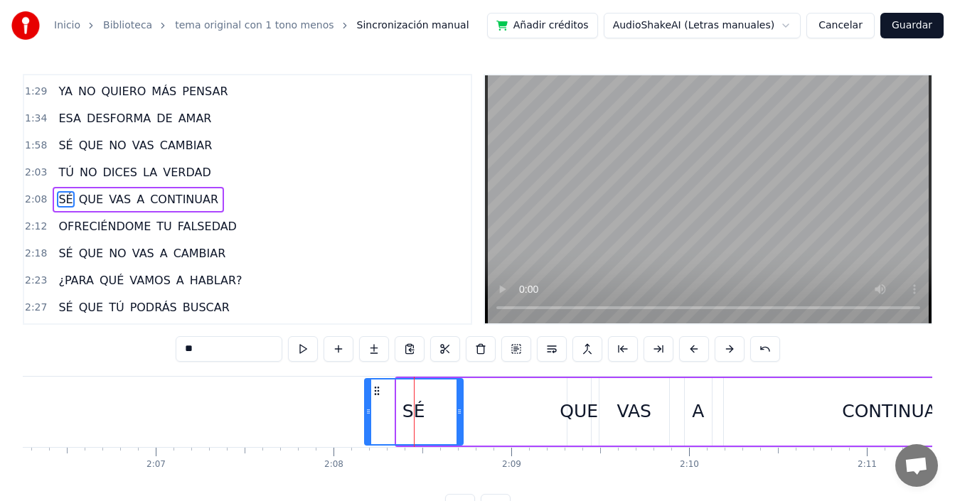
drag, startPoint x: 400, startPoint y: 417, endPoint x: 368, endPoint y: 426, distance: 33.3
click at [368, 426] on div at bounding box center [368, 412] width 6 height 65
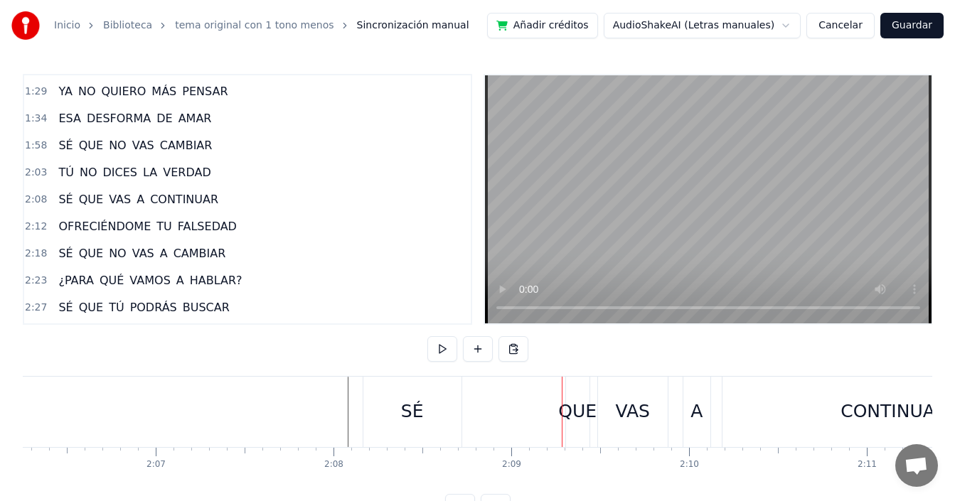
click at [411, 432] on div "SÉ" at bounding box center [412, 412] width 98 height 70
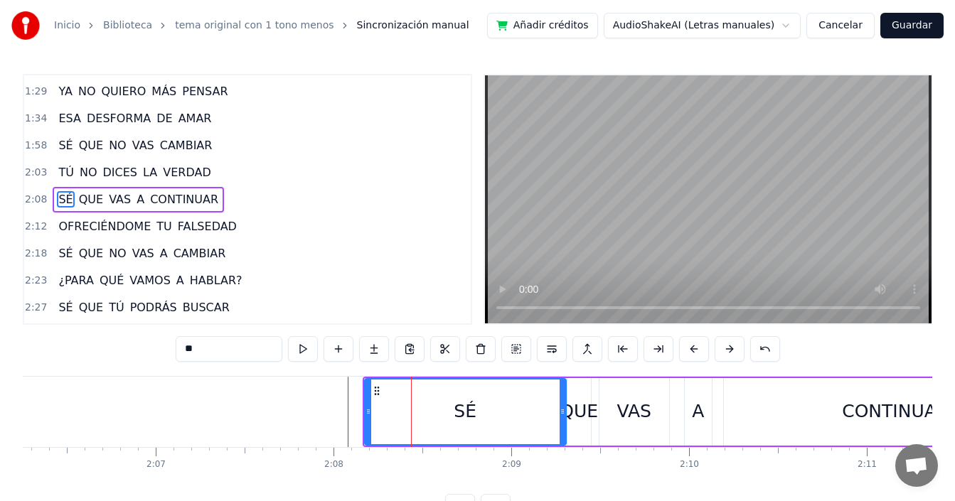
drag, startPoint x: 459, startPoint y: 409, endPoint x: 562, endPoint y: 424, distance: 104.3
click at [562, 424] on div at bounding box center [563, 412] width 6 height 65
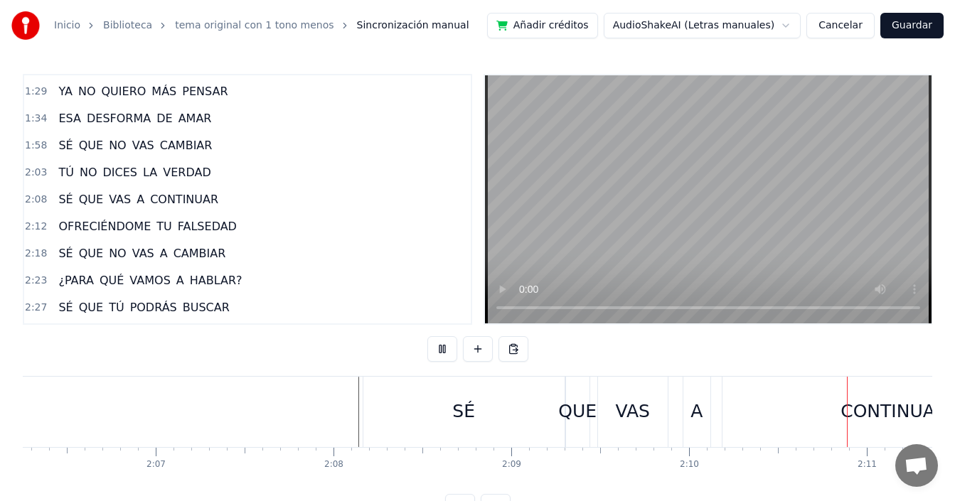
scroll to position [0, 23211]
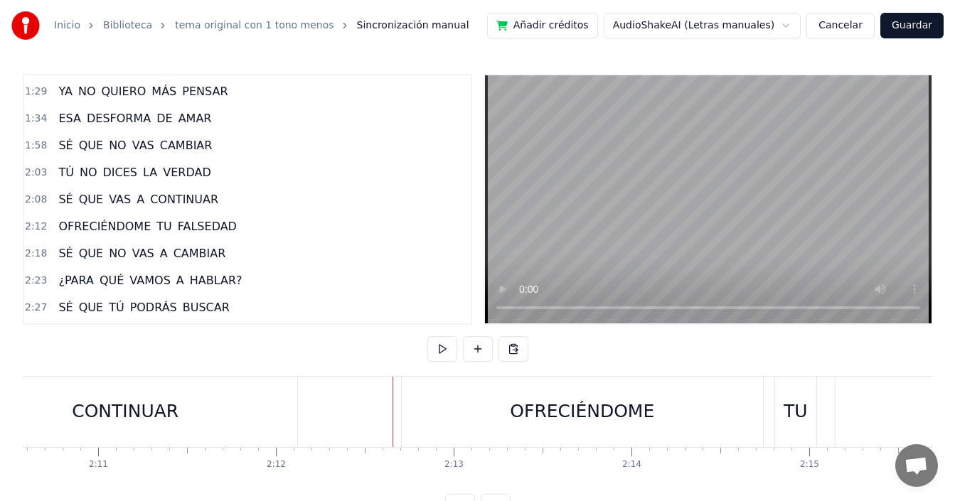
click at [429, 408] on div "OFRECIÉNDOME" at bounding box center [582, 412] width 361 height 70
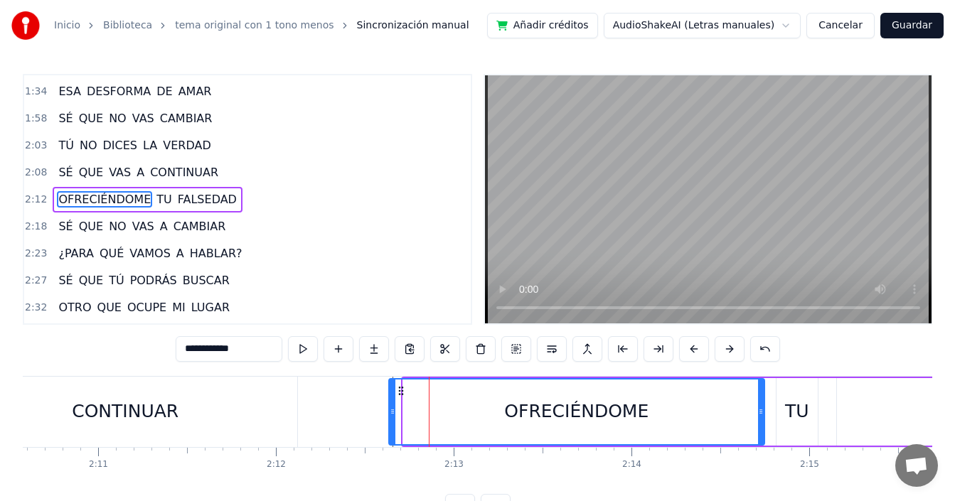
drag, startPoint x: 410, startPoint y: 411, endPoint x: 392, endPoint y: 419, distance: 20.1
click at [392, 419] on div at bounding box center [393, 412] width 6 height 65
drag, startPoint x: 370, startPoint y: 402, endPoint x: 420, endPoint y: 368, distance: 59.4
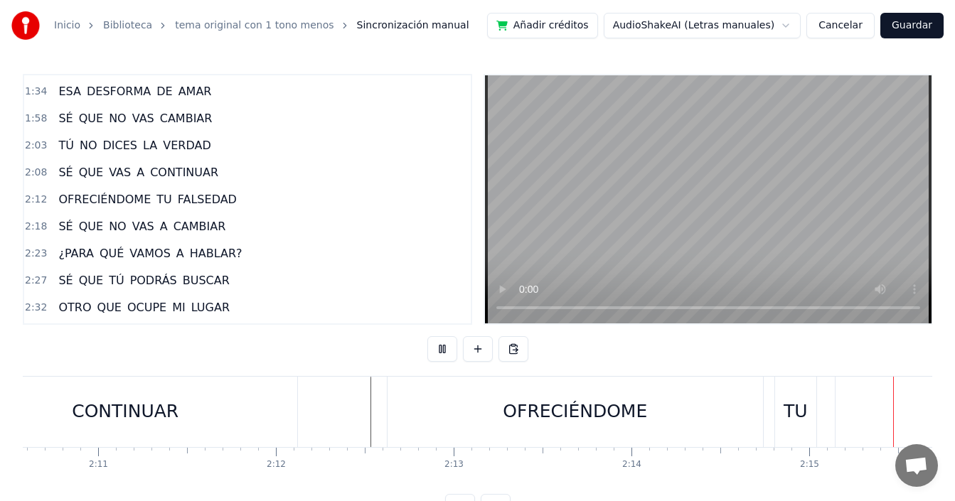
scroll to position [0, 23992]
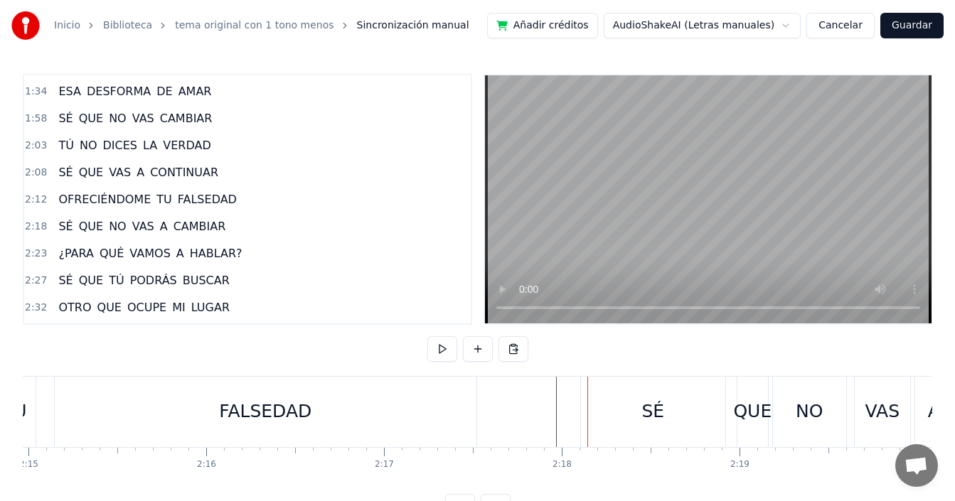
click at [404, 420] on div "FALSEDAD" at bounding box center [266, 412] width 422 height 70
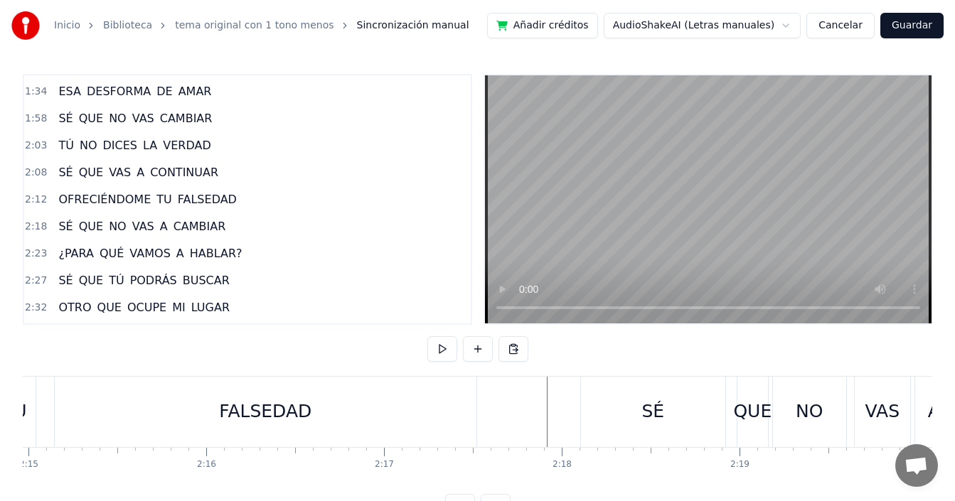
click at [580, 408] on div "SÉ" at bounding box center [653, 412] width 146 height 70
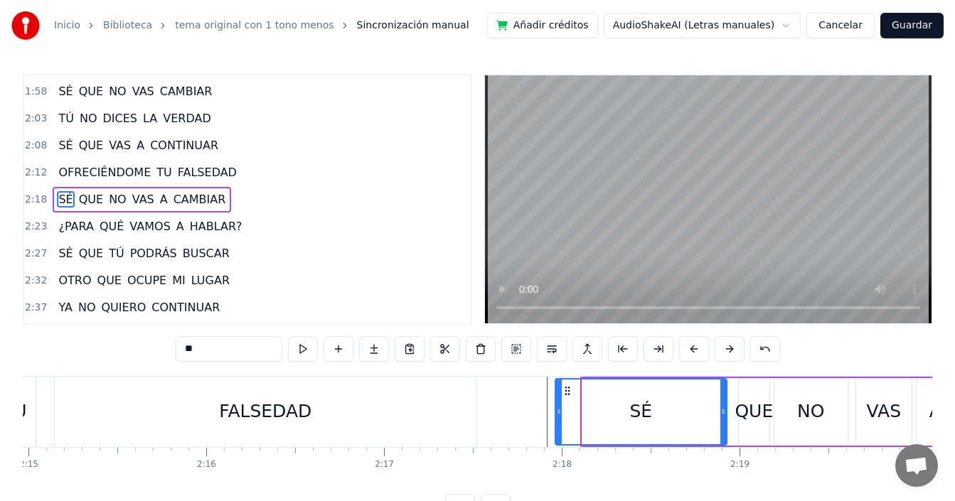
drag, startPoint x: 587, startPoint y: 410, endPoint x: 560, endPoint y: 416, distance: 27.6
click at [560, 416] on icon at bounding box center [559, 411] width 6 height 11
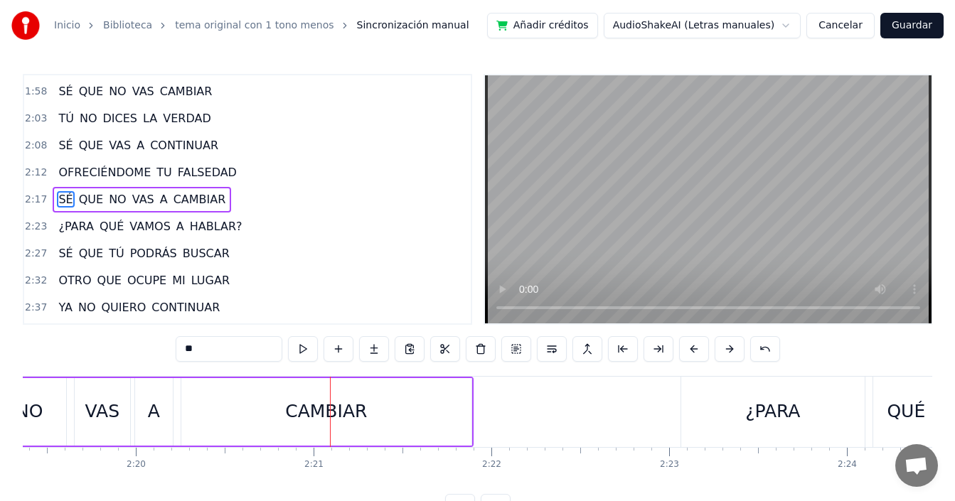
click at [156, 420] on div "A" at bounding box center [154, 411] width 12 height 27
type input "*"
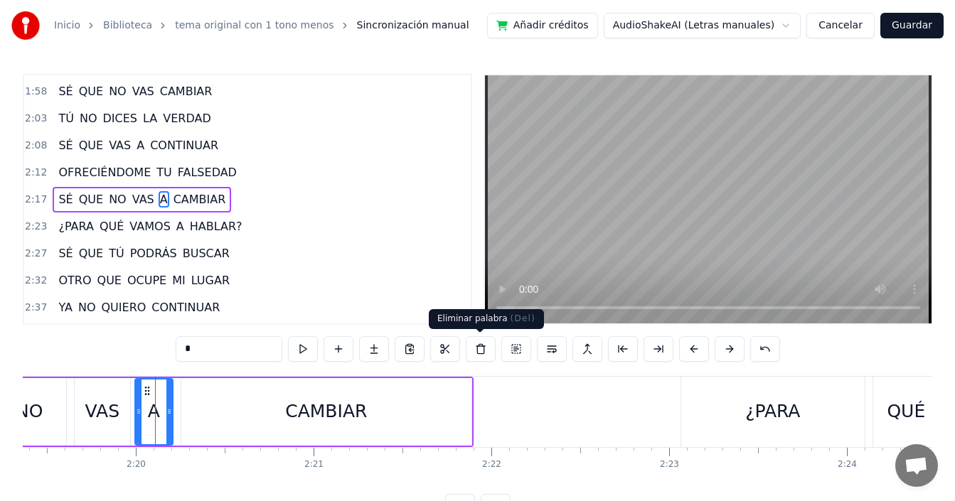
click at [474, 352] on button at bounding box center [481, 349] width 30 height 26
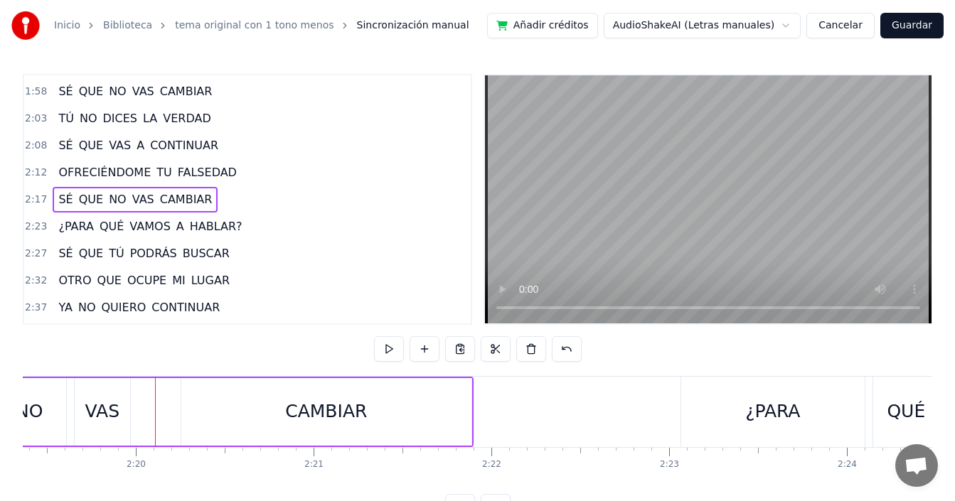
scroll to position [0, 24524]
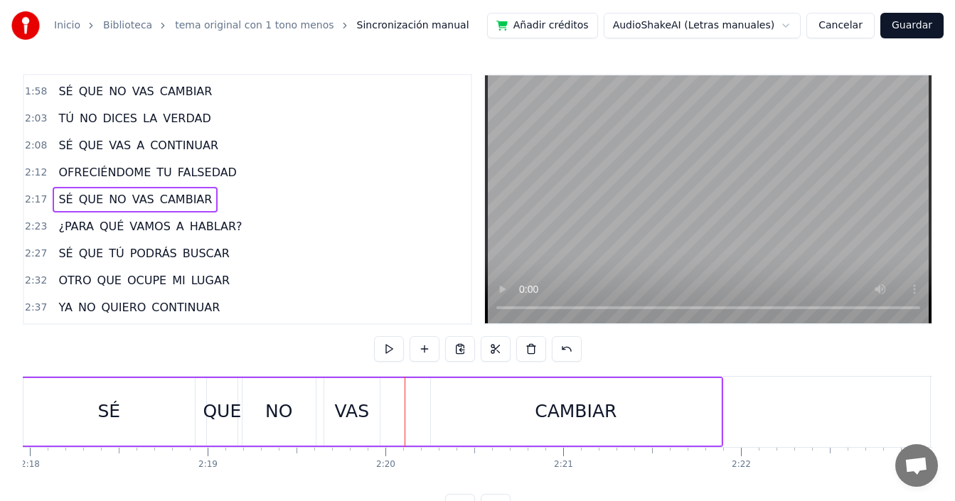
click at [481, 418] on div "CAMBIAR" at bounding box center [576, 412] width 290 height 68
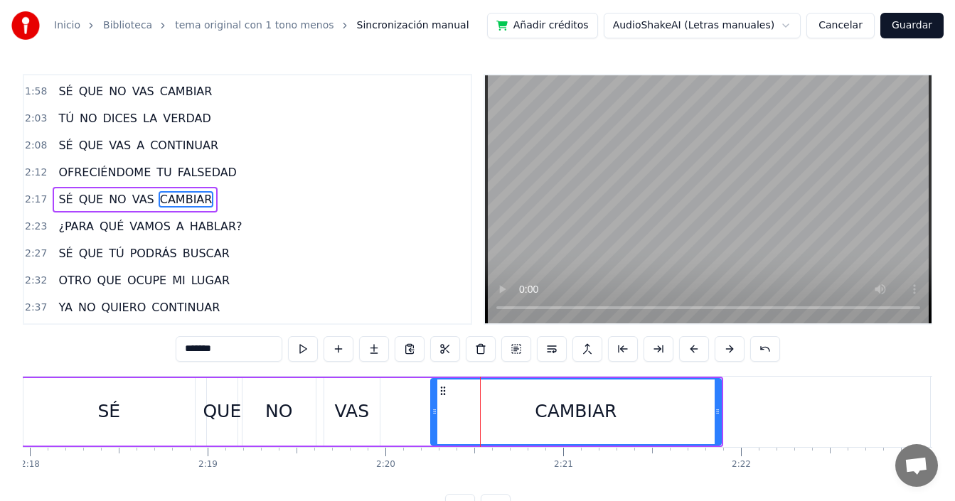
click at [316, 417] on div "NO" at bounding box center [279, 412] width 75 height 68
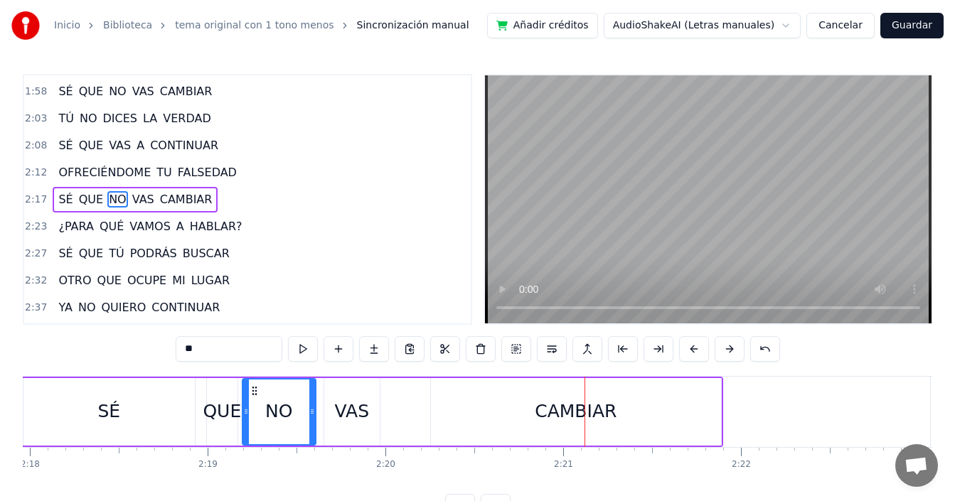
click at [105, 414] on div "SÉ" at bounding box center [108, 411] width 23 height 27
type input "**"
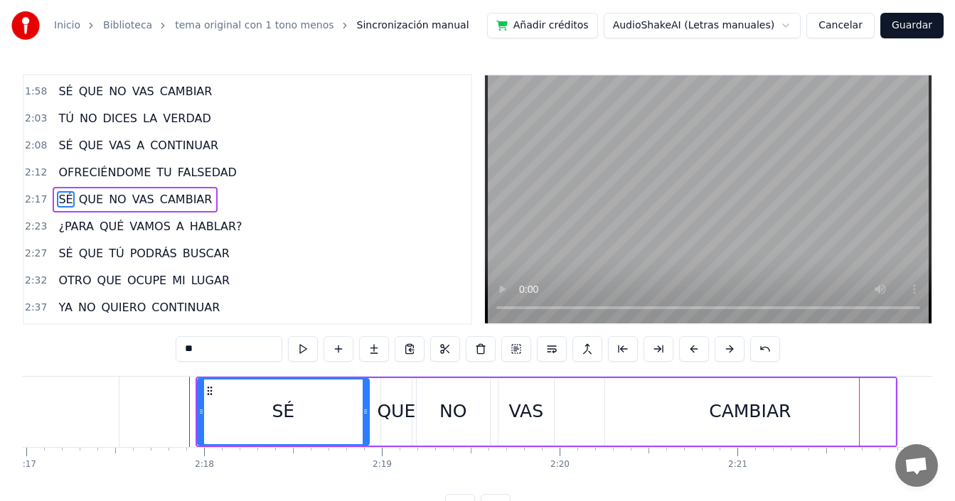
scroll to position [0, 24300]
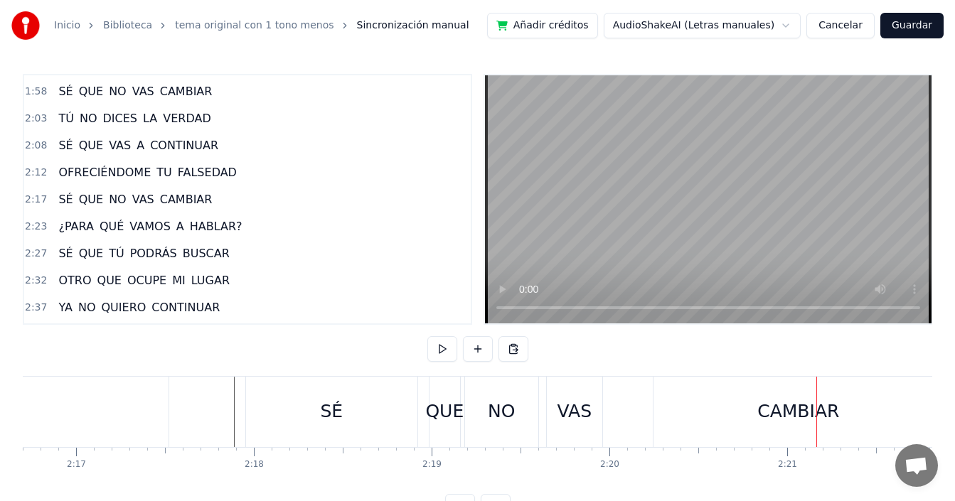
click at [536, 412] on div "NO" at bounding box center [501, 412] width 73 height 70
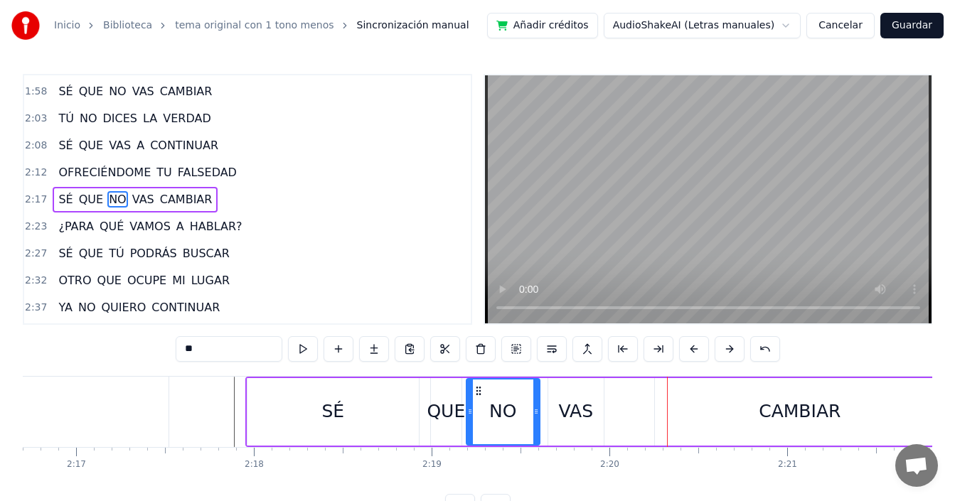
click at [690, 422] on div "CAMBIAR" at bounding box center [800, 412] width 290 height 68
type input "*******"
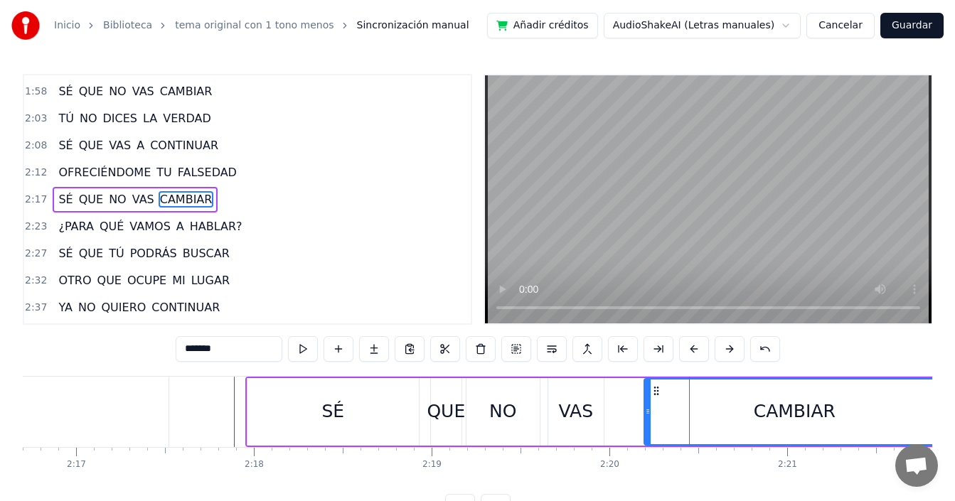
drag, startPoint x: 657, startPoint y: 414, endPoint x: 646, endPoint y: 420, distance: 12.1
click at [646, 420] on div at bounding box center [648, 412] width 6 height 65
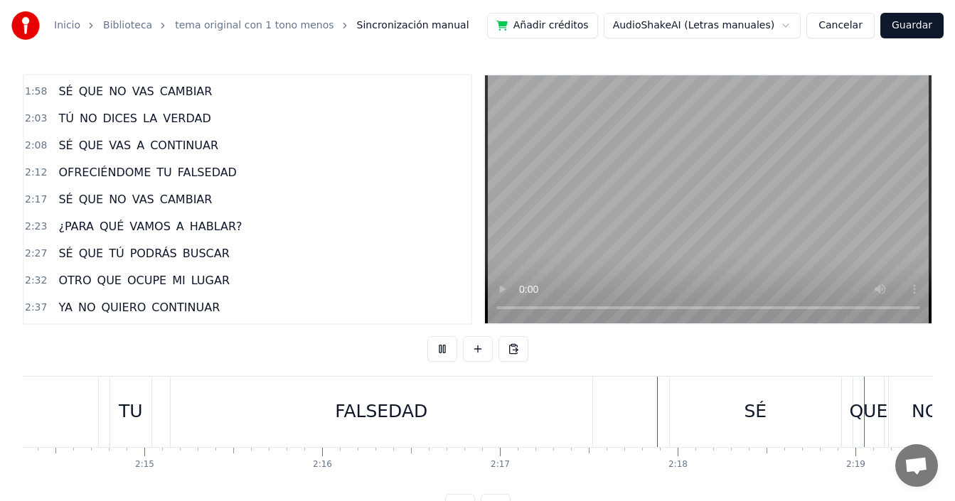
scroll to position [0, 24662]
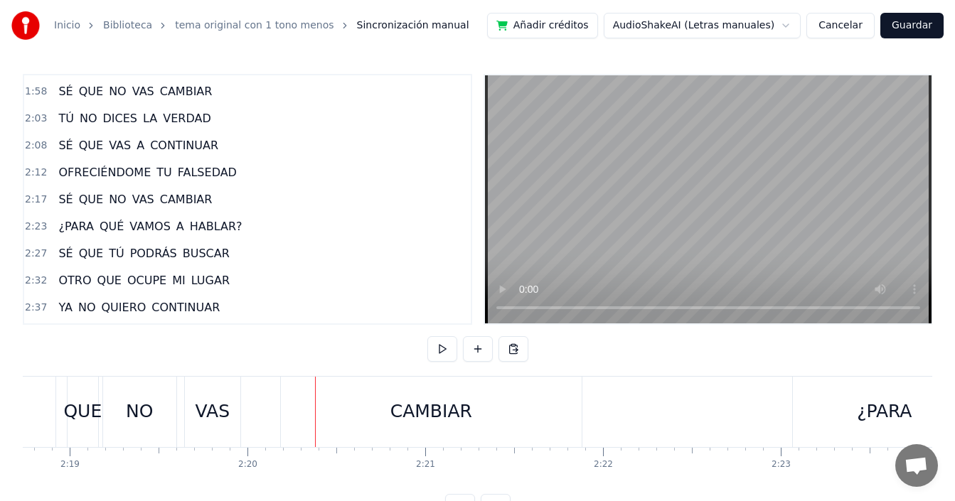
click at [332, 409] on div "CAMBIAR" at bounding box center [431, 412] width 301 height 70
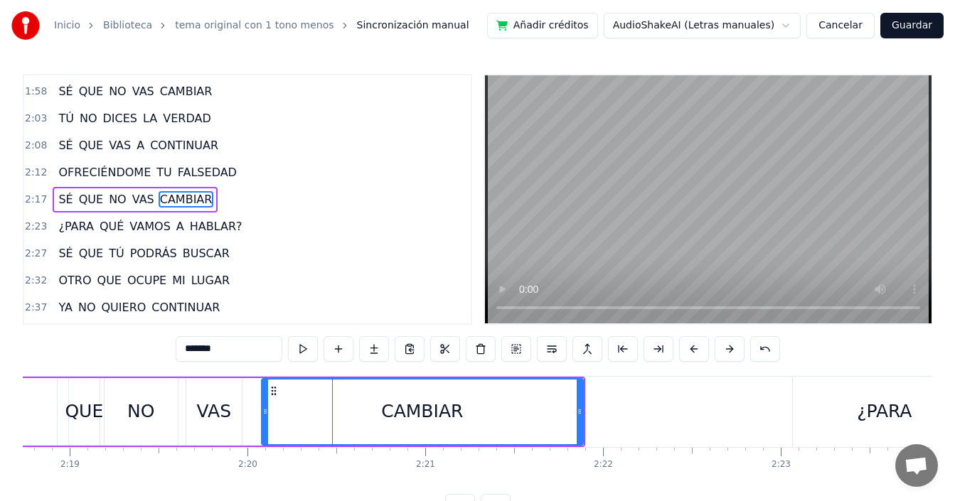
drag, startPoint x: 285, startPoint y: 413, endPoint x: 264, endPoint y: 422, distance: 23.2
click at [264, 422] on div at bounding box center [265, 412] width 6 height 65
click at [168, 412] on div "NO" at bounding box center [141, 412] width 73 height 68
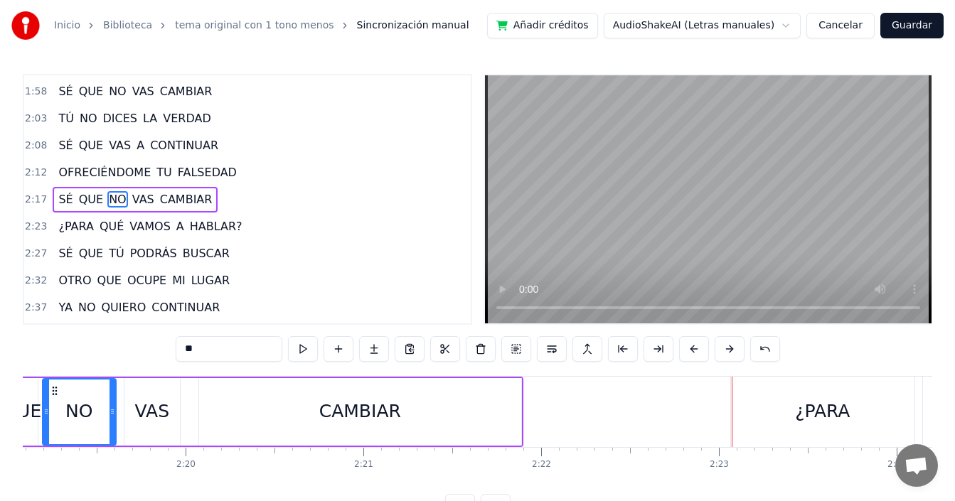
scroll to position [0, 24848]
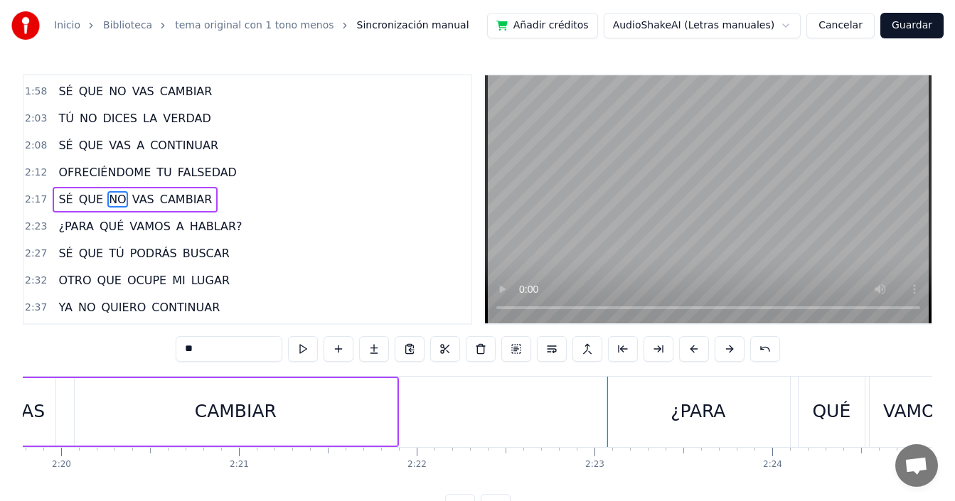
click at [637, 419] on div "¿PARA" at bounding box center [698, 412] width 183 height 70
type input "*****"
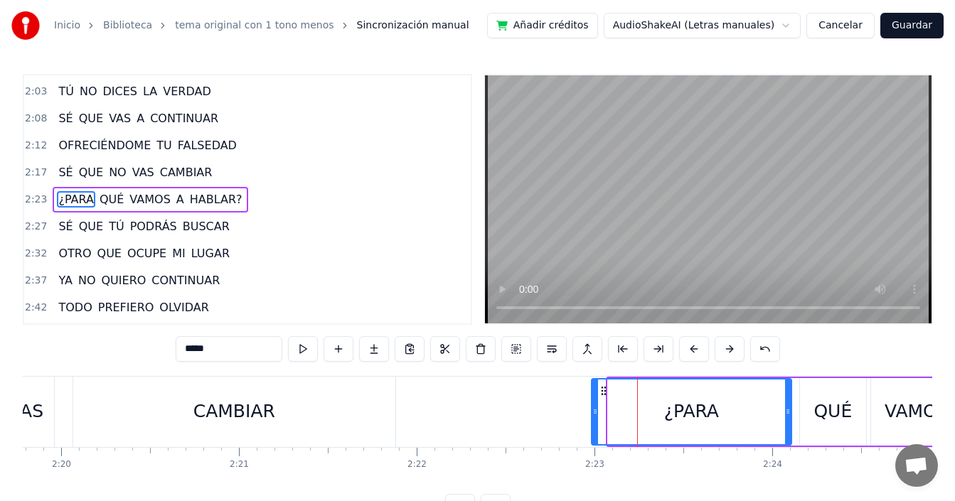
drag, startPoint x: 610, startPoint y: 405, endPoint x: 594, endPoint y: 412, distance: 17.6
click at [594, 412] on div at bounding box center [595, 412] width 6 height 65
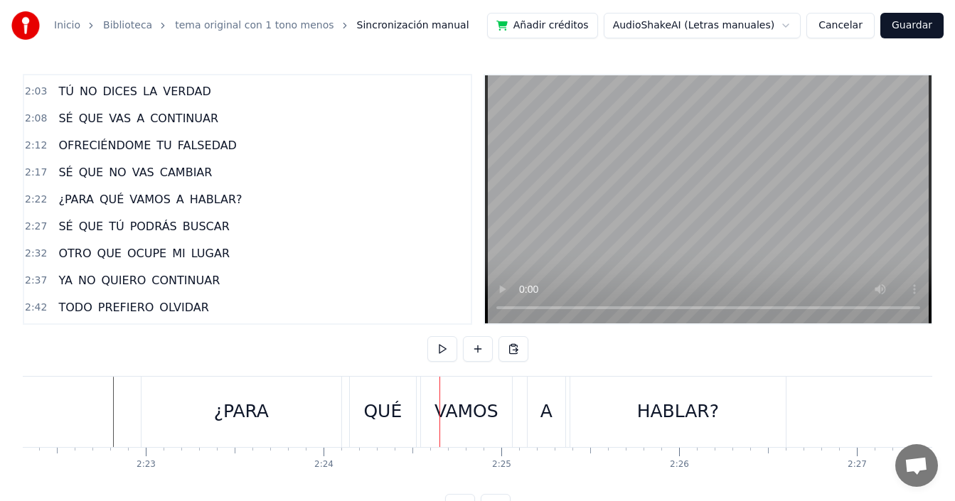
scroll to position [0, 25247]
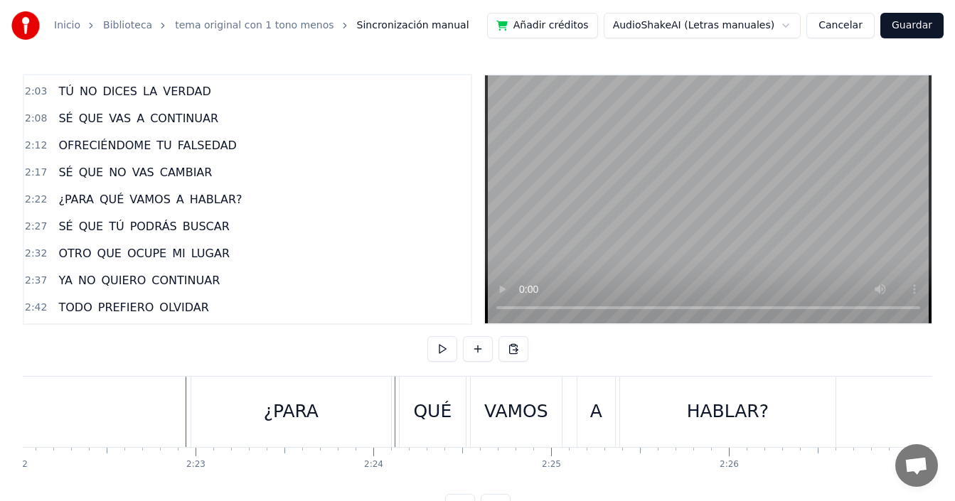
drag, startPoint x: 413, startPoint y: 400, endPoint x: 400, endPoint y: 410, distance: 16.2
click at [414, 400] on div "QUÉ" at bounding box center [433, 412] width 66 height 70
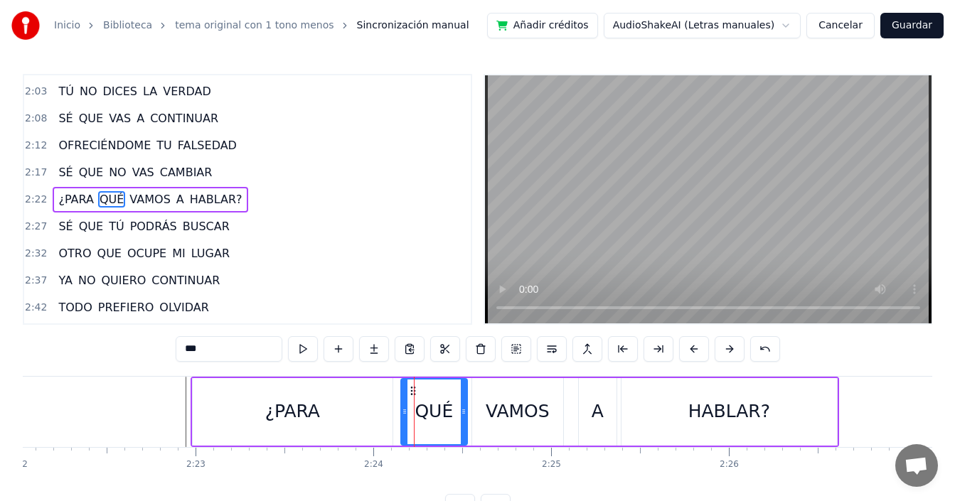
click at [374, 415] on div "¿PARA" at bounding box center [293, 412] width 200 height 68
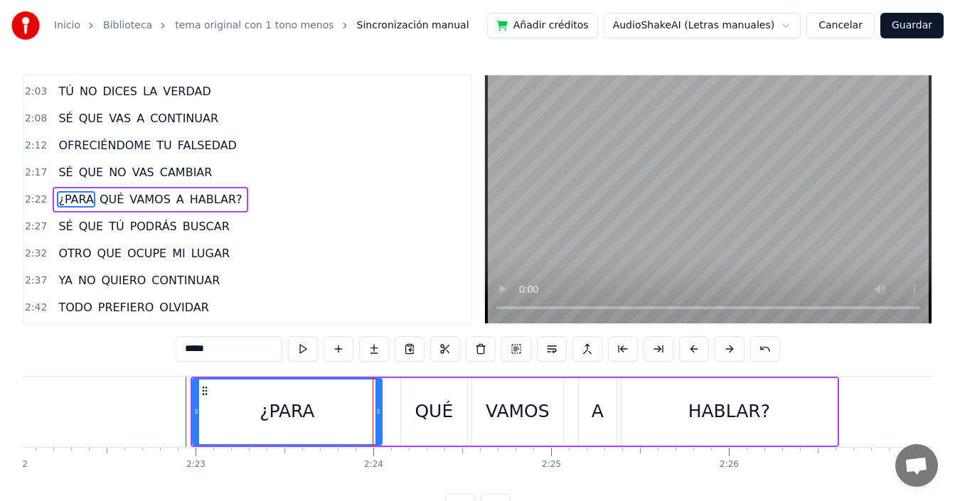
drag, startPoint x: 391, startPoint y: 410, endPoint x: 380, endPoint y: 415, distance: 11.8
click at [380, 415] on icon at bounding box center [378, 411] width 6 height 11
click at [420, 411] on div "QUÉ" at bounding box center [434, 411] width 38 height 27
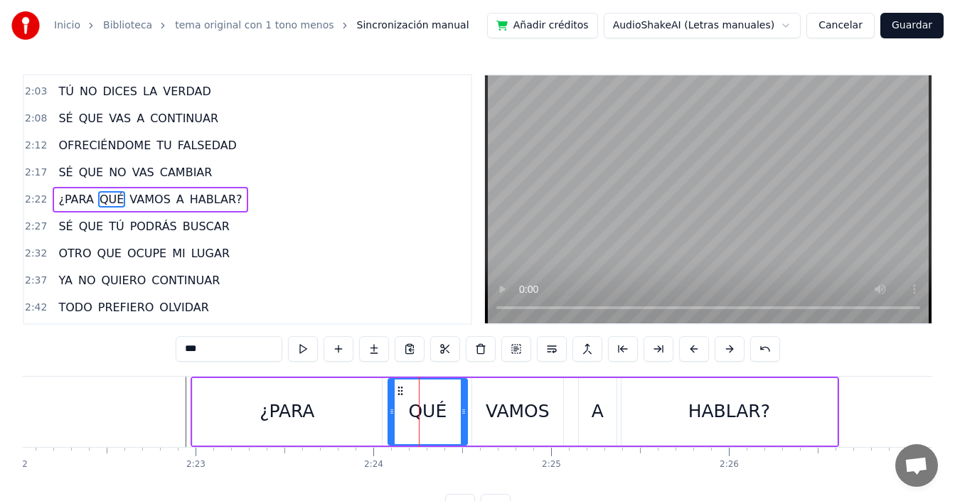
drag, startPoint x: 402, startPoint y: 417, endPoint x: 390, endPoint y: 424, distance: 14.6
click at [390, 424] on div at bounding box center [392, 412] width 6 height 65
click at [599, 424] on div "A" at bounding box center [598, 411] width 12 height 27
type input "*"
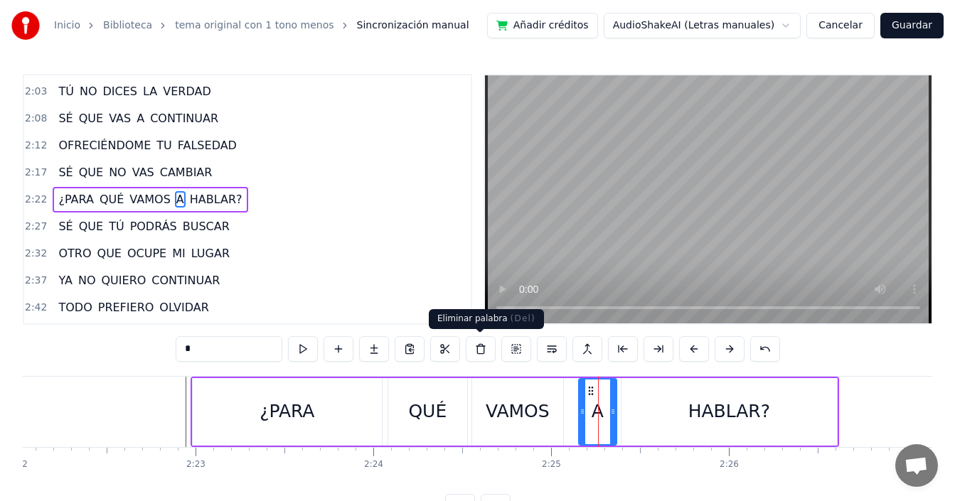
click at [475, 349] on button at bounding box center [481, 349] width 30 height 26
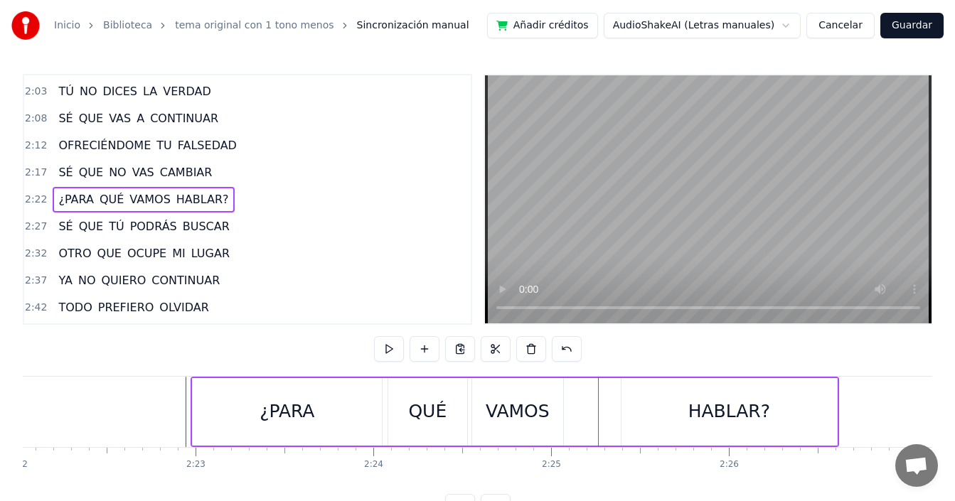
click at [643, 412] on div "HABLAR?" at bounding box center [728, 412] width 215 height 68
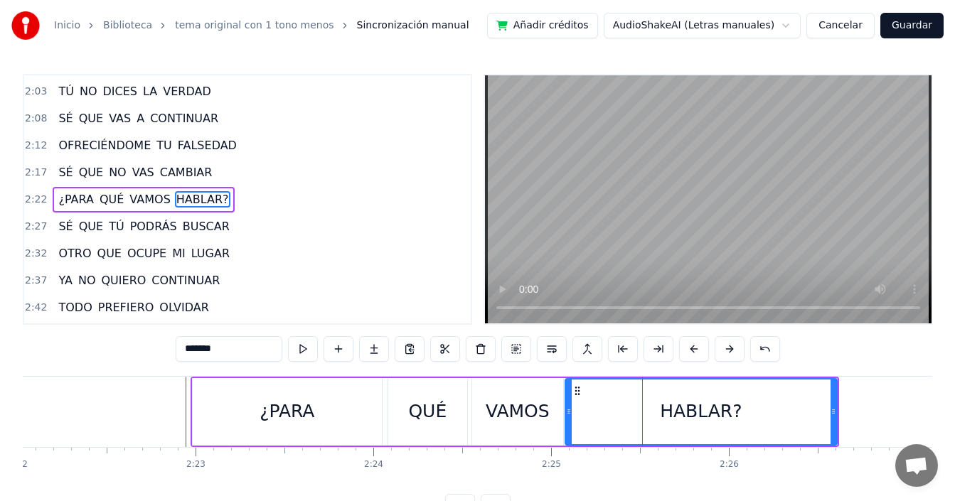
drag, startPoint x: 623, startPoint y: 404, endPoint x: 567, endPoint y: 418, distance: 57.9
click at [567, 418] on div at bounding box center [569, 412] width 6 height 65
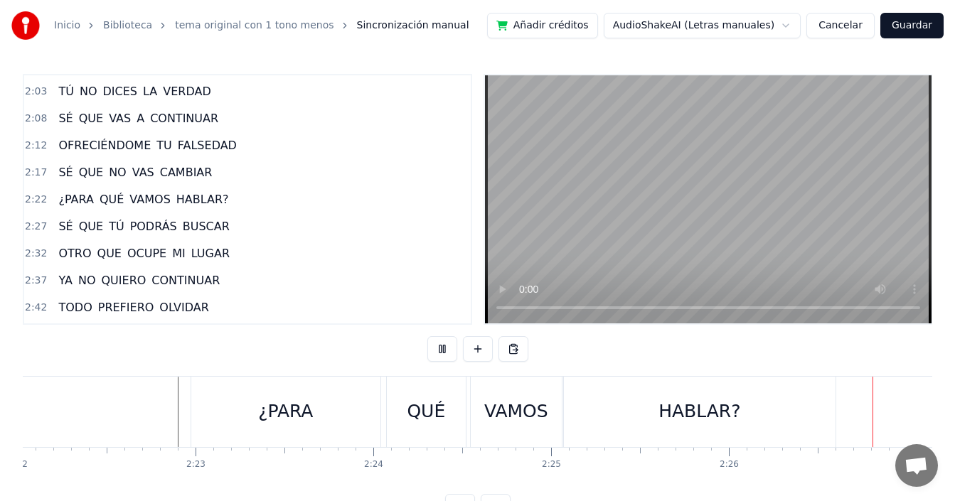
scroll to position [0, 26026]
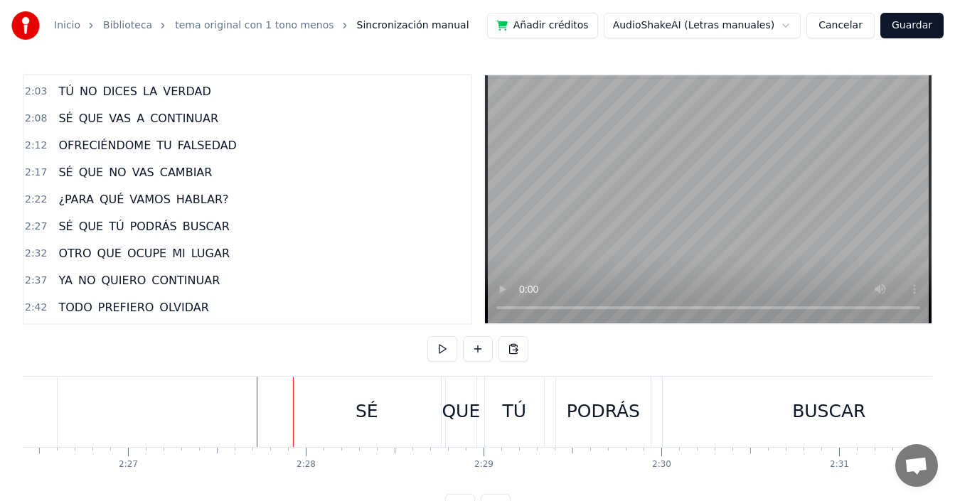
click at [324, 404] on div "SÉ" at bounding box center [367, 412] width 148 height 70
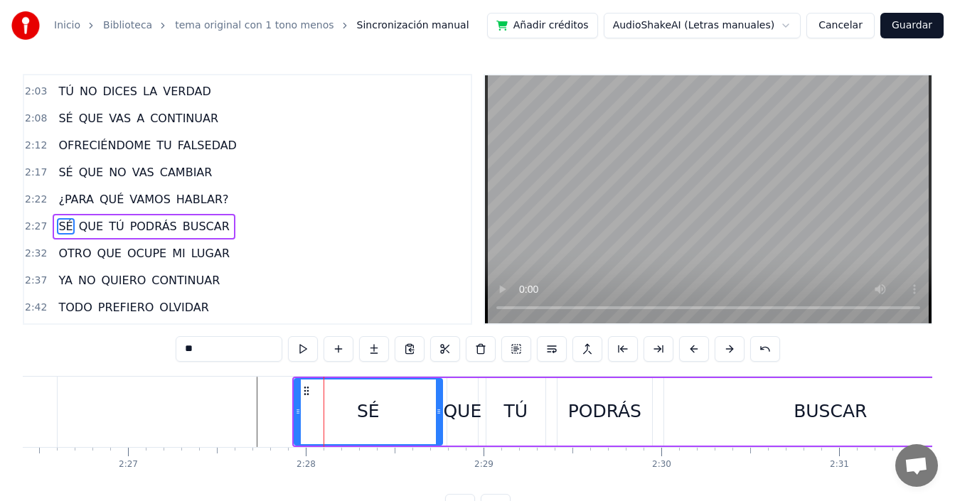
scroll to position [481, 0]
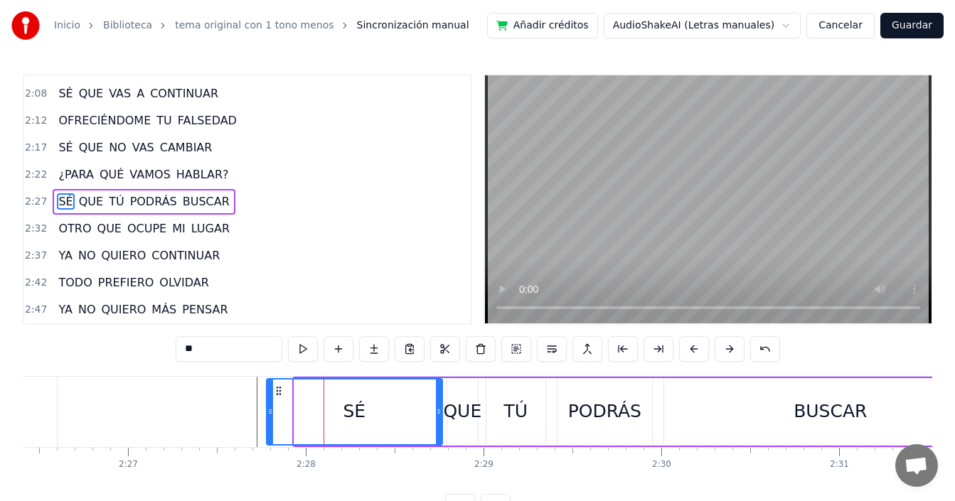
drag, startPoint x: 296, startPoint y: 409, endPoint x: 268, endPoint y: 415, distance: 28.5
click at [268, 415] on icon at bounding box center [270, 411] width 6 height 11
click at [459, 415] on div "QUE" at bounding box center [462, 411] width 38 height 27
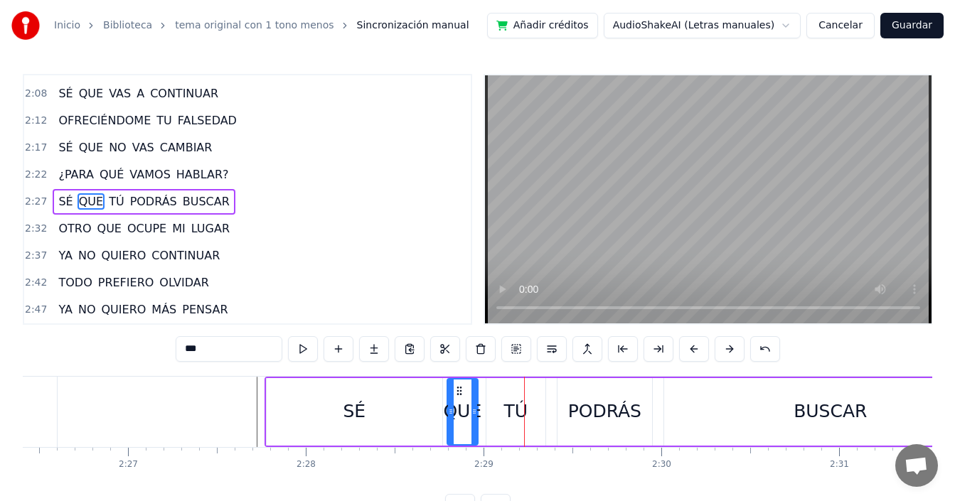
click at [511, 401] on div "TÚ" at bounding box center [516, 411] width 24 height 27
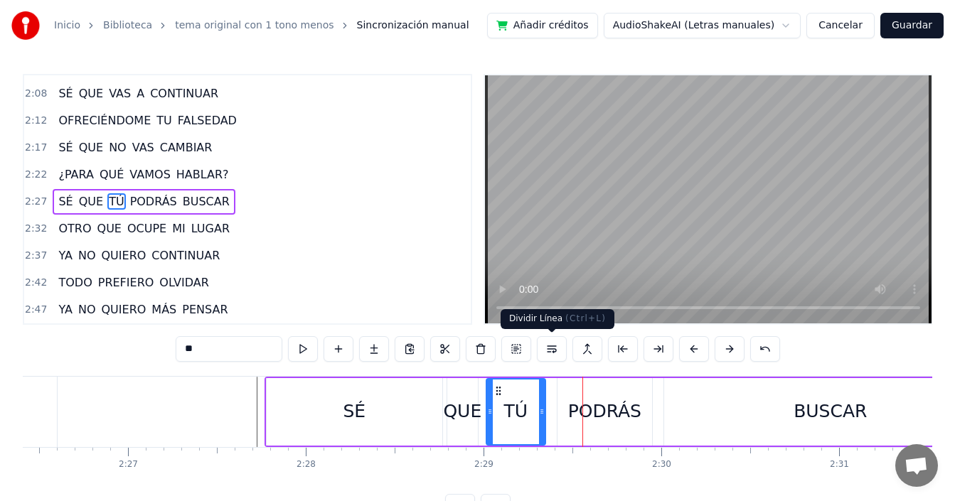
click at [565, 413] on div "PODRÁS" at bounding box center [604, 412] width 95 height 68
type input "******"
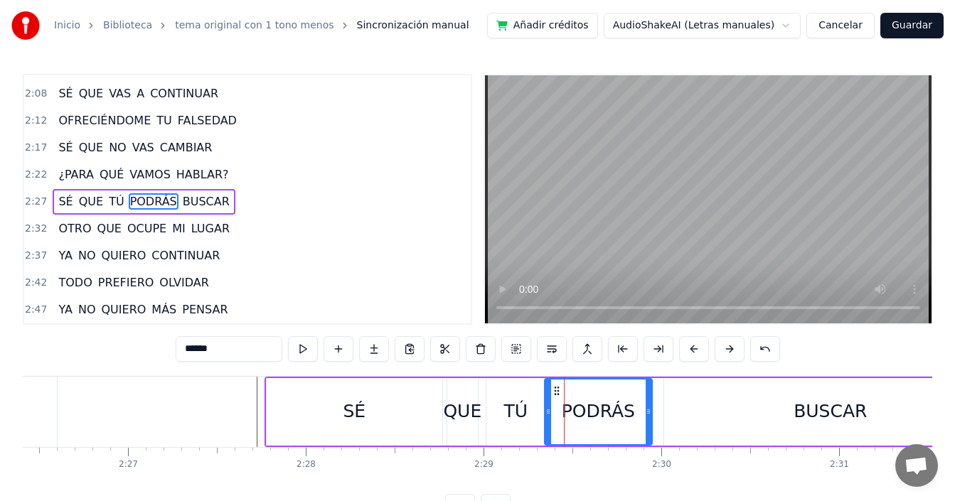
drag, startPoint x: 560, startPoint y: 415, endPoint x: 547, endPoint y: 423, distance: 15.0
click at [547, 423] on div at bounding box center [548, 412] width 6 height 65
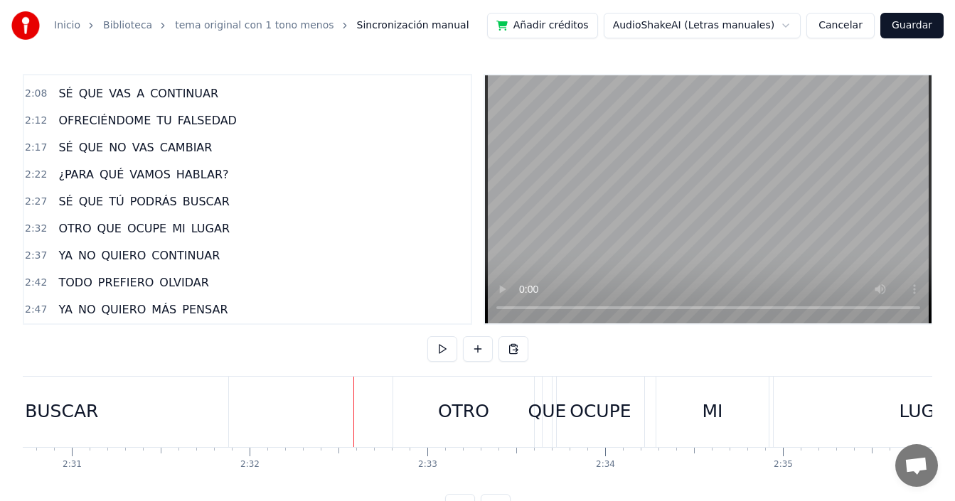
drag, startPoint x: 427, startPoint y: 408, endPoint x: 410, endPoint y: 411, distance: 18.0
click at [427, 409] on div "OTRO" at bounding box center [463, 412] width 141 height 70
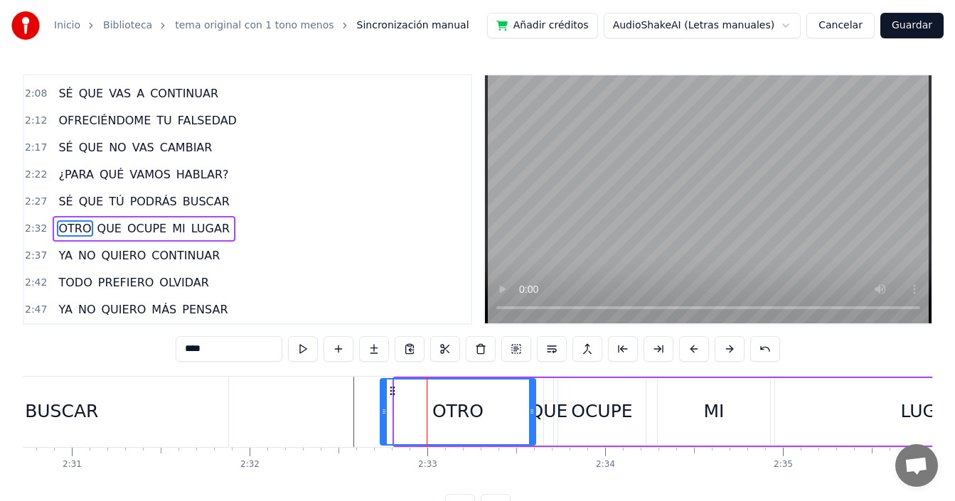
drag, startPoint x: 397, startPoint y: 411, endPoint x: 383, endPoint y: 417, distance: 15.6
click at [383, 417] on div at bounding box center [384, 412] width 6 height 65
click at [550, 410] on div "QUE" at bounding box center [549, 411] width 38 height 27
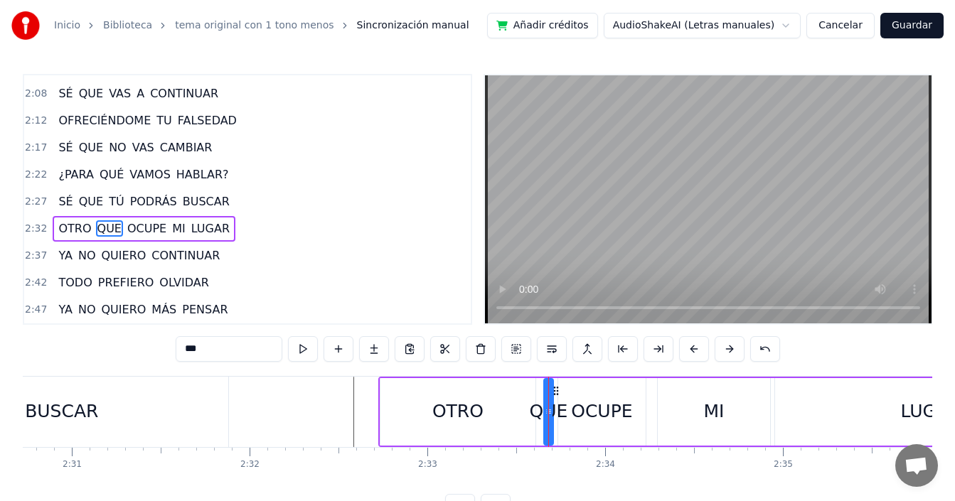
click at [577, 410] on div "OCUPE" at bounding box center [601, 411] width 61 height 27
type input "*****"
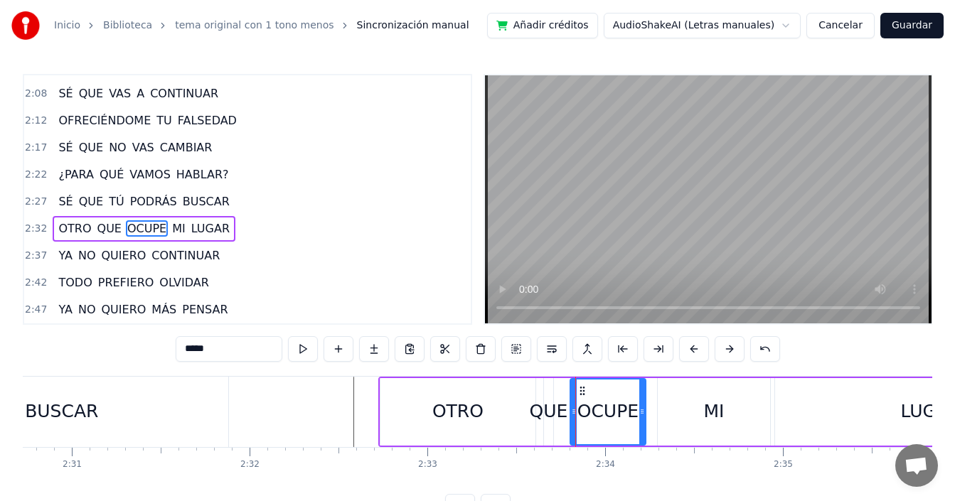
drag, startPoint x: 563, startPoint y: 413, endPoint x: 575, endPoint y: 420, distance: 13.7
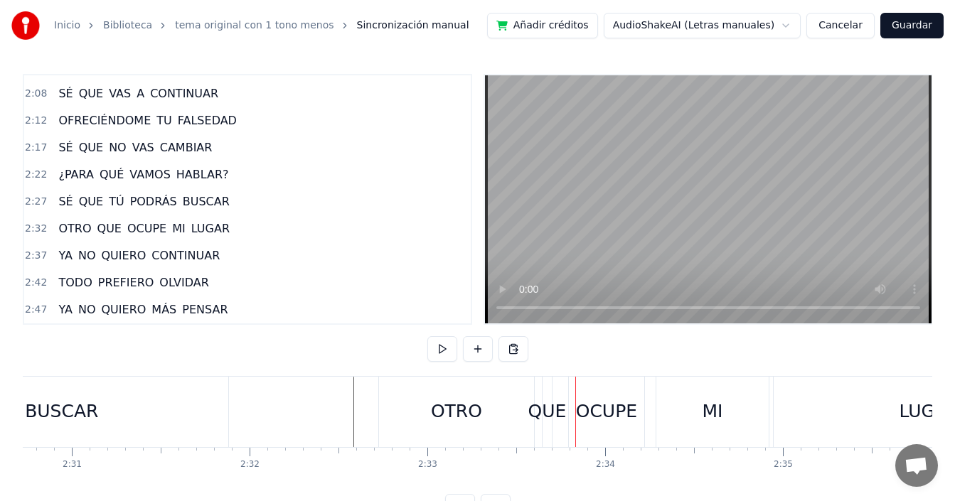
click at [543, 414] on div "QUE" at bounding box center [547, 411] width 38 height 27
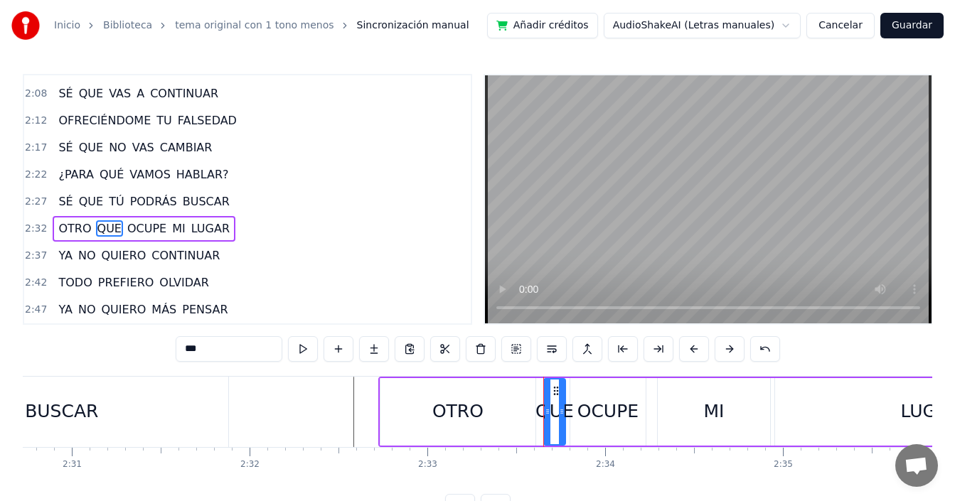
drag, startPoint x: 552, startPoint y: 415, endPoint x: 565, endPoint y: 420, distance: 14.7
click at [565, 420] on div at bounding box center [562, 412] width 6 height 65
drag, startPoint x: 545, startPoint y: 422, endPoint x: 535, endPoint y: 432, distance: 14.6
click at [535, 432] on div at bounding box center [537, 412] width 6 height 65
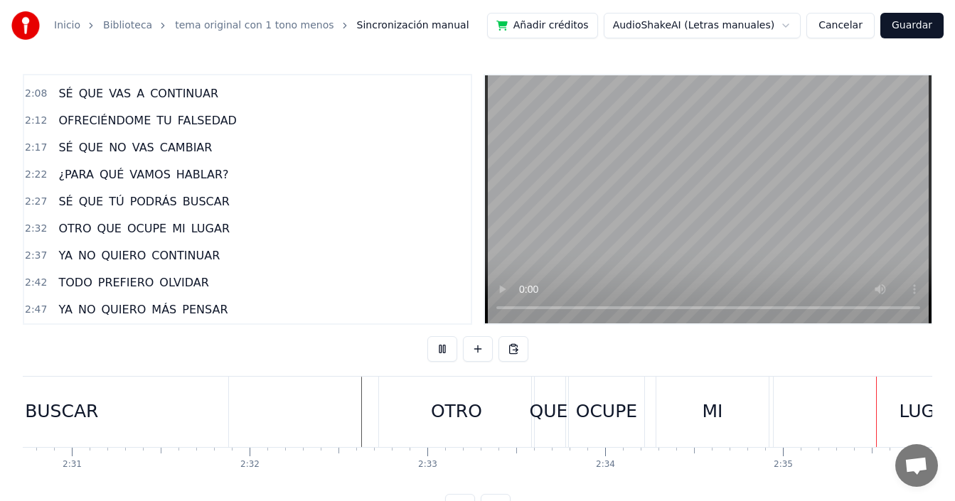
scroll to position [0, 27566]
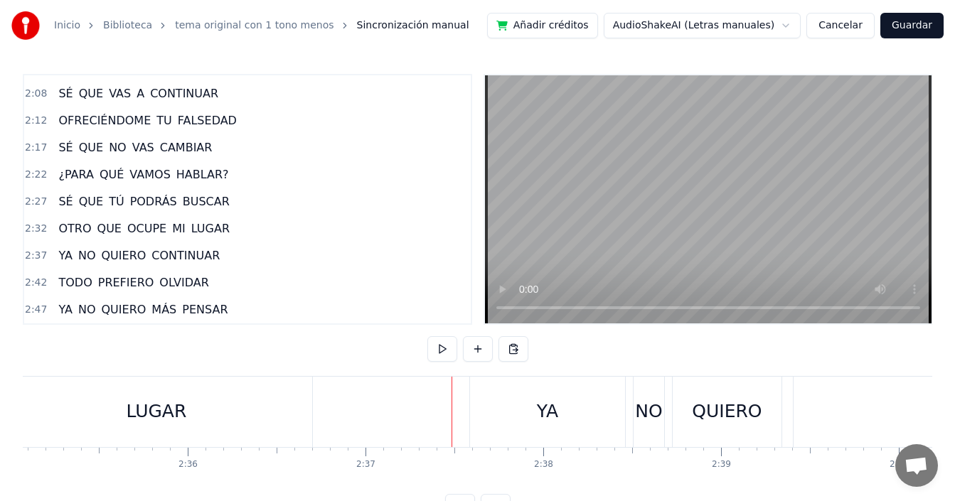
click at [491, 409] on div "YA" at bounding box center [547, 412] width 155 height 70
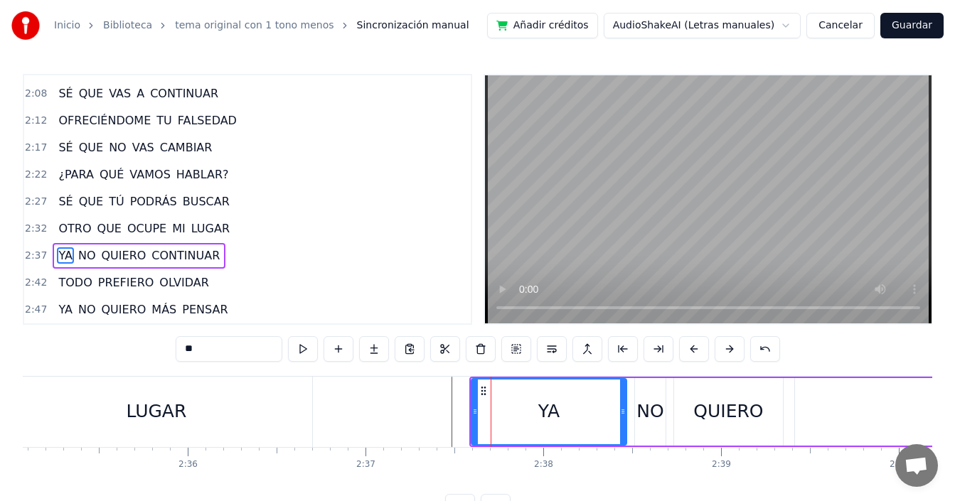
scroll to position [5, 0]
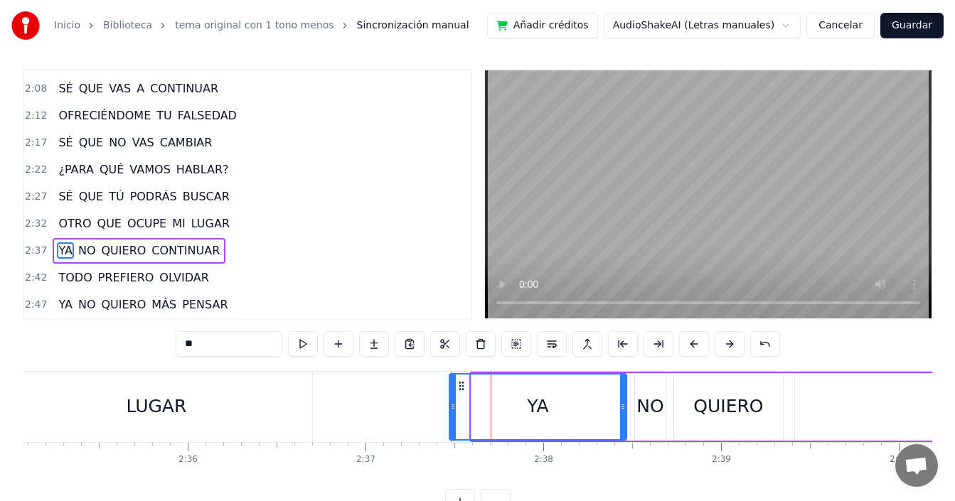
drag, startPoint x: 474, startPoint y: 407, endPoint x: 452, endPoint y: 413, distance: 22.8
click at [452, 413] on div at bounding box center [453, 407] width 6 height 65
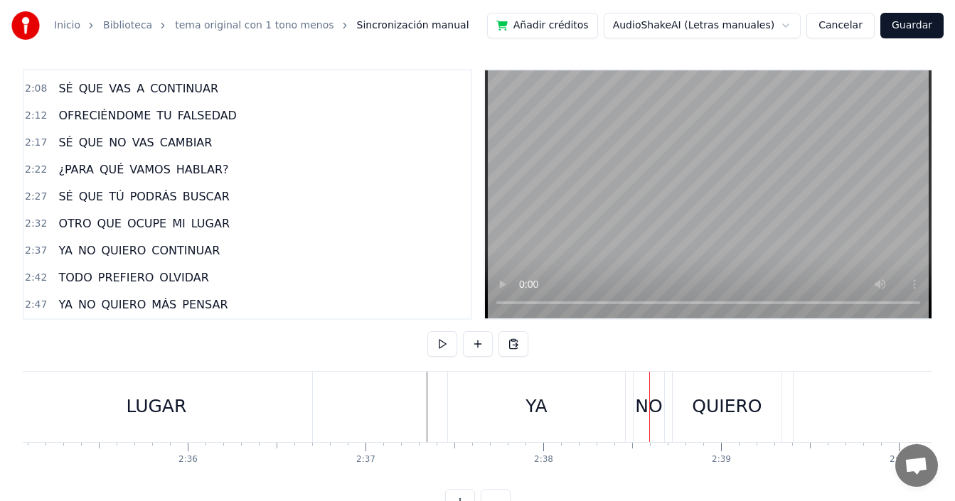
click at [636, 410] on div "NO" at bounding box center [648, 406] width 27 height 27
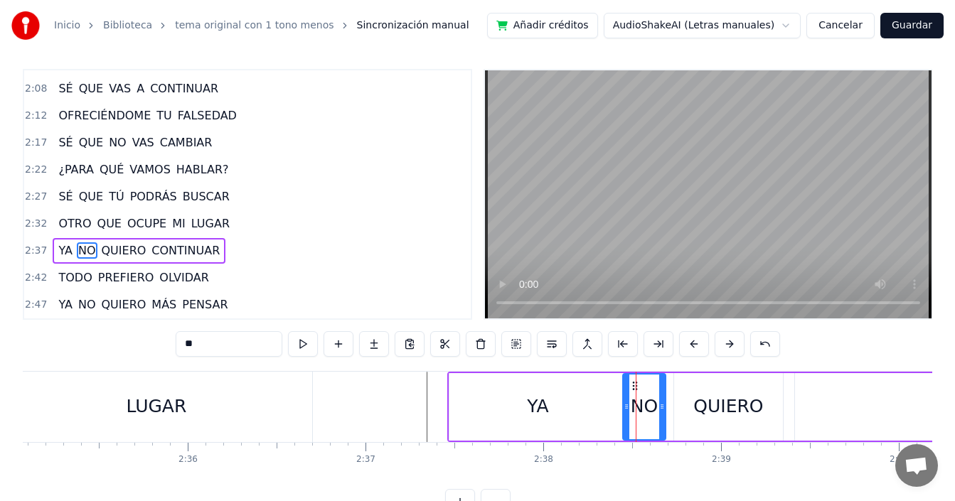
drag, startPoint x: 639, startPoint y: 409, endPoint x: 626, endPoint y: 414, distance: 13.1
click at [626, 414] on div at bounding box center [627, 407] width 6 height 65
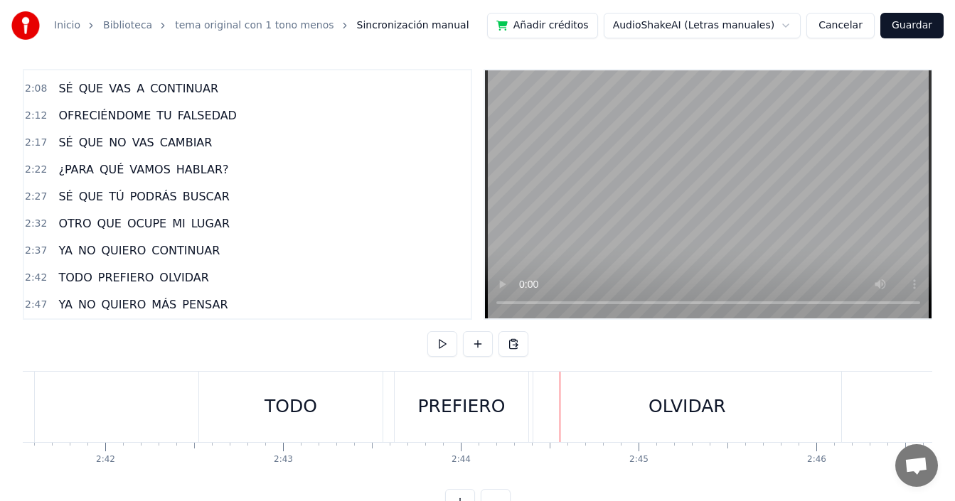
scroll to position [0, 28686]
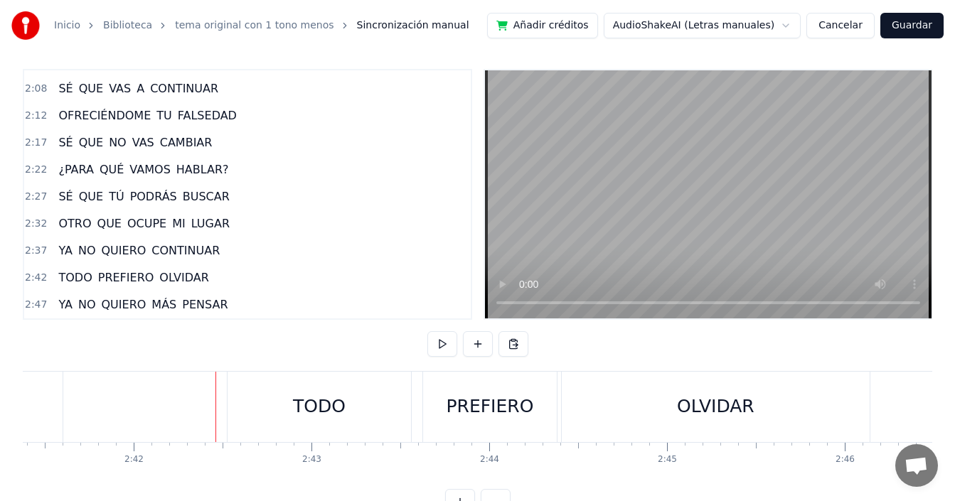
click at [269, 400] on div "TODO" at bounding box center [319, 407] width 183 height 70
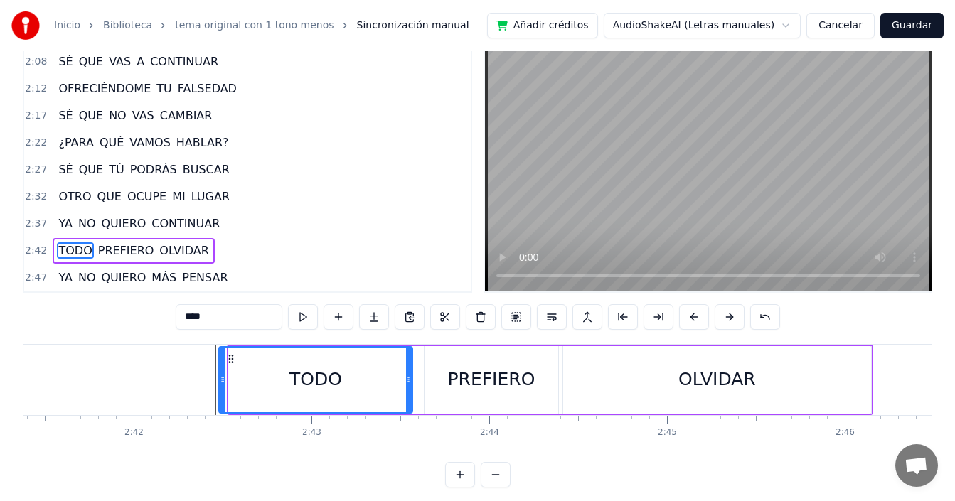
drag, startPoint x: 233, startPoint y: 390, endPoint x: 223, endPoint y: 395, distance: 10.8
click at [223, 395] on div at bounding box center [223, 380] width 6 height 65
drag, startPoint x: 443, startPoint y: 385, endPoint x: 432, endPoint y: 386, distance: 10.8
click at [442, 385] on div "PREFIERO" at bounding box center [491, 380] width 134 height 68
type input "********"
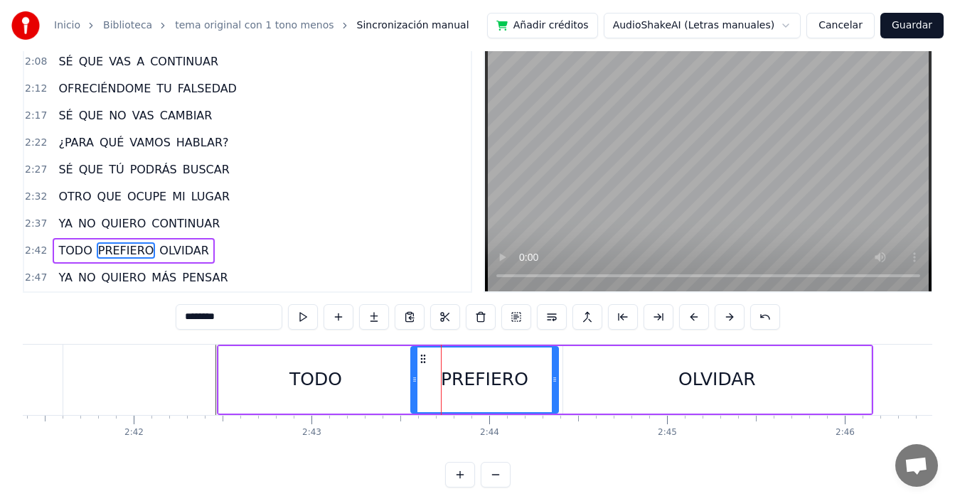
drag, startPoint x: 429, startPoint y: 383, endPoint x: 415, endPoint y: 388, distance: 15.3
click at [417, 388] on div at bounding box center [415, 380] width 6 height 65
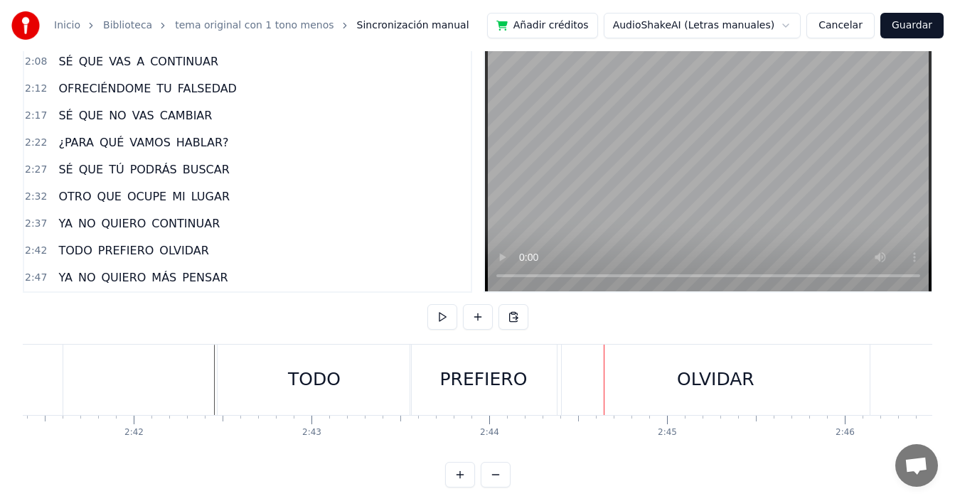
click at [450, 380] on div "PREFIERO" at bounding box center [482, 379] width 87 height 27
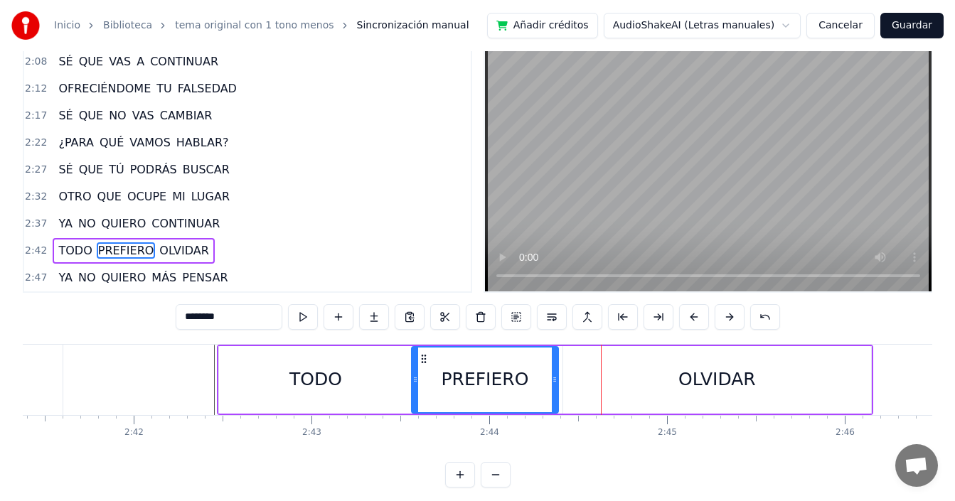
click at [607, 375] on div "OLVIDAR" at bounding box center [717, 380] width 308 height 68
type input "*******"
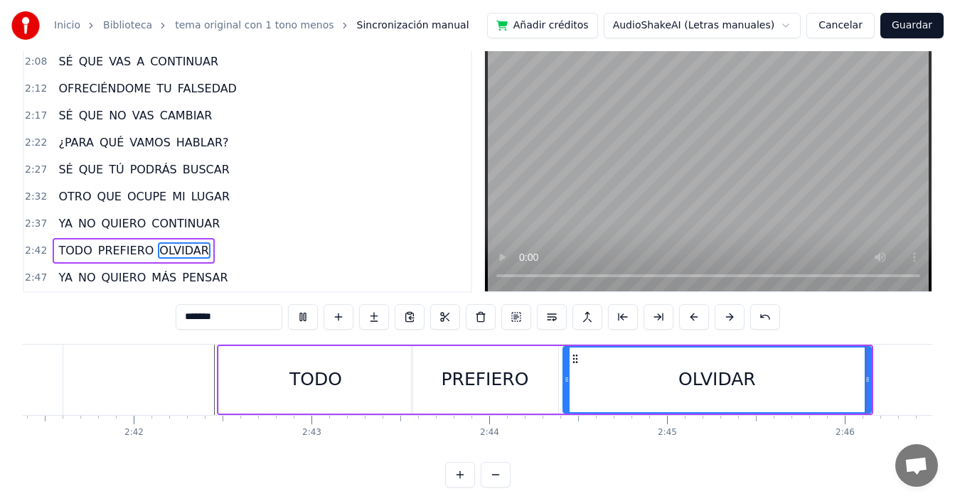
scroll to position [0, 29467]
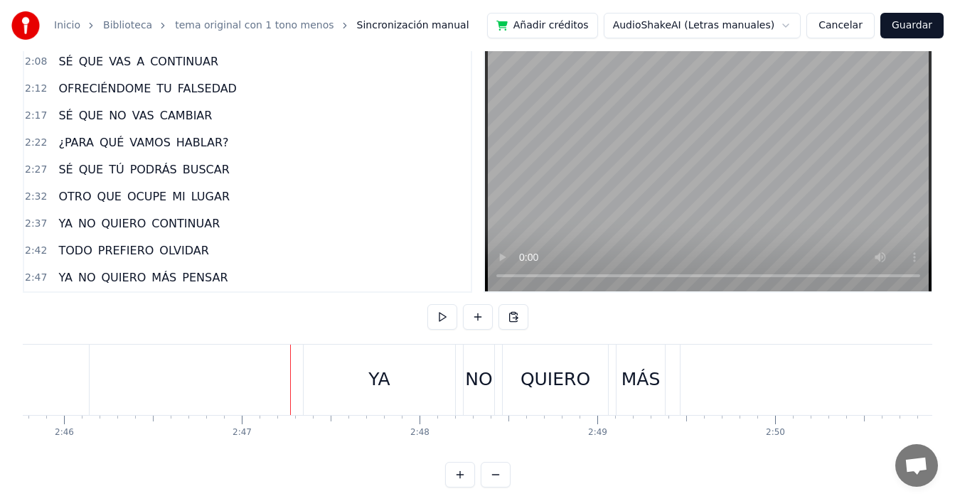
click at [343, 374] on div "YA" at bounding box center [379, 380] width 151 height 70
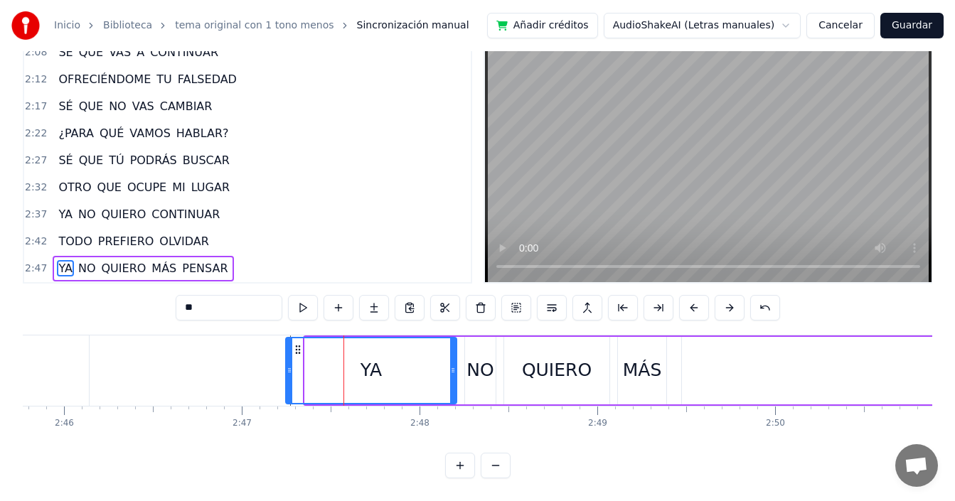
drag, startPoint x: 309, startPoint y: 368, endPoint x: 289, endPoint y: 374, distance: 20.0
click at [289, 374] on div at bounding box center [290, 370] width 6 height 65
click at [472, 360] on div "NO" at bounding box center [479, 370] width 27 height 27
type input "**"
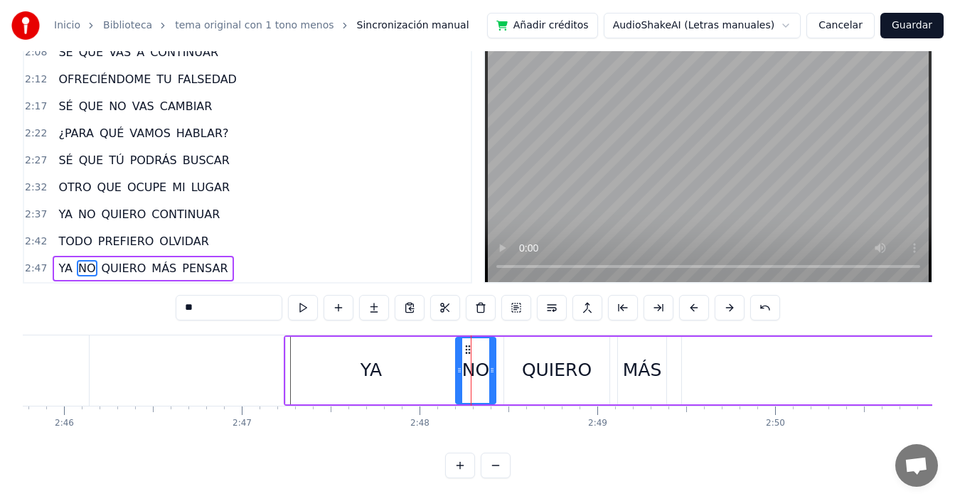
drag, startPoint x: 465, startPoint y: 363, endPoint x: 456, endPoint y: 368, distance: 9.5
click at [456, 368] on div at bounding box center [459, 370] width 6 height 65
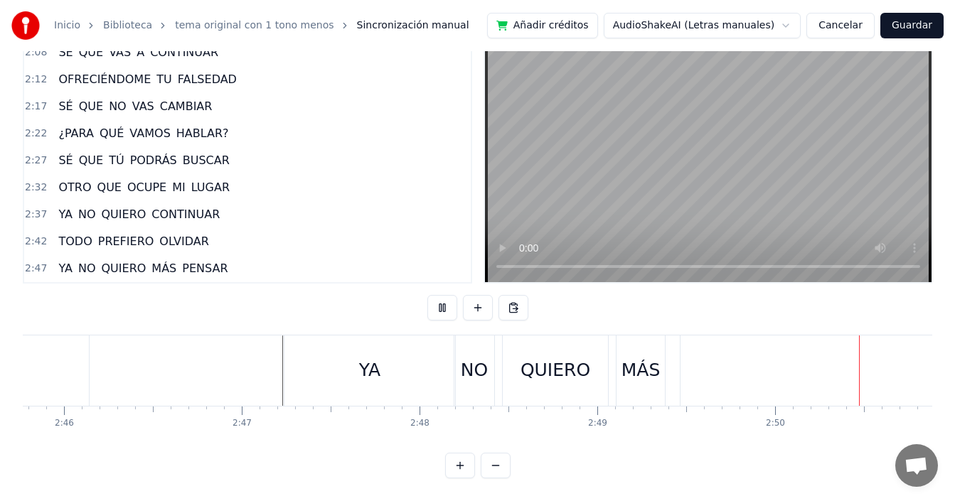
scroll to position [0, 30107]
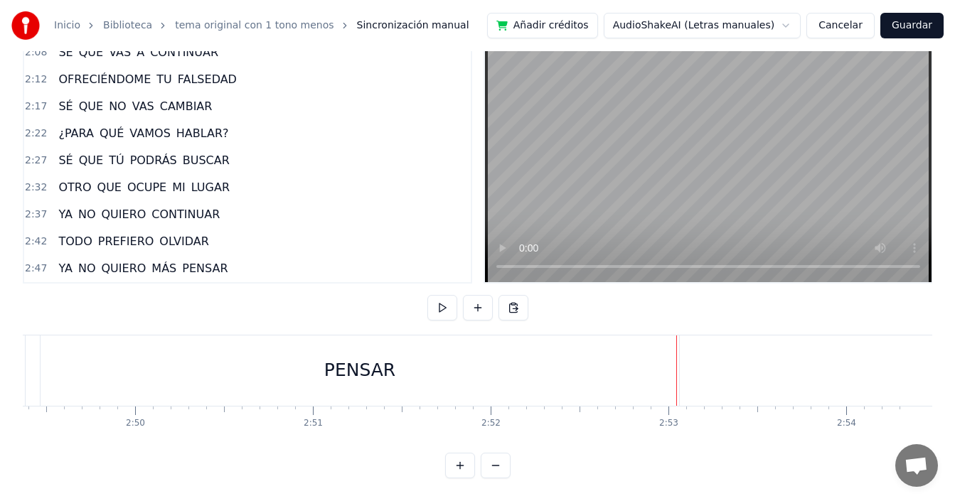
click at [349, 373] on div "PENSAR" at bounding box center [360, 371] width 639 height 70
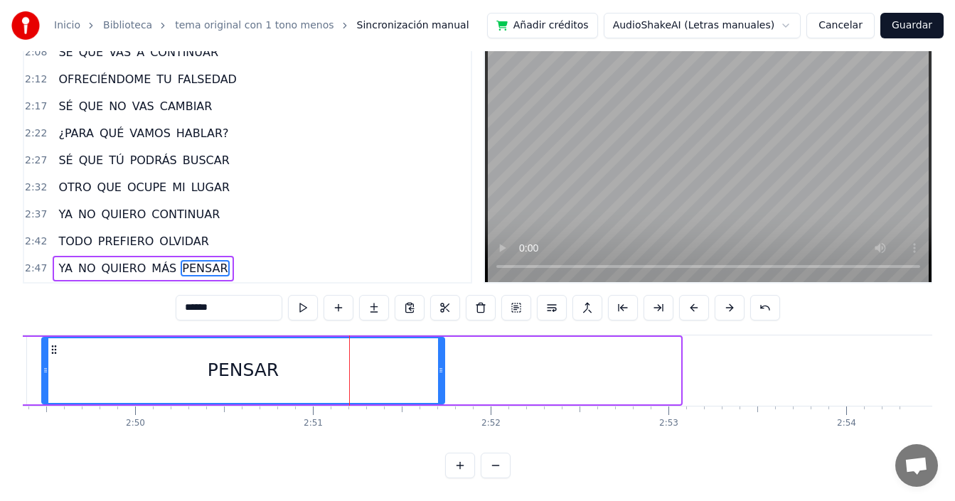
drag, startPoint x: 678, startPoint y: 351, endPoint x: 439, endPoint y: 376, distance: 240.3
click at [439, 376] on div at bounding box center [441, 370] width 6 height 65
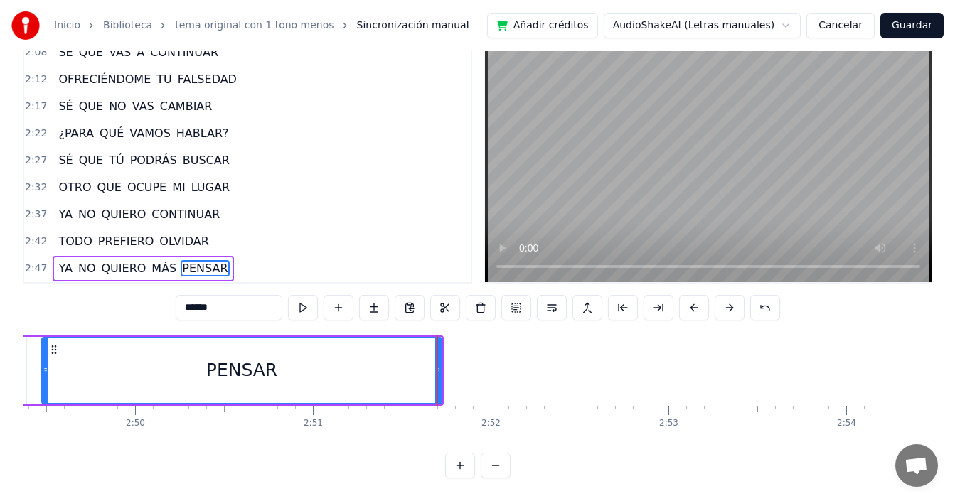
click at [64, 359] on div "PENSAR" at bounding box center [242, 370] width 398 height 65
click at [915, 25] on button "Guardar" at bounding box center [911, 26] width 63 height 26
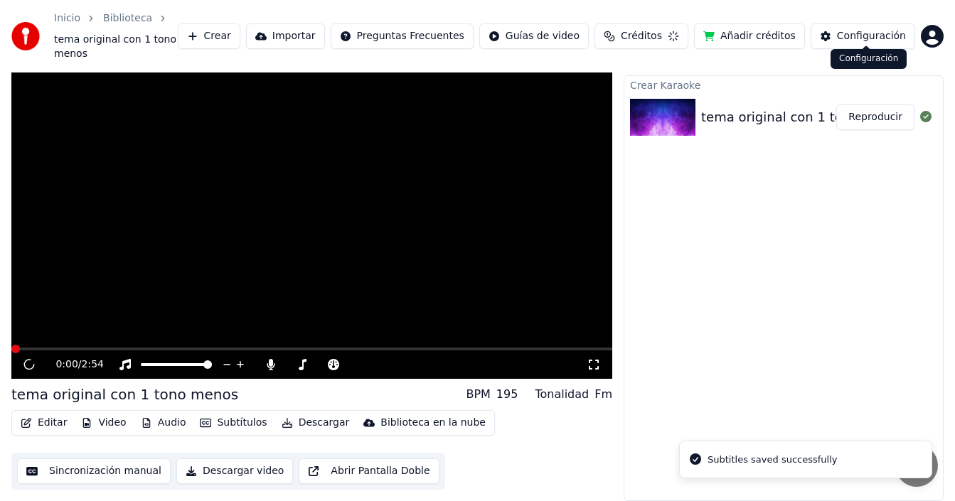
scroll to position [17, 0]
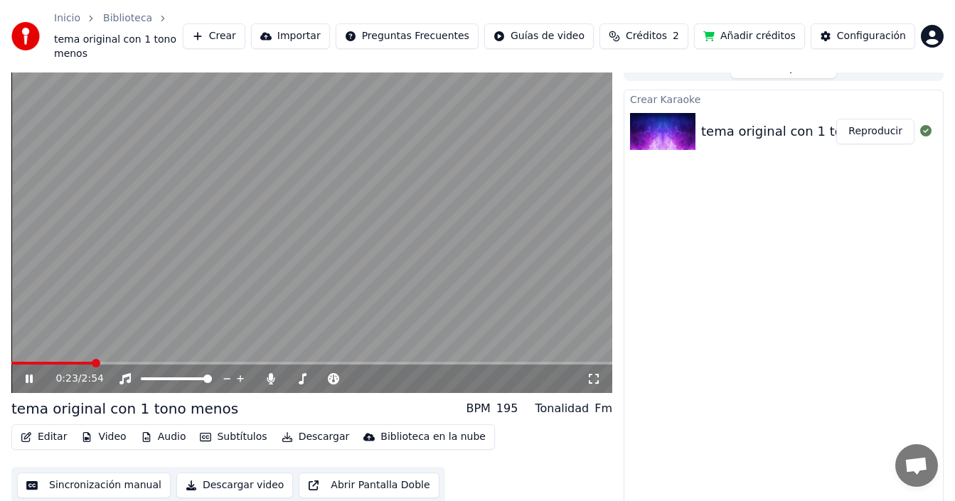
click at [78, 362] on span at bounding box center [52, 363] width 82 height 3
click at [53, 362] on span at bounding box center [43, 363] width 65 height 3
click at [250, 362] on span at bounding box center [148, 363] width 274 height 3
click at [422, 362] on span at bounding box center [311, 363] width 601 height 3
click at [375, 362] on span at bounding box center [216, 363] width 410 height 3
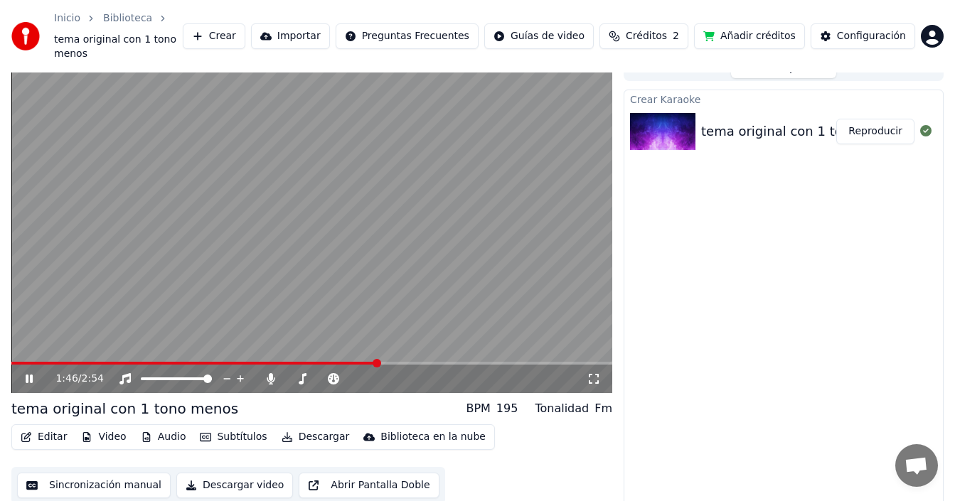
click at [393, 362] on span at bounding box center [311, 363] width 601 height 3
click at [227, 346] on video at bounding box center [311, 224] width 601 height 338
click at [227, 362] on span at bounding box center [306, 363] width 590 height 3
click at [26, 374] on icon at bounding box center [29, 379] width 9 height 10
click at [25, 373] on icon at bounding box center [39, 378] width 33 height 11
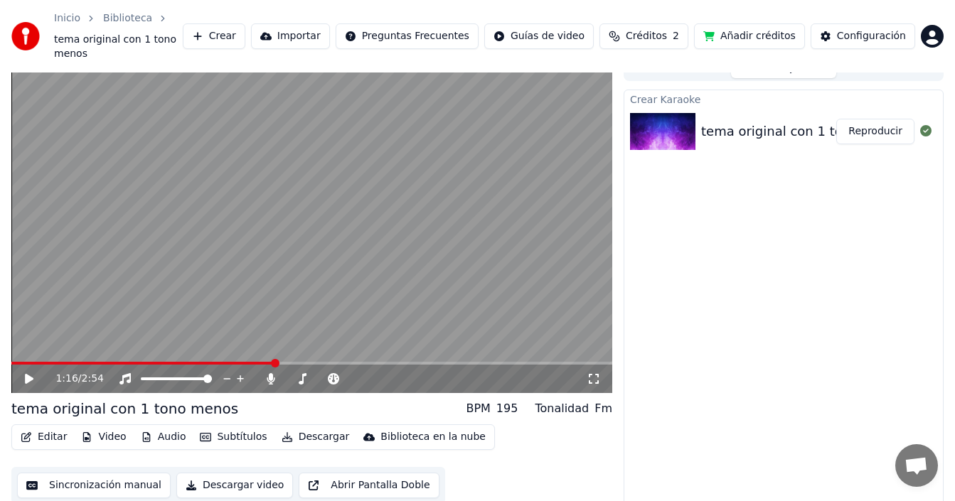
click at [235, 362] on span at bounding box center [142, 363] width 263 height 3
click at [24, 373] on icon at bounding box center [39, 378] width 33 height 11
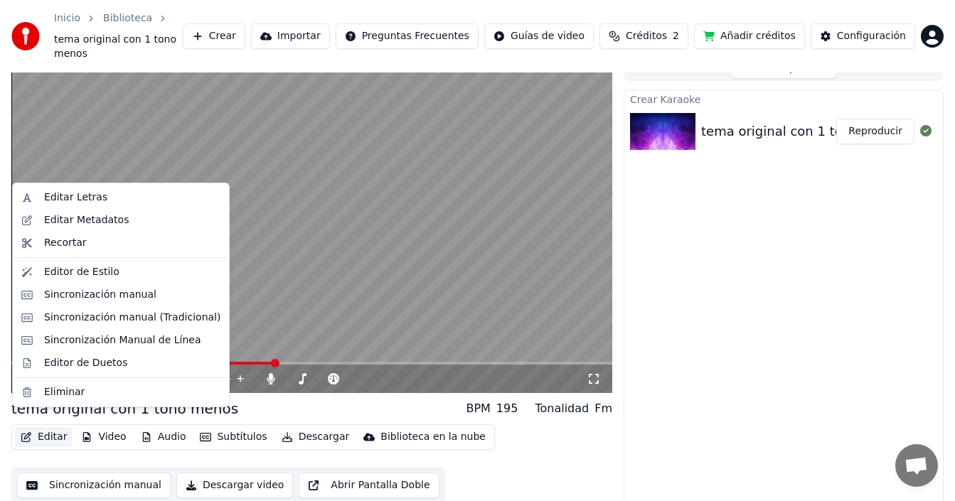
click at [49, 427] on button "Editar" at bounding box center [44, 437] width 58 height 20
click at [249, 399] on div "tema original con 1 tono menos BPM 195 Tonalidad Fm" at bounding box center [311, 409] width 601 height 20
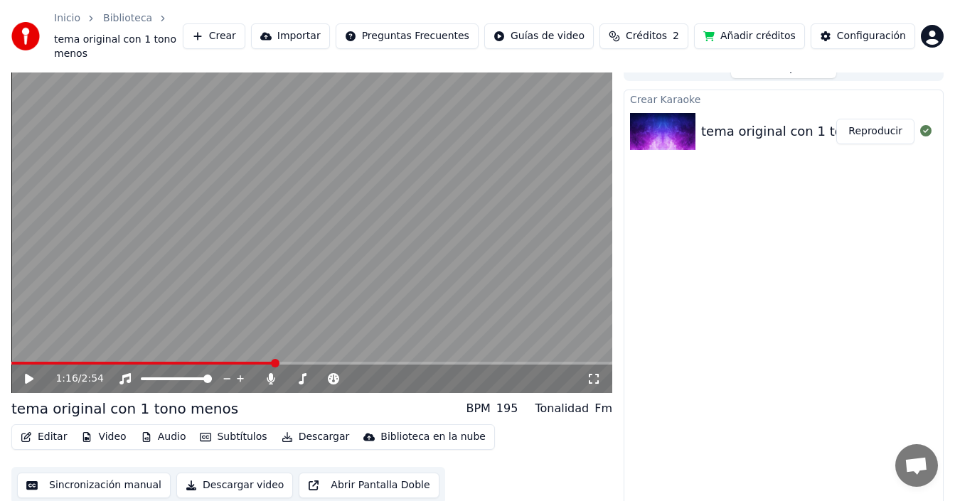
click at [28, 432] on icon "button" at bounding box center [26, 437] width 11 height 10
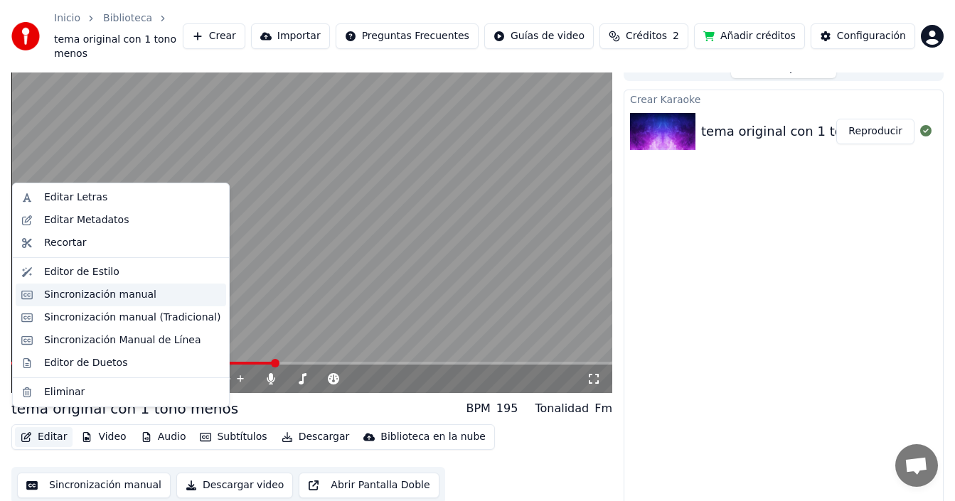
click at [95, 294] on div "Sincronización manual" at bounding box center [100, 295] width 112 height 14
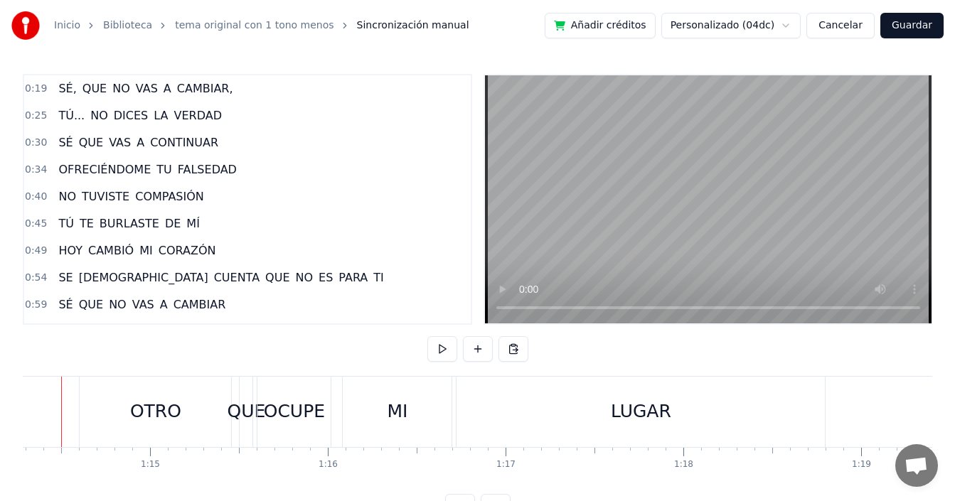
scroll to position [0, 13172]
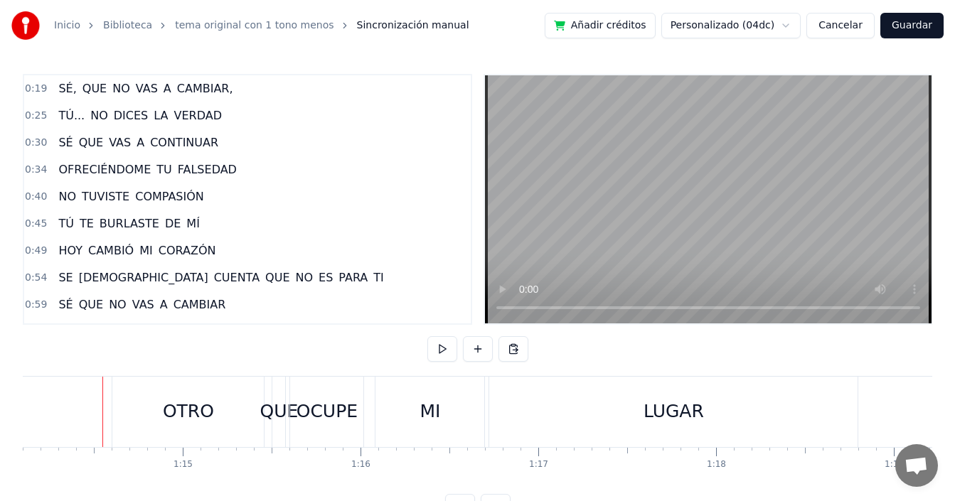
click at [144, 410] on div "OTRO" at bounding box center [187, 412] width 151 height 70
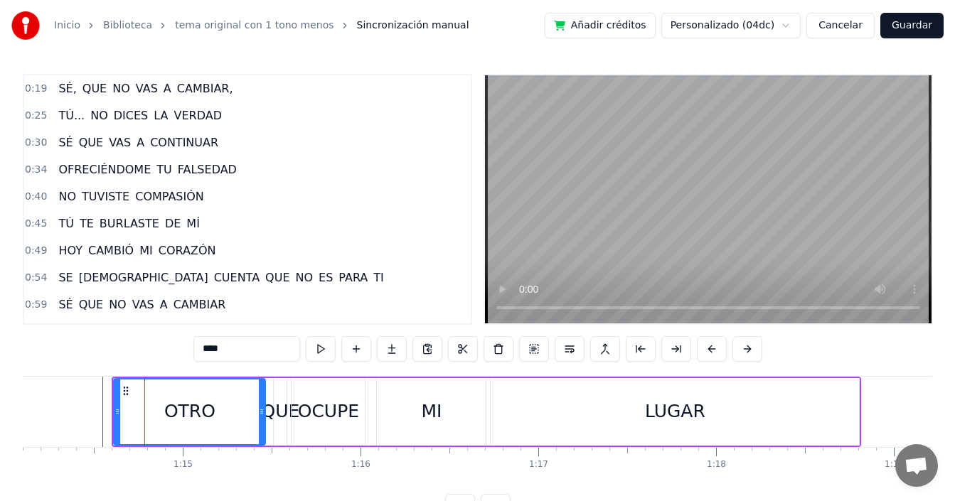
scroll to position [186, 0]
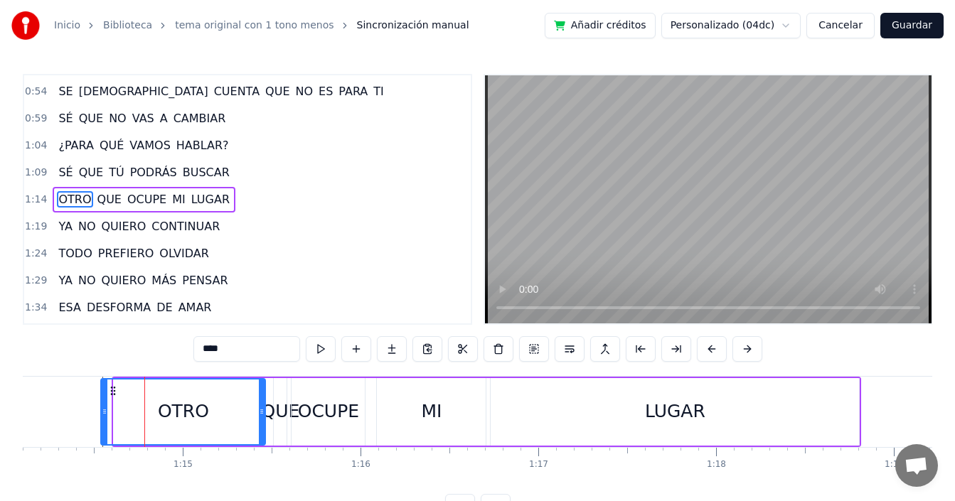
drag, startPoint x: 117, startPoint y: 407, endPoint x: 105, endPoint y: 412, distance: 13.7
click at [105, 412] on icon at bounding box center [105, 411] width 6 height 11
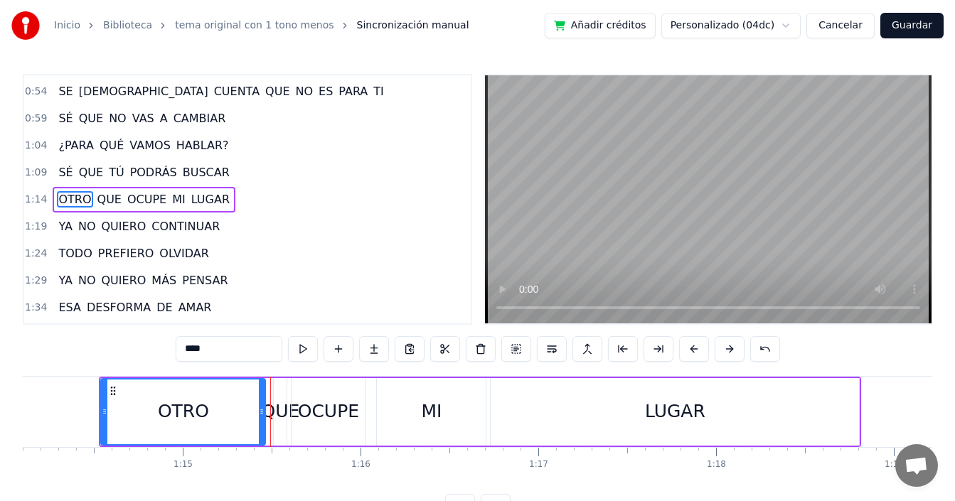
click at [278, 416] on div "QUE" at bounding box center [281, 411] width 38 height 27
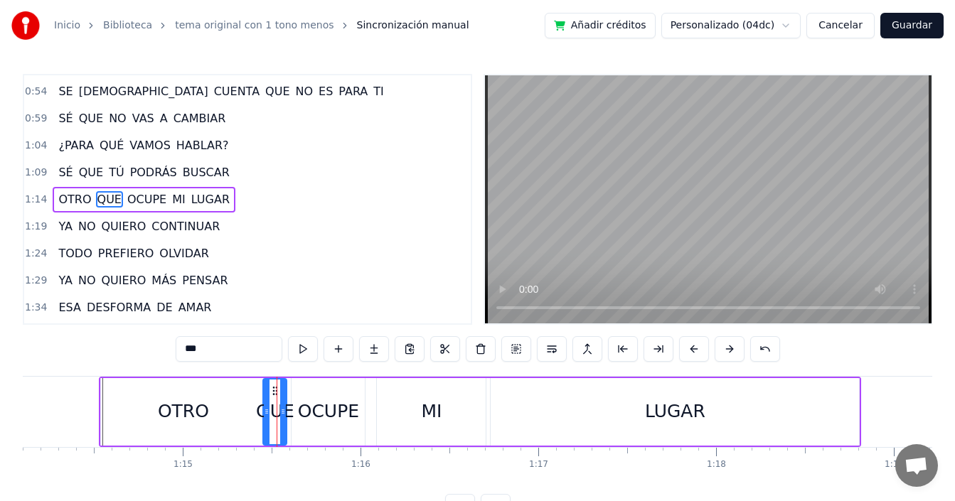
drag, startPoint x: 276, startPoint y: 417, endPoint x: 265, endPoint y: 427, distance: 15.1
click at [265, 427] on div at bounding box center [267, 412] width 6 height 65
click at [302, 406] on div "OCUPE" at bounding box center [328, 411] width 61 height 27
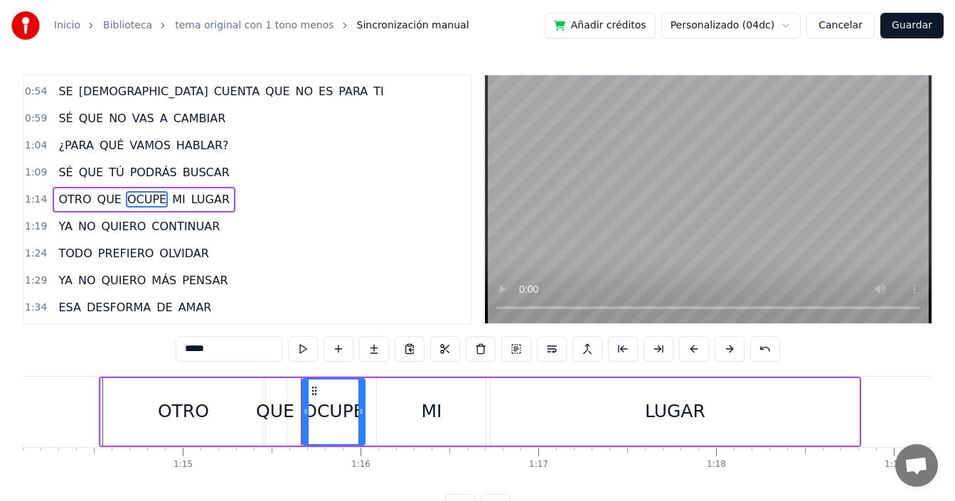
drag, startPoint x: 294, startPoint y: 410, endPoint x: 306, endPoint y: 417, distance: 13.4
click at [306, 417] on icon at bounding box center [306, 411] width 6 height 11
click at [282, 417] on div "QUE" at bounding box center [275, 411] width 38 height 27
type input "***"
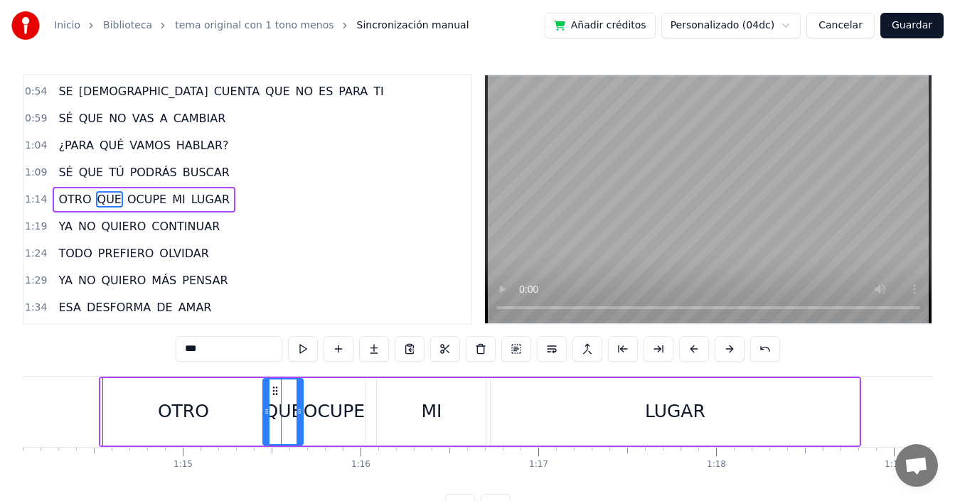
drag, startPoint x: 284, startPoint y: 417, endPoint x: 300, endPoint y: 419, distance: 15.8
click at [300, 419] on div at bounding box center [300, 412] width 6 height 65
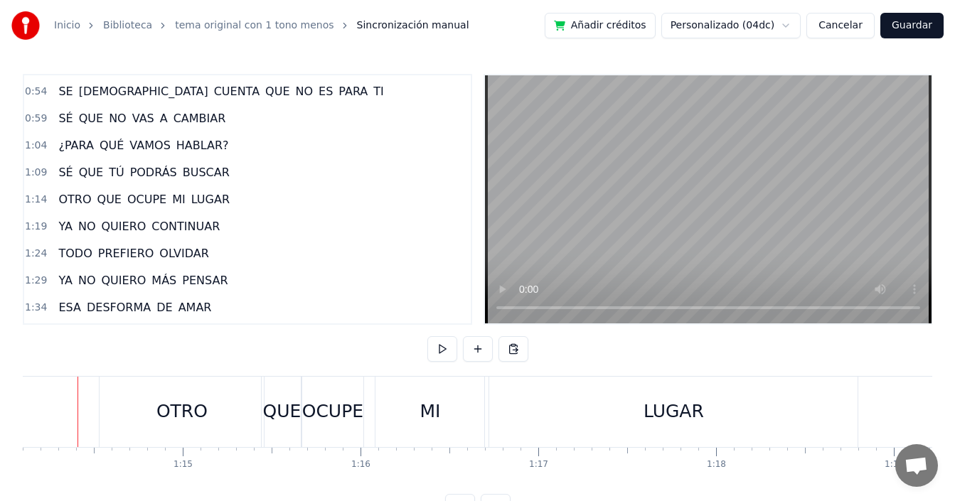
scroll to position [0, 13156]
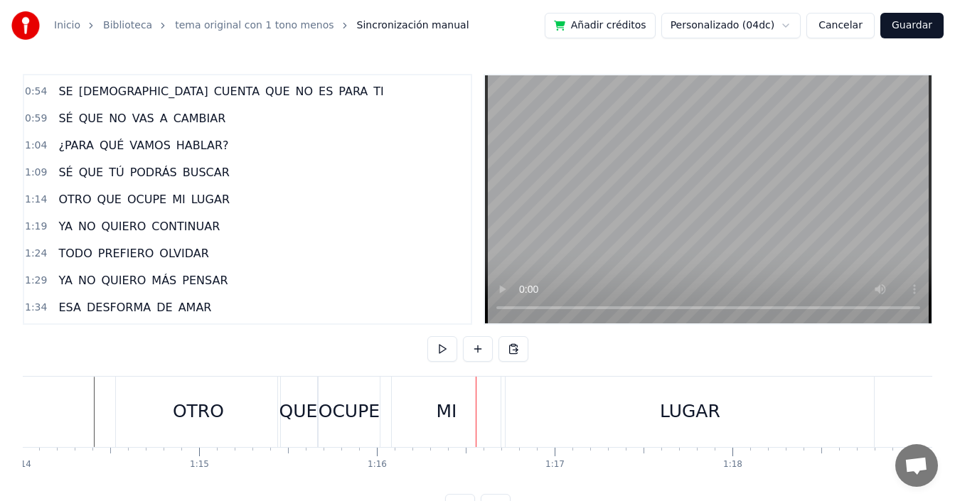
click at [328, 415] on div "OCUPE" at bounding box center [351, 411] width 61 height 27
click at [291, 411] on div "QUE" at bounding box center [301, 411] width 38 height 27
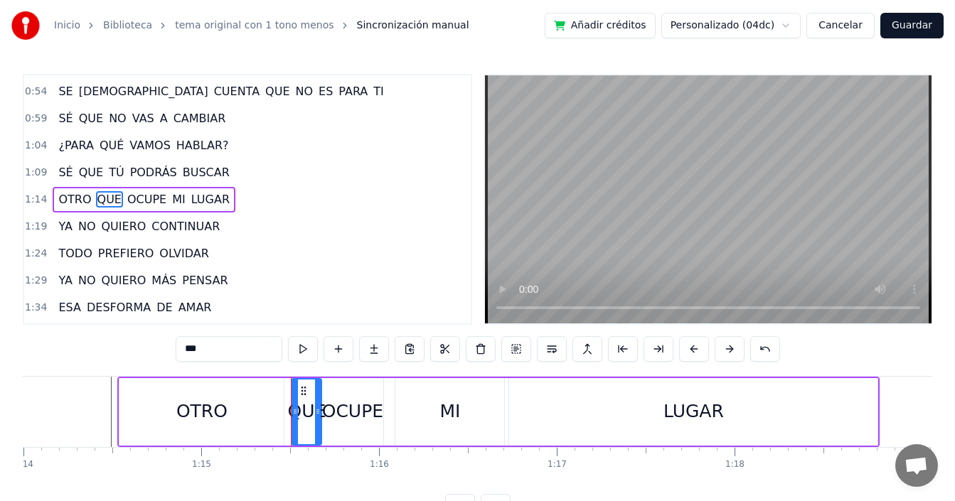
drag, startPoint x: 285, startPoint y: 413, endPoint x: 295, endPoint y: 417, distance: 10.8
click at [295, 417] on div at bounding box center [295, 412] width 6 height 65
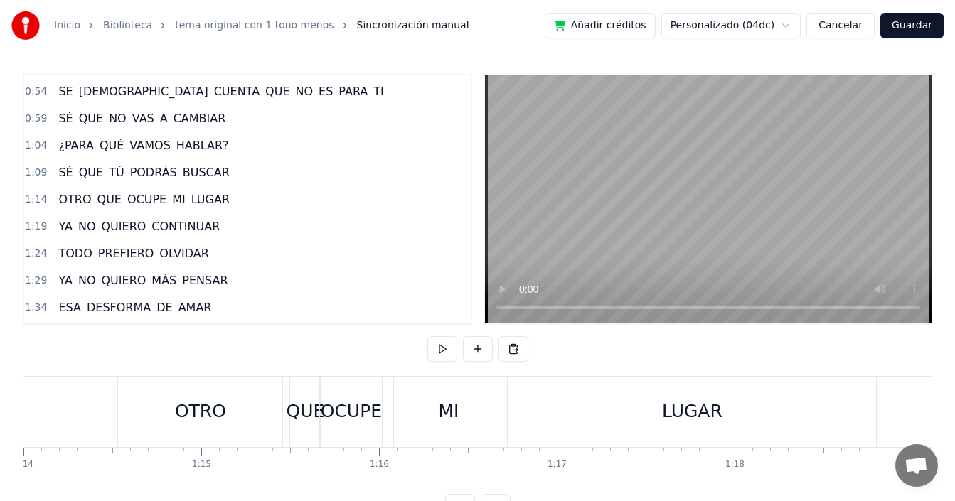
click at [332, 403] on div "OCUPE" at bounding box center [351, 411] width 61 height 27
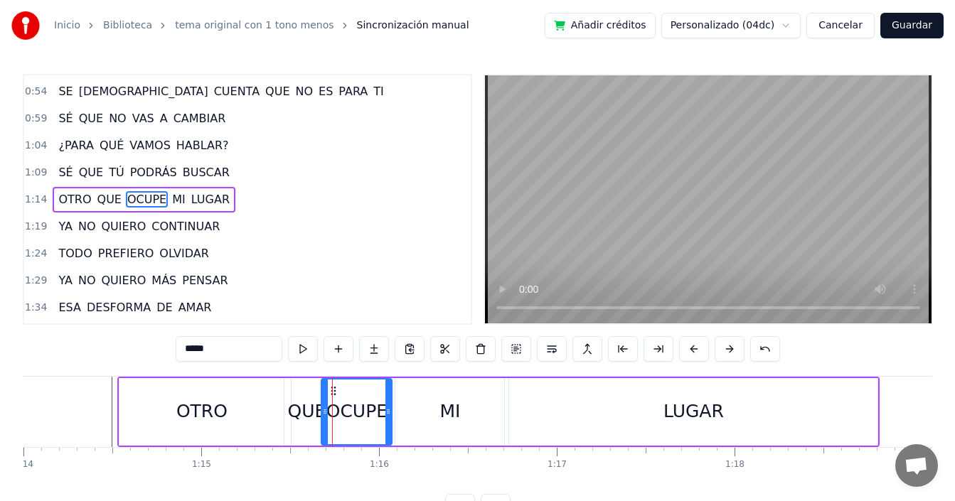
drag, startPoint x: 382, startPoint y: 407, endPoint x: 390, endPoint y: 413, distance: 10.3
click at [390, 413] on icon at bounding box center [388, 411] width 6 height 11
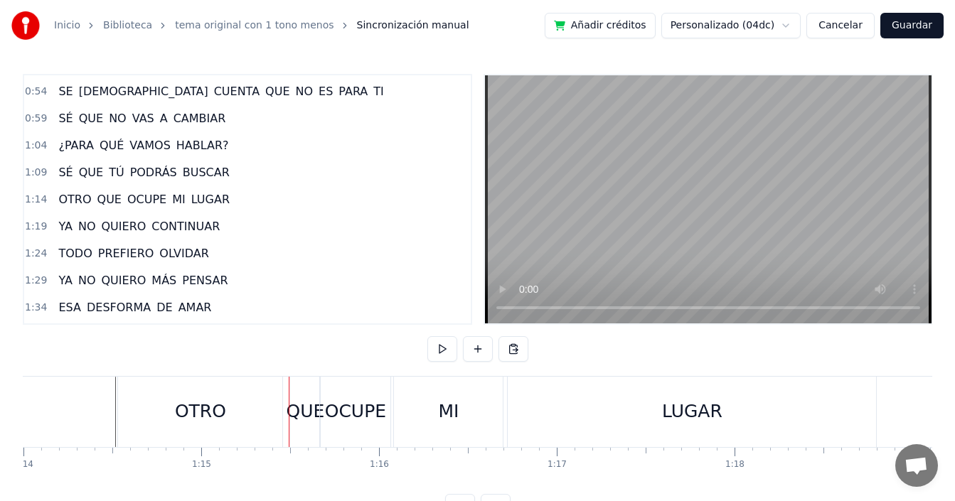
click at [337, 409] on div "OCUPE" at bounding box center [355, 411] width 61 height 27
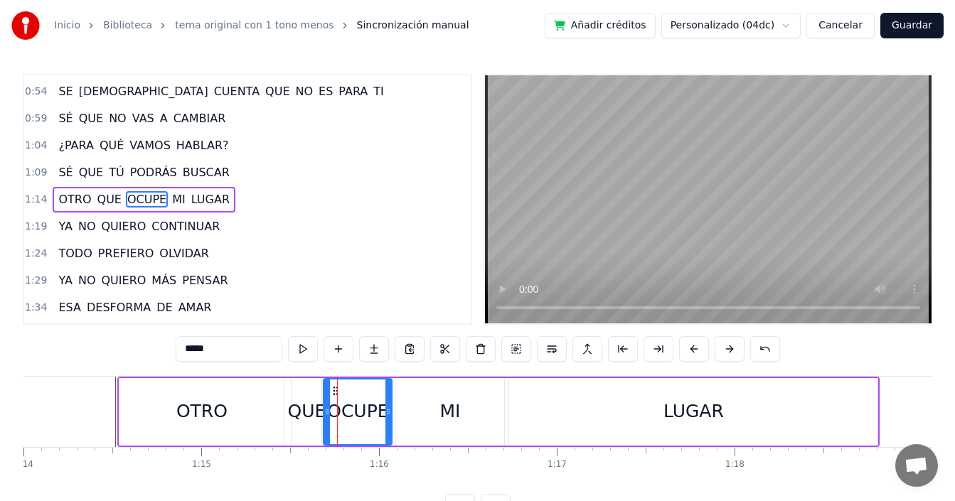
drag, startPoint x: 325, startPoint y: 412, endPoint x: 327, endPoint y: 420, distance: 7.4
click at [327, 420] on div at bounding box center [327, 412] width 6 height 65
drag, startPoint x: 388, startPoint y: 411, endPoint x: 373, endPoint y: 429, distance: 23.8
click at [373, 429] on div at bounding box center [373, 412] width 6 height 65
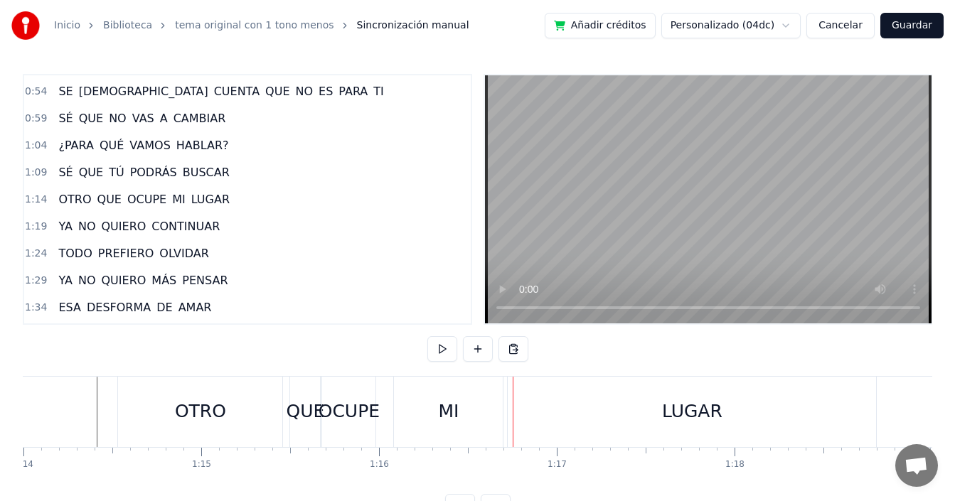
click at [335, 431] on div "OCUPE" at bounding box center [348, 412] width 53 height 70
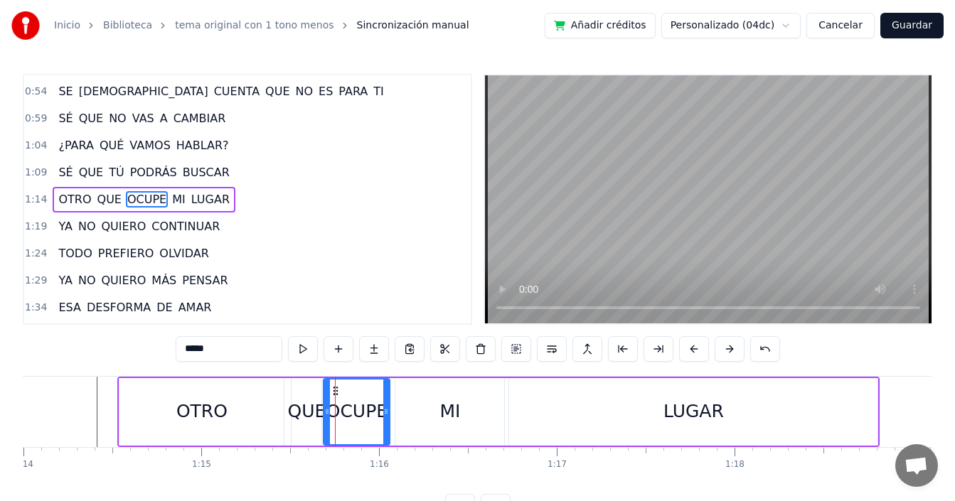
drag, startPoint x: 374, startPoint y: 410, endPoint x: 388, endPoint y: 419, distance: 17.0
click at [388, 419] on div at bounding box center [386, 412] width 6 height 65
click at [400, 408] on div "MI" at bounding box center [449, 412] width 109 height 68
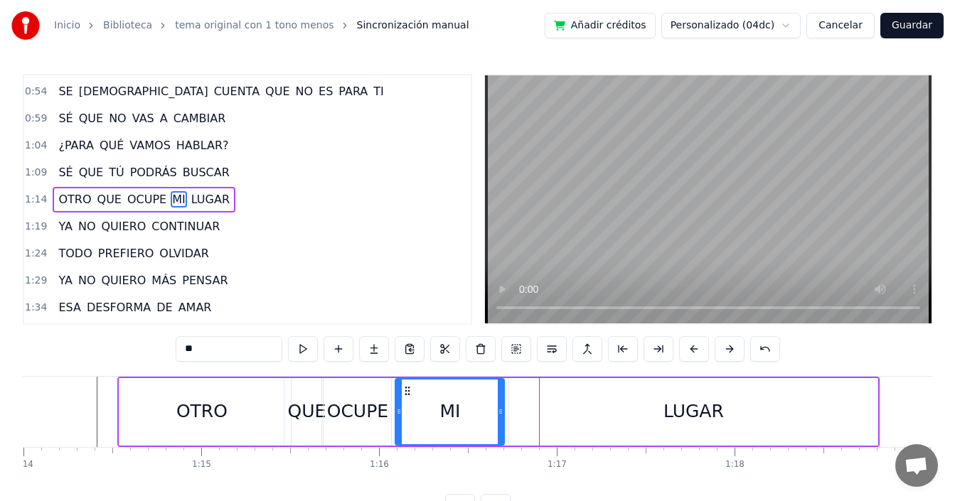
click at [513, 409] on div "LUGAR" at bounding box center [693, 412] width 368 height 68
type input "*****"
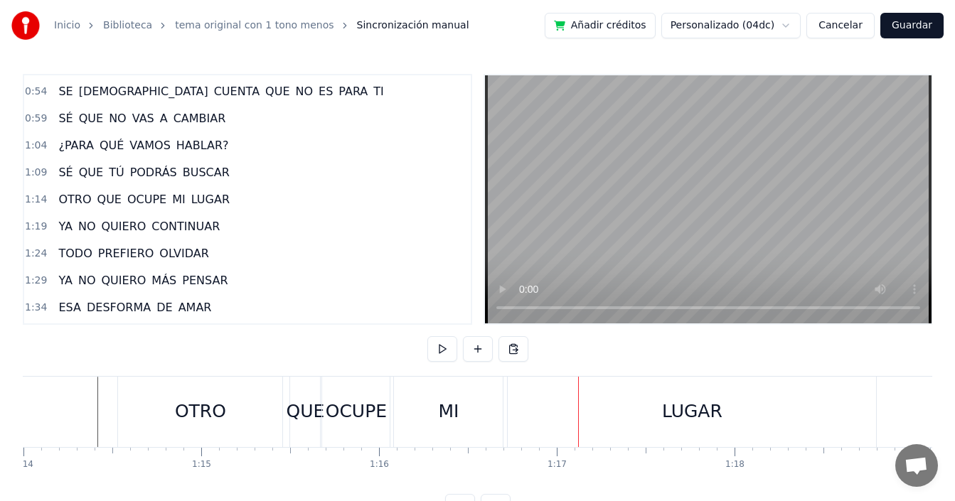
click at [317, 423] on div "QUE" at bounding box center [311, 411] width 38 height 27
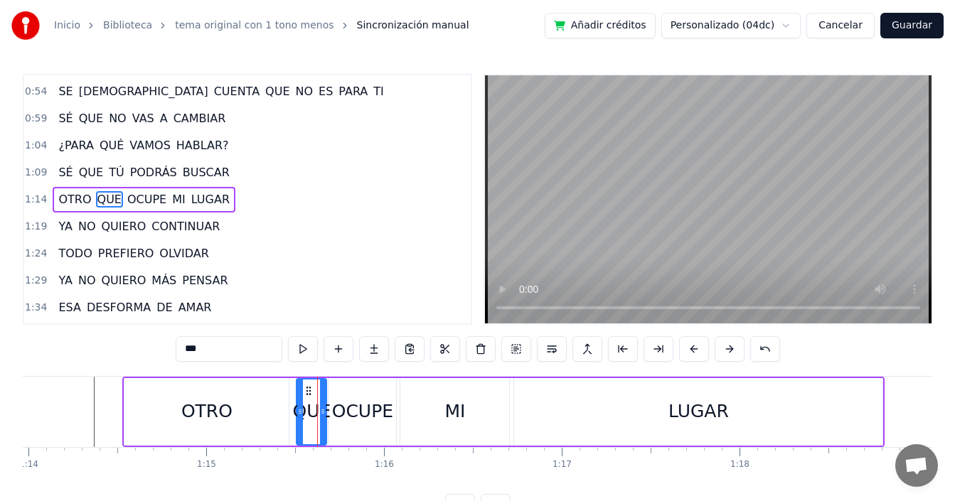
click at [459, 403] on div "MI" at bounding box center [454, 411] width 21 height 27
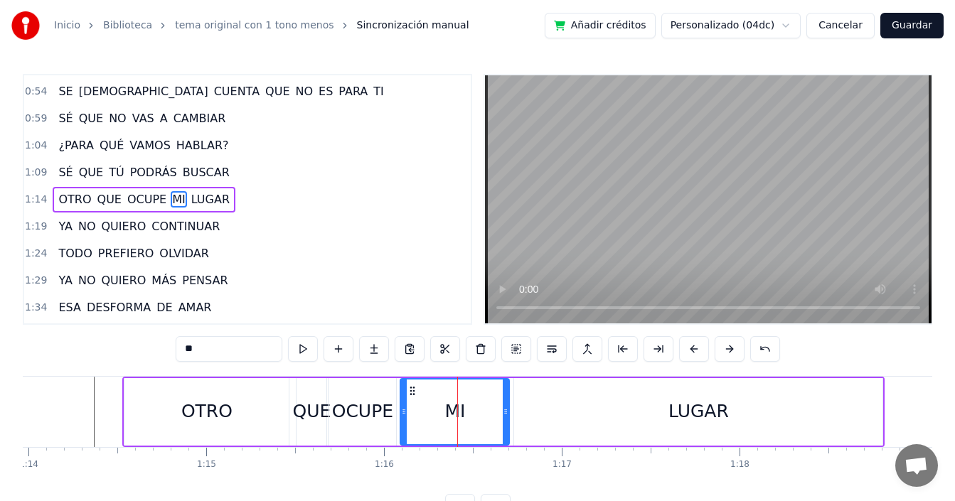
click at [359, 411] on div "OCUPE" at bounding box center [362, 411] width 61 height 27
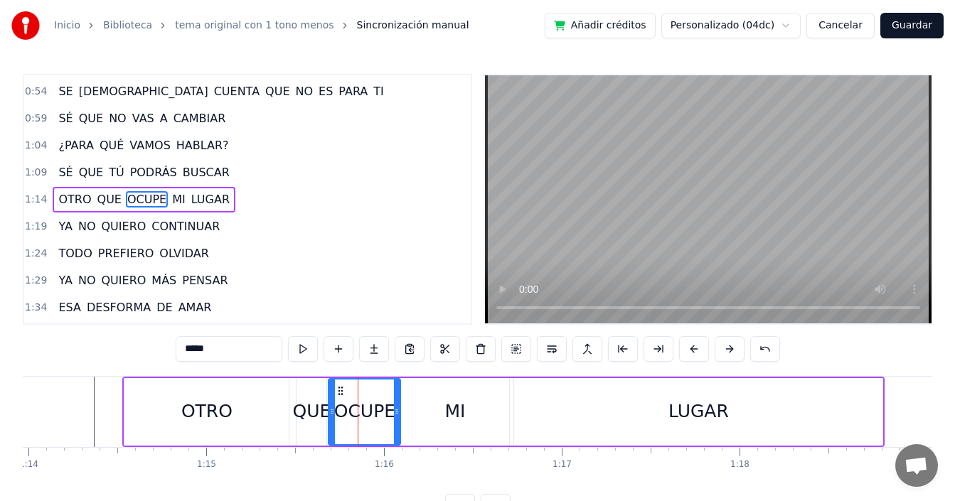
drag, startPoint x: 393, startPoint y: 410, endPoint x: 397, endPoint y: 417, distance: 7.7
click at [397, 417] on icon at bounding box center [397, 411] width 6 height 11
click at [124, 407] on div "OTRO" at bounding box center [207, 412] width 166 height 68
type input "****"
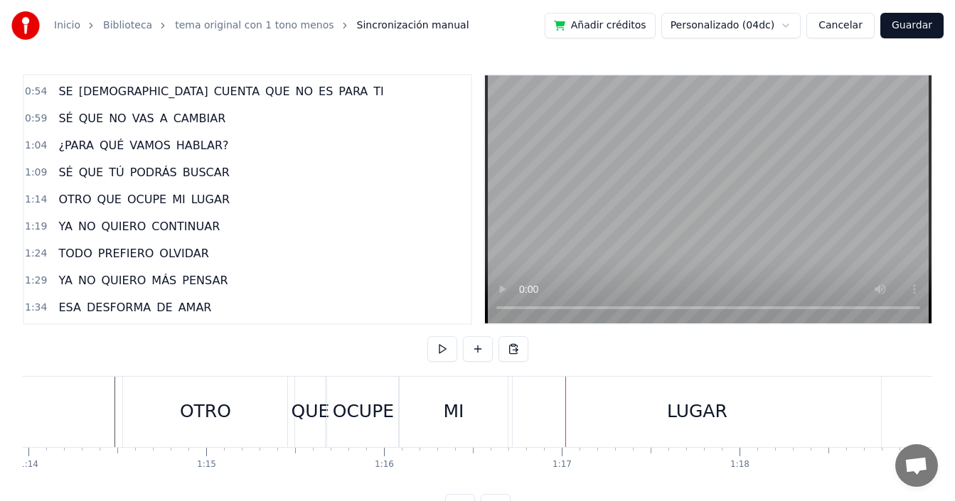
click at [268, 412] on div "OTRO" at bounding box center [205, 412] width 164 height 70
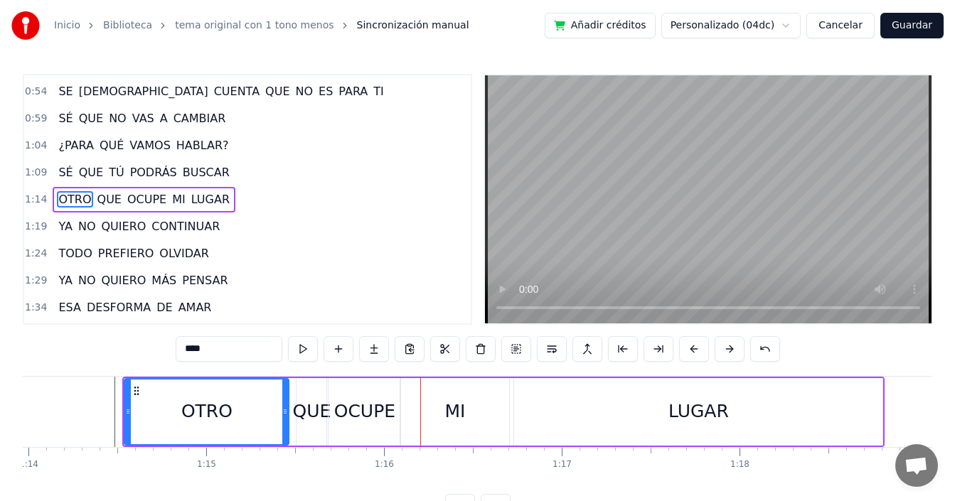
click at [423, 425] on div "MI" at bounding box center [454, 412] width 109 height 68
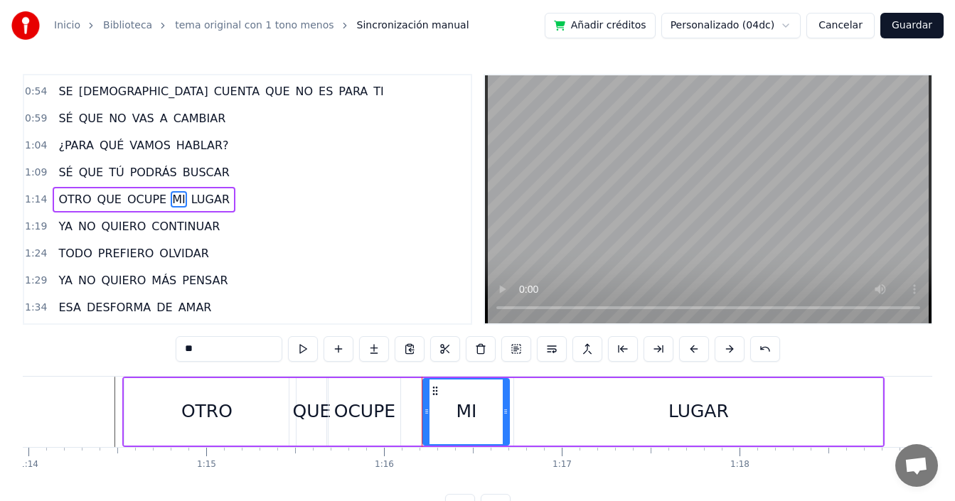
drag, startPoint x: 404, startPoint y: 414, endPoint x: 427, endPoint y: 415, distance: 22.8
click at [427, 415] on icon at bounding box center [427, 411] width 6 height 11
click at [355, 407] on div "OCUPE" at bounding box center [364, 411] width 61 height 27
type input "*****"
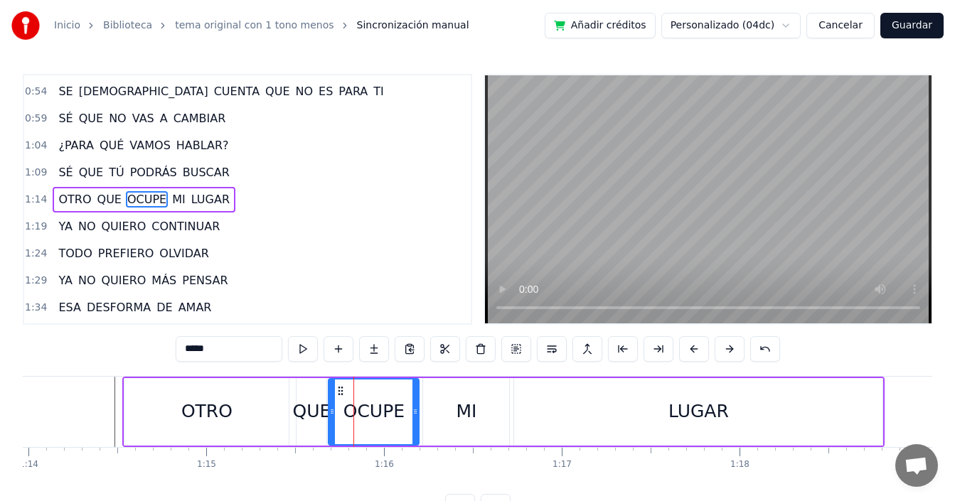
drag, startPoint x: 397, startPoint y: 412, endPoint x: 367, endPoint y: 420, distance: 31.7
click at [416, 413] on icon at bounding box center [415, 411] width 6 height 11
drag, startPoint x: 107, startPoint y: 415, endPoint x: 235, endPoint y: 384, distance: 131.8
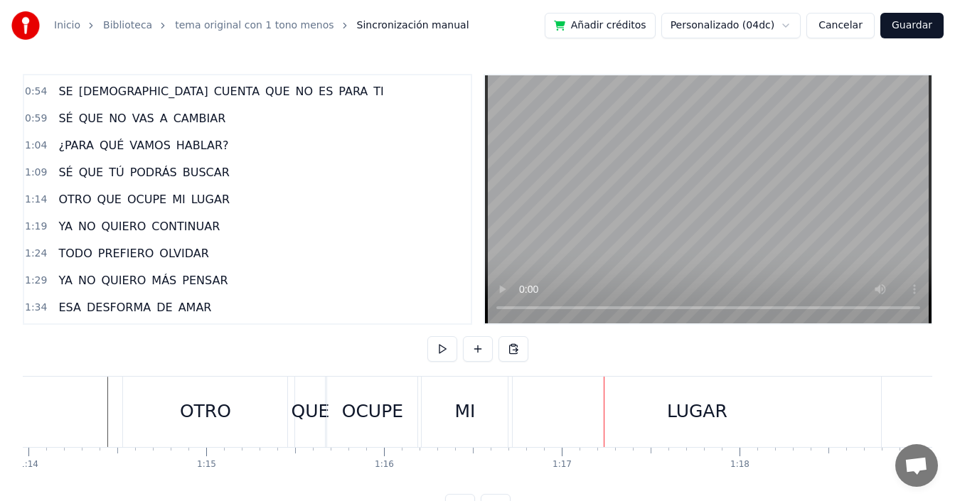
click at [545, 414] on div "LUGAR" at bounding box center [697, 412] width 368 height 70
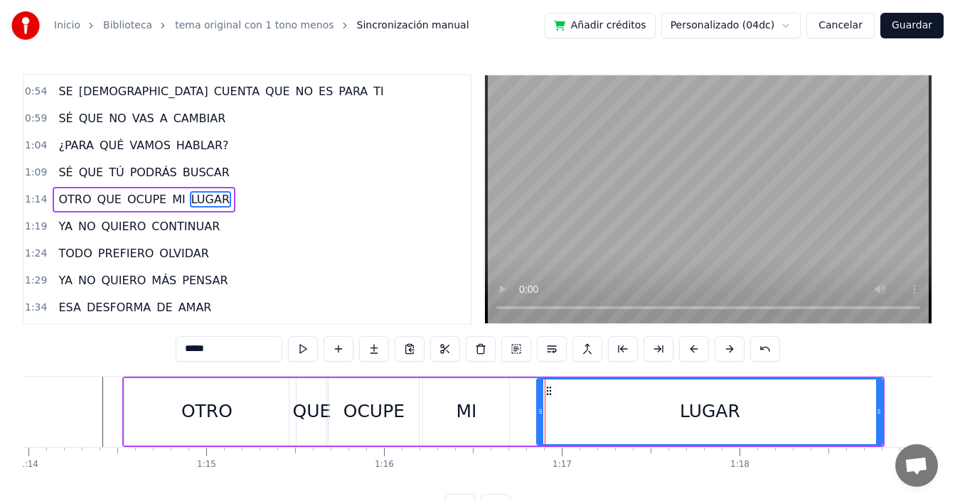
drag, startPoint x: 518, startPoint y: 417, endPoint x: 540, endPoint y: 416, distance: 22.8
click at [540, 416] on div at bounding box center [541, 412] width 6 height 65
click at [458, 422] on div "MI" at bounding box center [466, 411] width 21 height 27
type input "**"
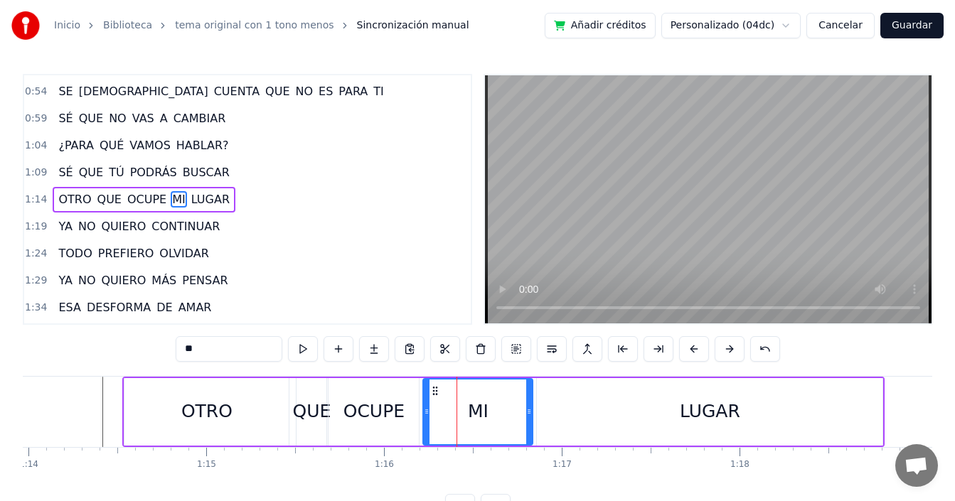
drag, startPoint x: 506, startPoint y: 412, endPoint x: 529, endPoint y: 415, distance: 23.6
click at [529, 415] on icon at bounding box center [529, 411] width 6 height 11
click at [445, 417] on div "MI" at bounding box center [478, 412] width 108 height 65
drag, startPoint x: 428, startPoint y: 416, endPoint x: 442, endPoint y: 412, distance: 14.0
click at [442, 412] on icon at bounding box center [440, 411] width 6 height 11
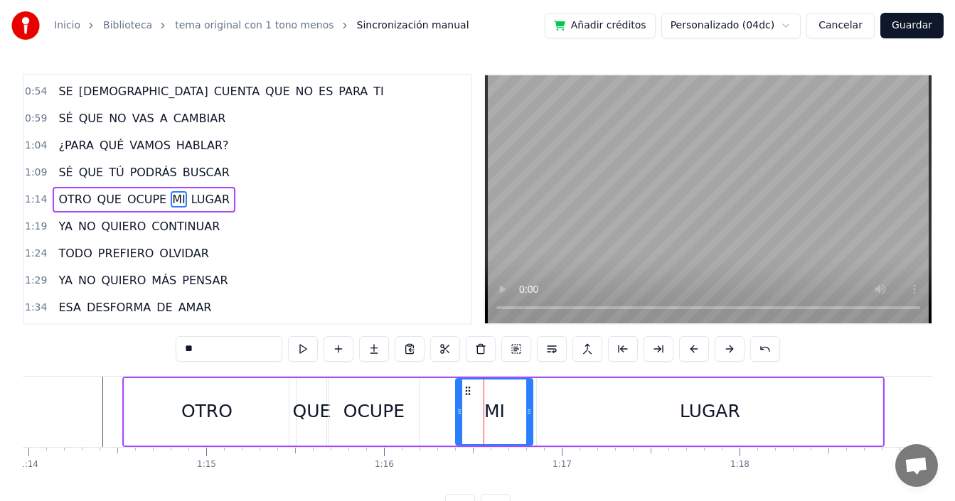
drag, startPoint x: 442, startPoint y: 411, endPoint x: 461, endPoint y: 412, distance: 19.2
click at [461, 412] on icon at bounding box center [459, 411] width 6 height 11
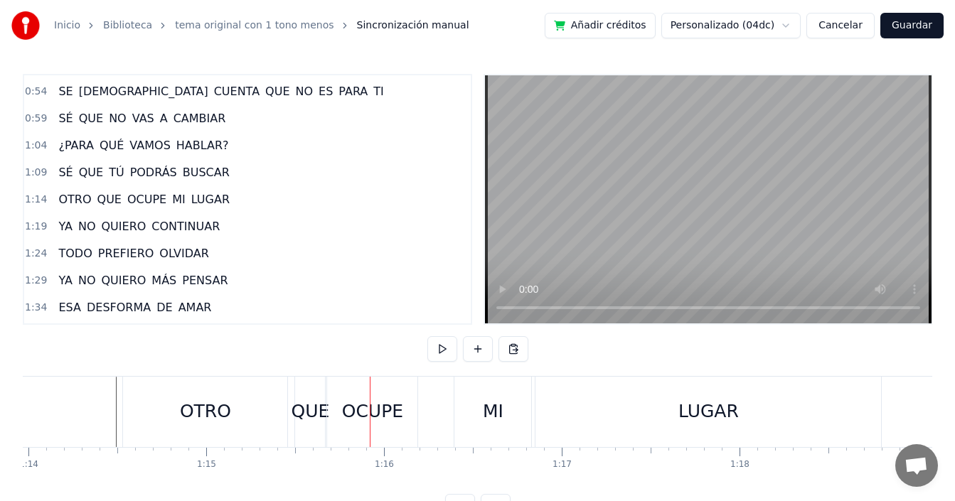
click at [297, 415] on div "QUE" at bounding box center [311, 411] width 38 height 27
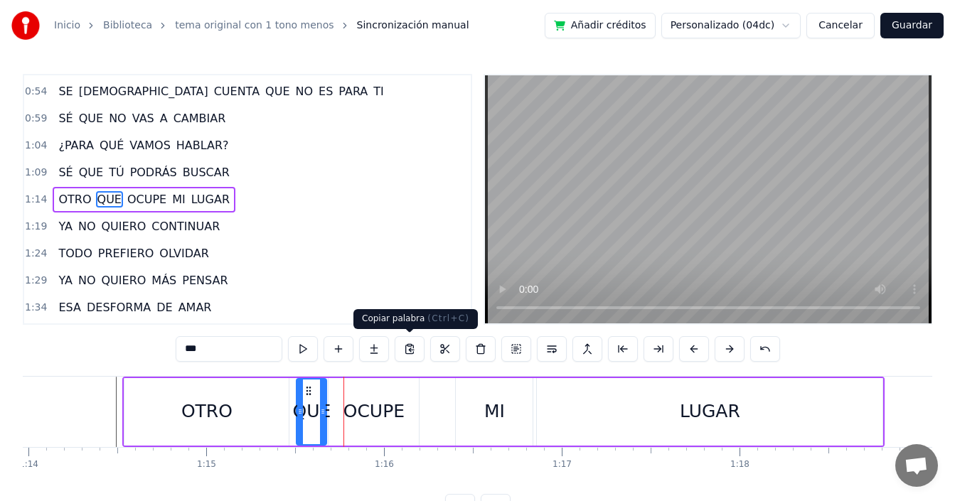
click at [344, 409] on div at bounding box center [343, 412] width 1 height 70
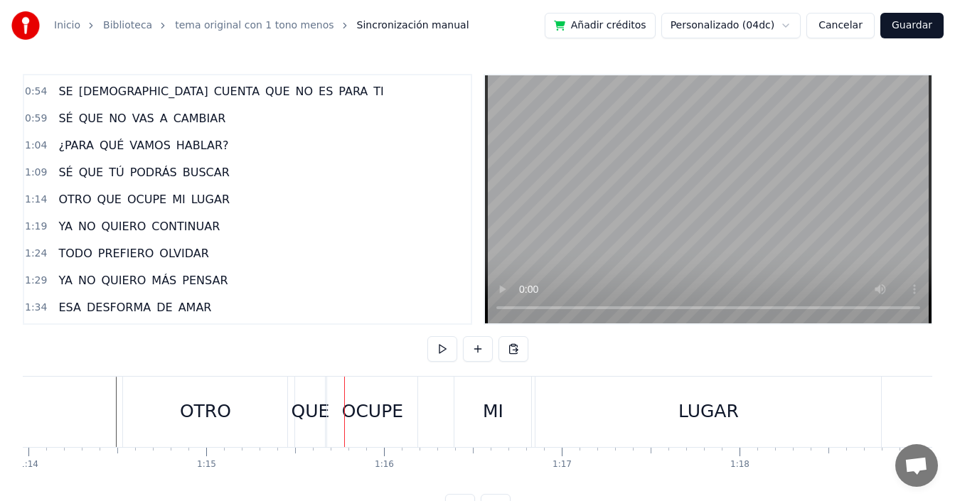
click at [357, 412] on div "OCUPE" at bounding box center [372, 411] width 61 height 27
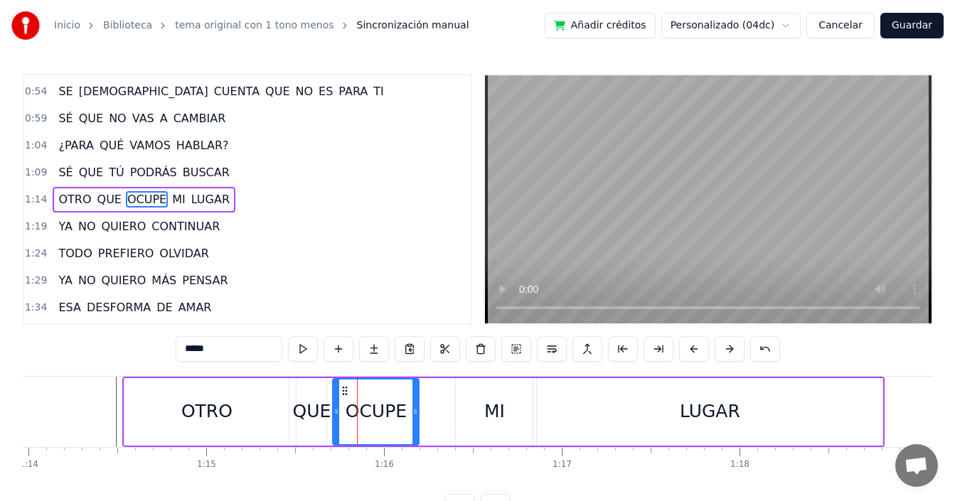
click at [335, 411] on icon at bounding box center [336, 411] width 6 height 11
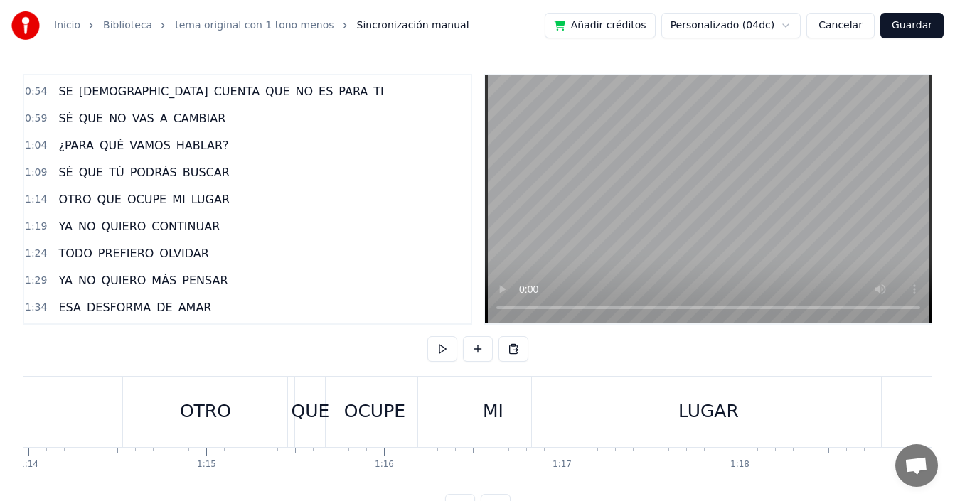
click at [315, 410] on div "QUE" at bounding box center [311, 411] width 38 height 27
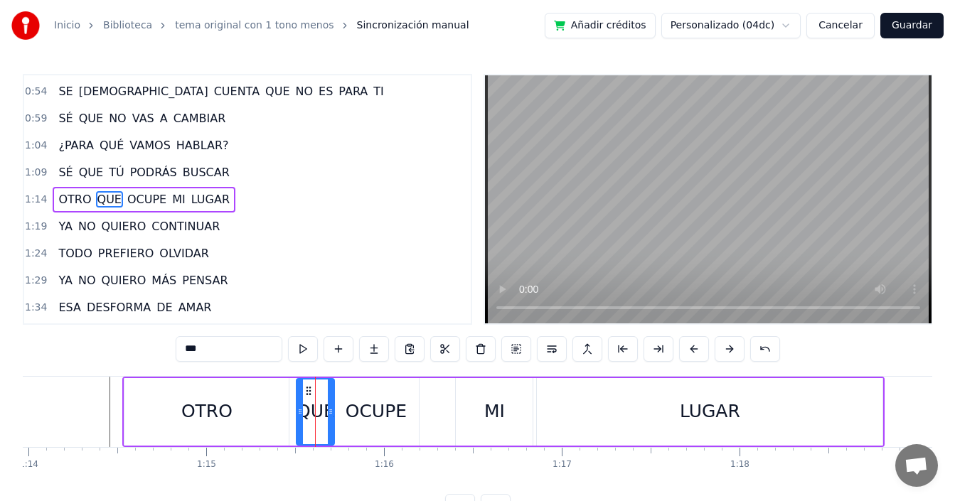
drag, startPoint x: 324, startPoint y: 411, endPoint x: 331, endPoint y: 414, distance: 8.3
click at [331, 414] on icon at bounding box center [331, 411] width 6 height 11
click at [123, 418] on div "OTRO QUE OCUPE MI LUGAR" at bounding box center [503, 412] width 762 height 70
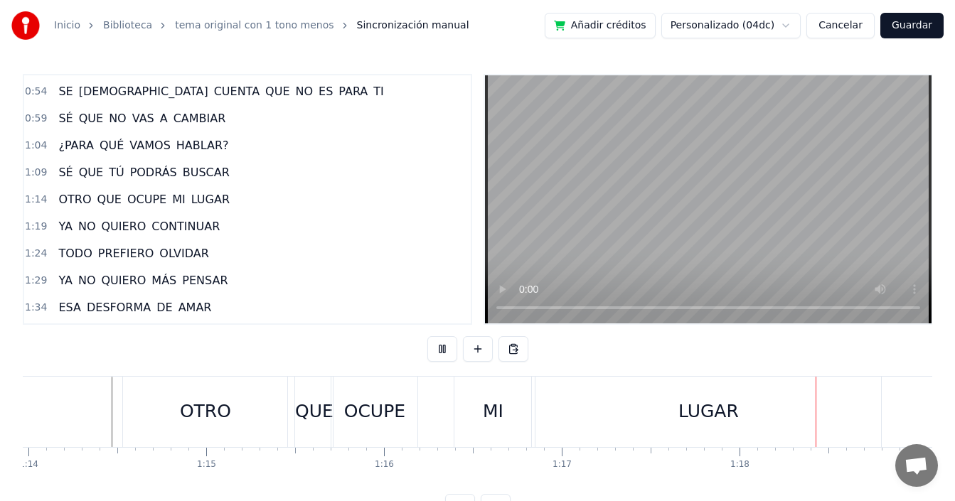
click at [912, 23] on button "Guardar" at bounding box center [911, 26] width 63 height 26
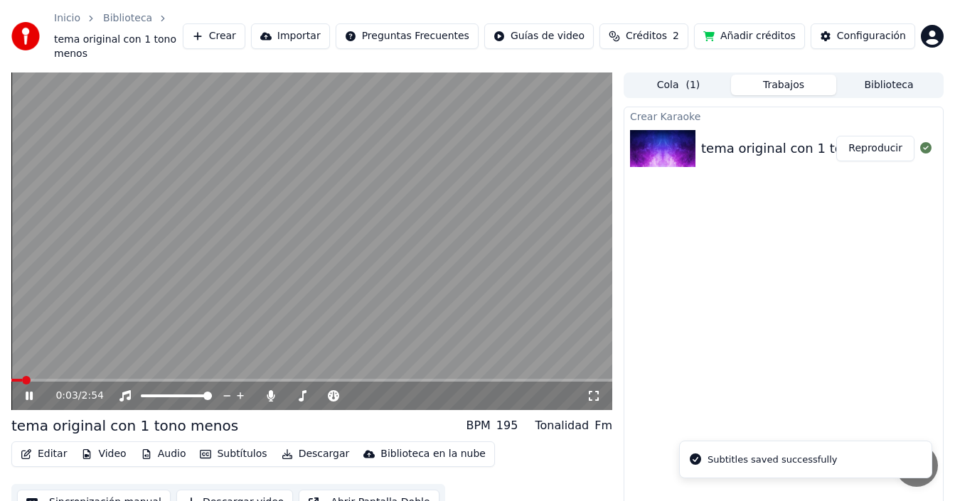
click at [27, 392] on icon at bounding box center [29, 396] width 7 height 9
click at [26, 389] on div "0:03 / 2:54" at bounding box center [311, 396] width 589 height 14
click at [30, 390] on icon at bounding box center [39, 395] width 33 height 11
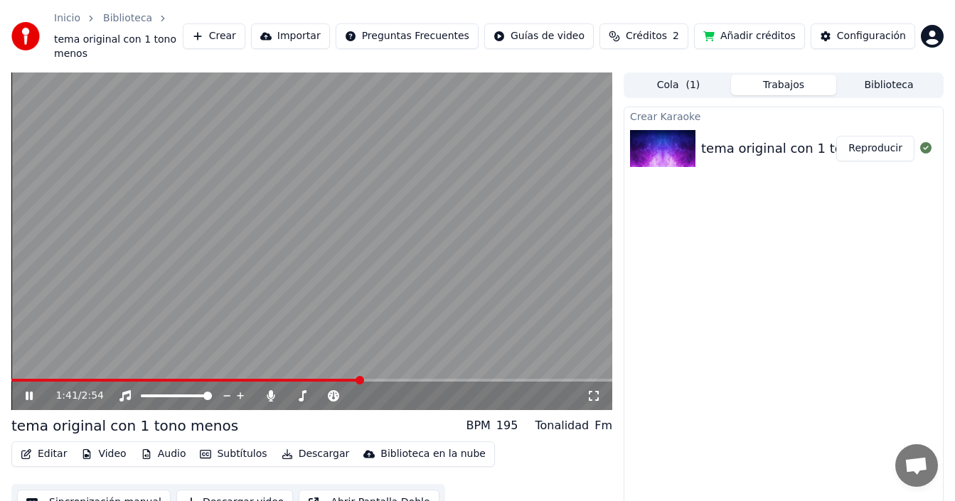
click at [410, 379] on span at bounding box center [311, 380] width 601 height 3
click at [26, 390] on icon at bounding box center [39, 395] width 33 height 11
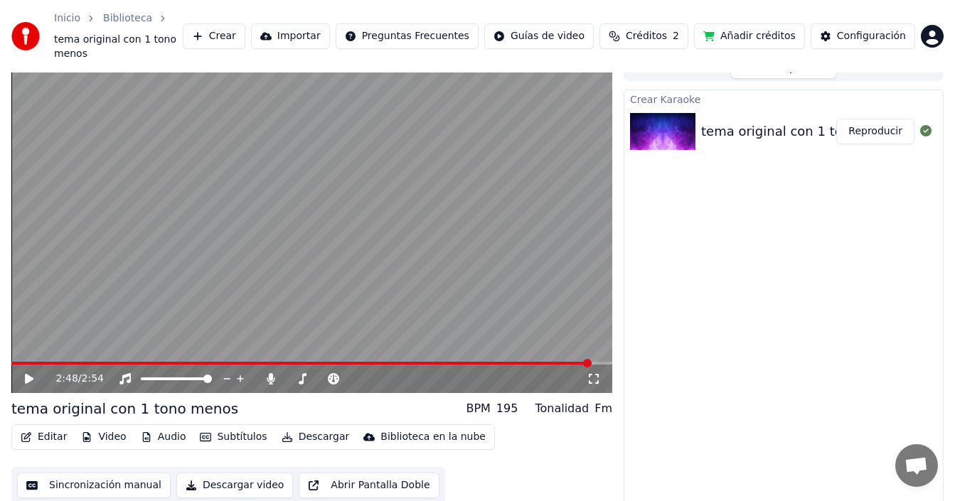
click at [293, 427] on button "Descargar" at bounding box center [316, 437] width 80 height 20
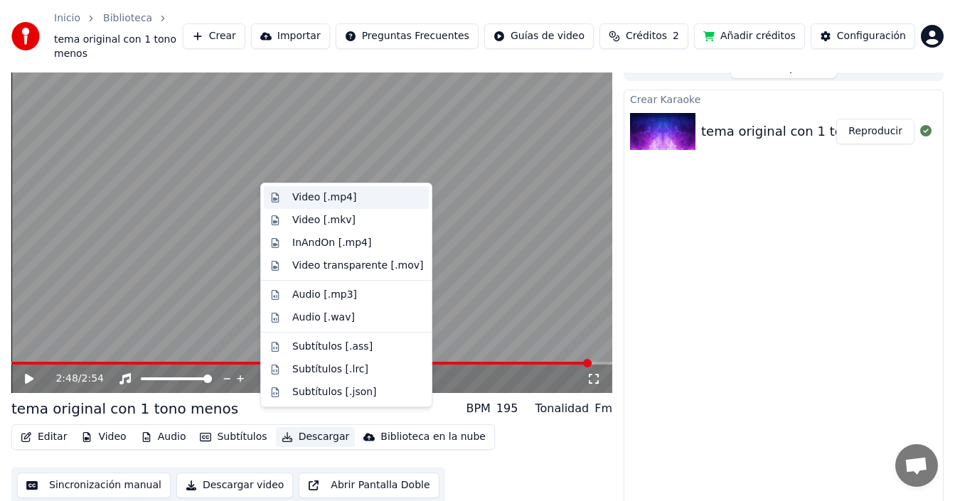
click at [329, 199] on div "Video [.mp4]" at bounding box center [324, 198] width 64 height 14
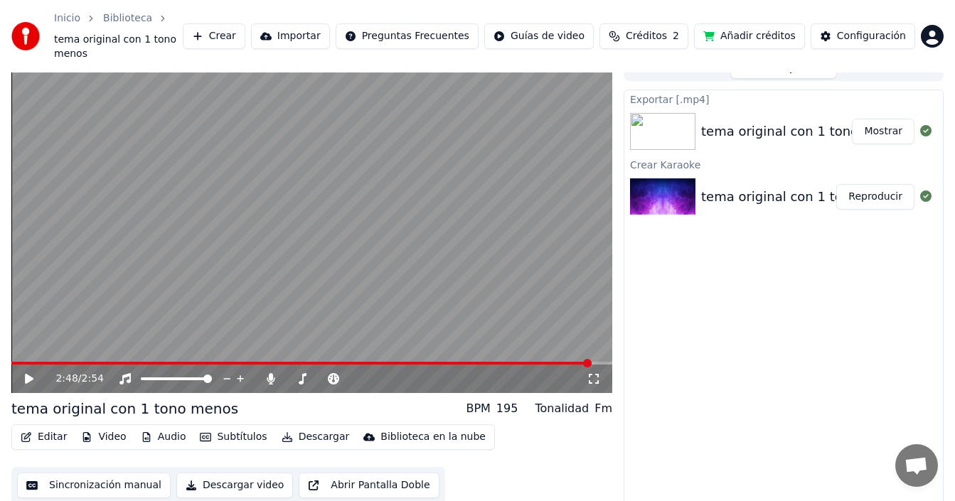
click at [884, 119] on button "Mostrar" at bounding box center [883, 132] width 63 height 26
click at [267, 373] on icon at bounding box center [271, 378] width 14 height 11
click at [29, 374] on icon at bounding box center [29, 379] width 9 height 10
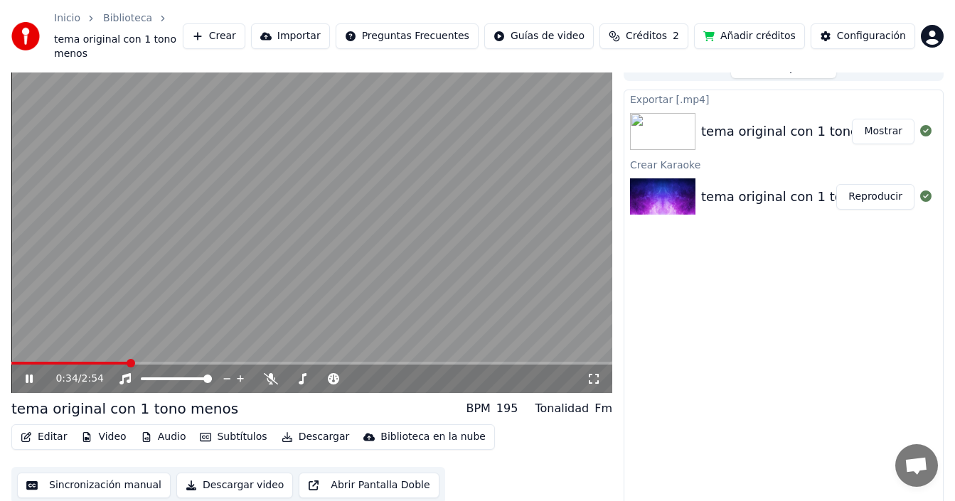
click at [129, 362] on span at bounding box center [69, 363] width 117 height 3
click at [31, 373] on icon at bounding box center [39, 378] width 33 height 11
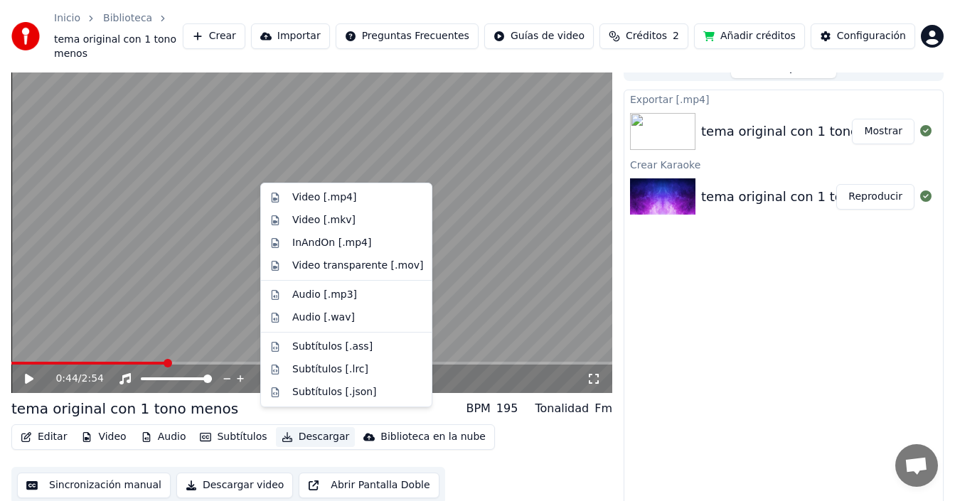
click at [287, 427] on button "Descargar" at bounding box center [316, 437] width 80 height 20
click at [328, 316] on div "Audio [.wav]" at bounding box center [323, 318] width 63 height 14
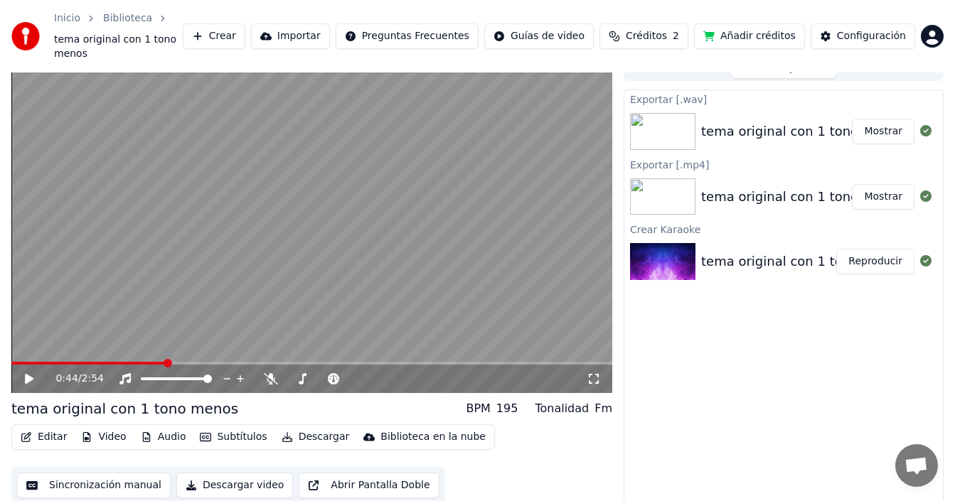
click at [882, 119] on button "Mostrar" at bounding box center [883, 132] width 63 height 26
click at [884, 119] on button "Mostrar" at bounding box center [883, 132] width 63 height 26
